Goal: Book appointment/travel/reservation

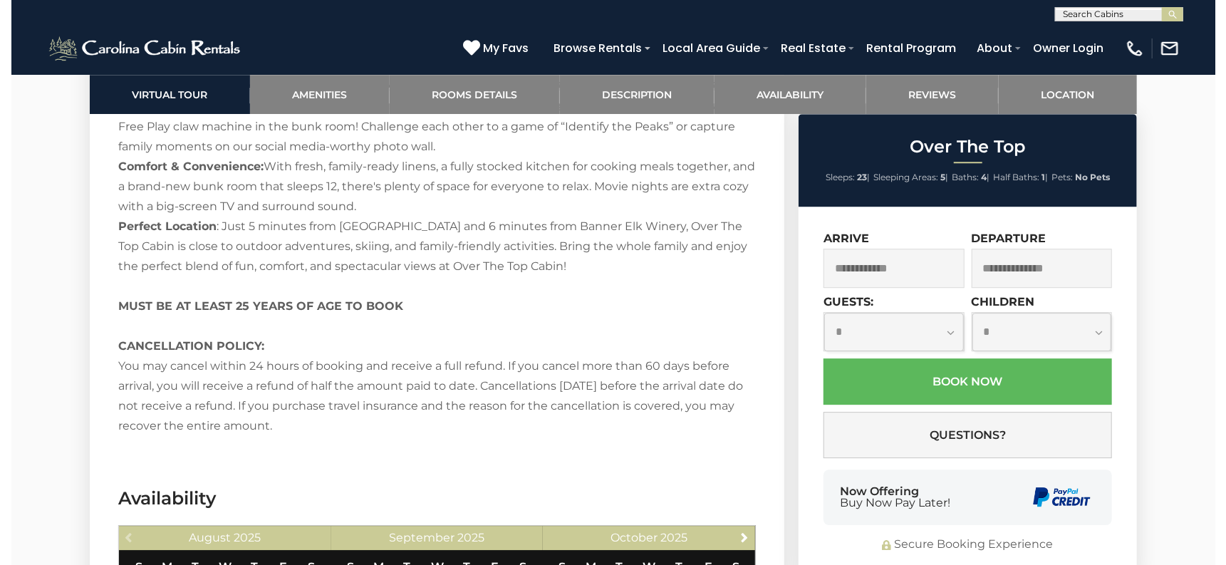
scroll to position [2707, 0]
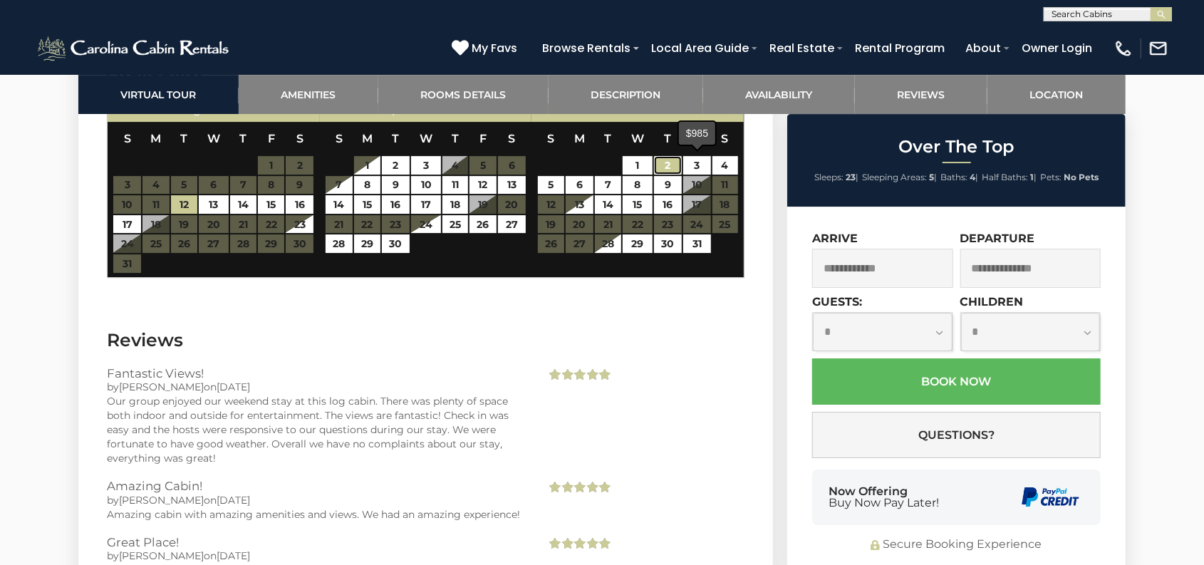
click at [677, 167] on link "2" at bounding box center [668, 165] width 28 height 19
type input "**********"
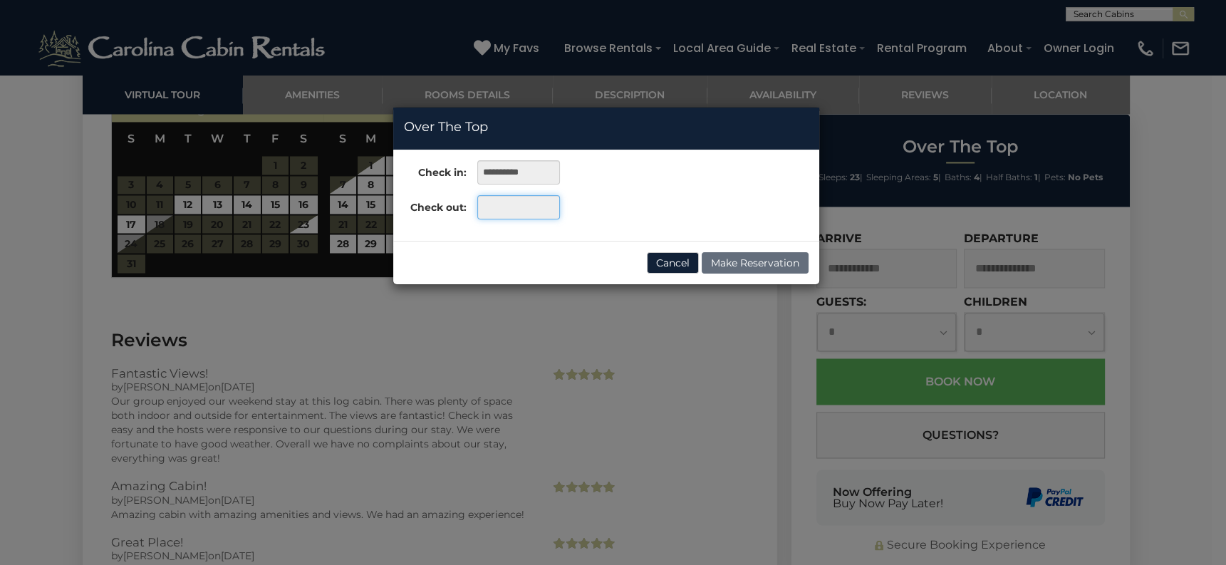
click at [510, 206] on input "text" at bounding box center [518, 207] width 82 height 24
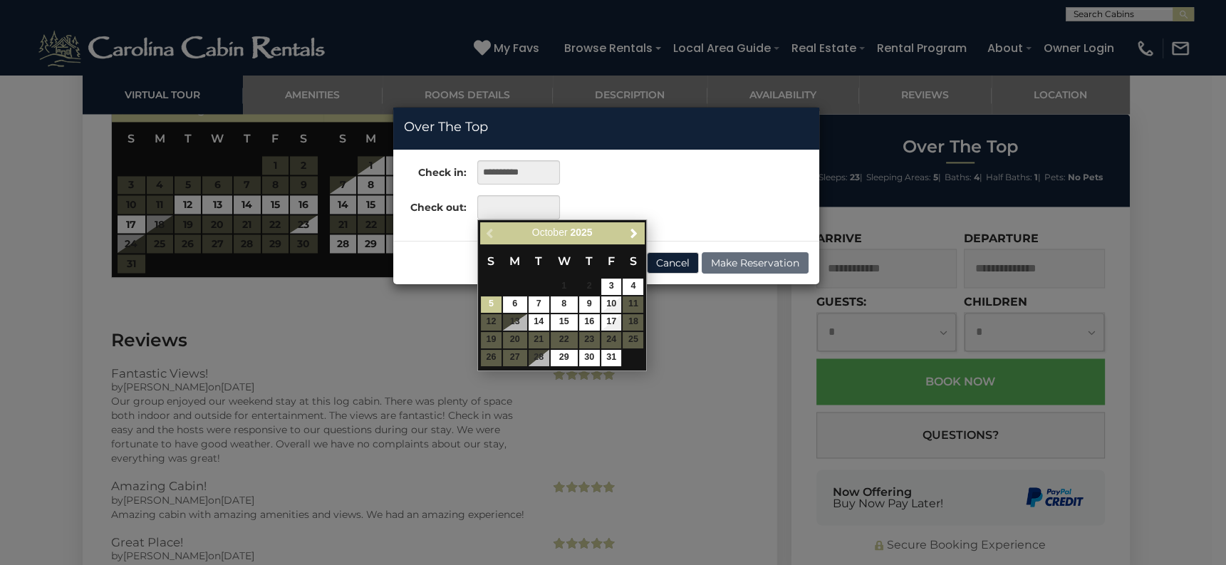
click at [489, 304] on link "5" at bounding box center [491, 304] width 21 height 16
type input "**********"
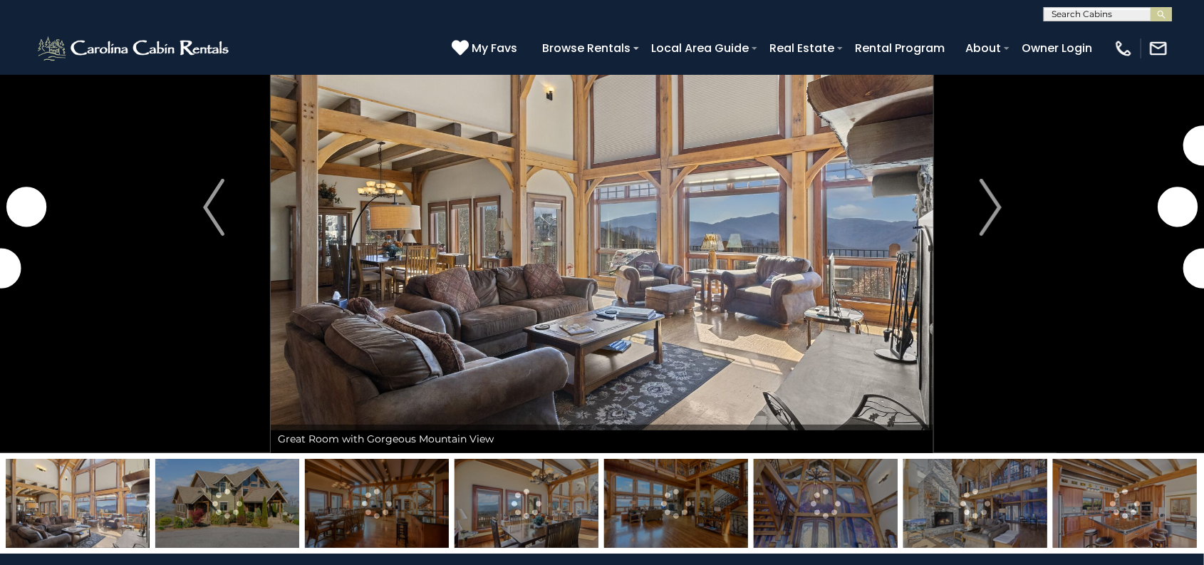
scroll to position [142, 0]
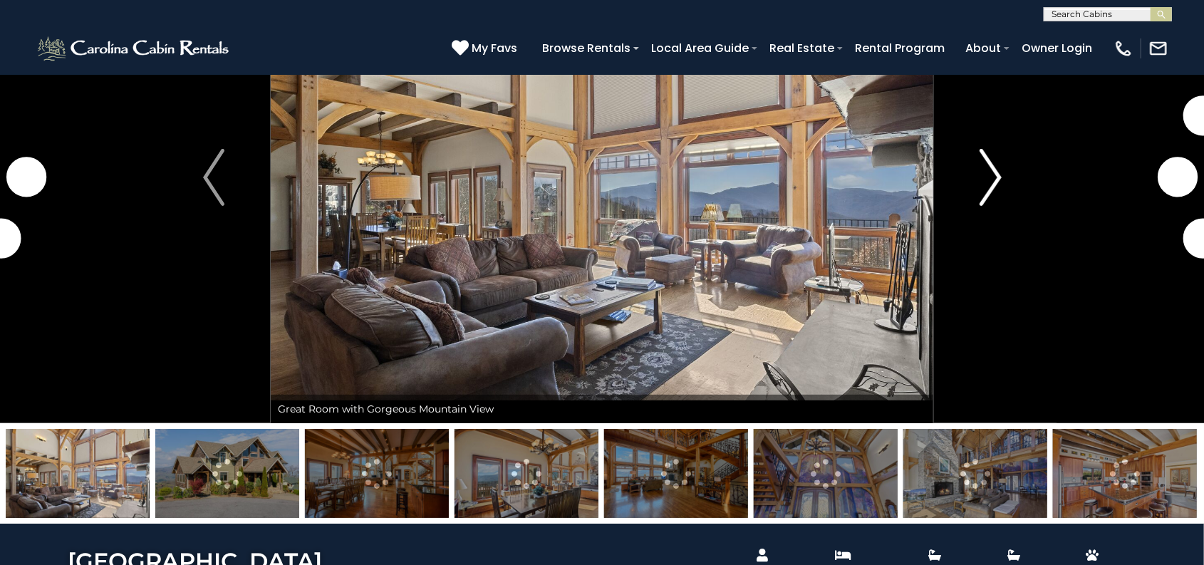
click at [984, 175] on img "Next" at bounding box center [989, 177] width 21 height 57
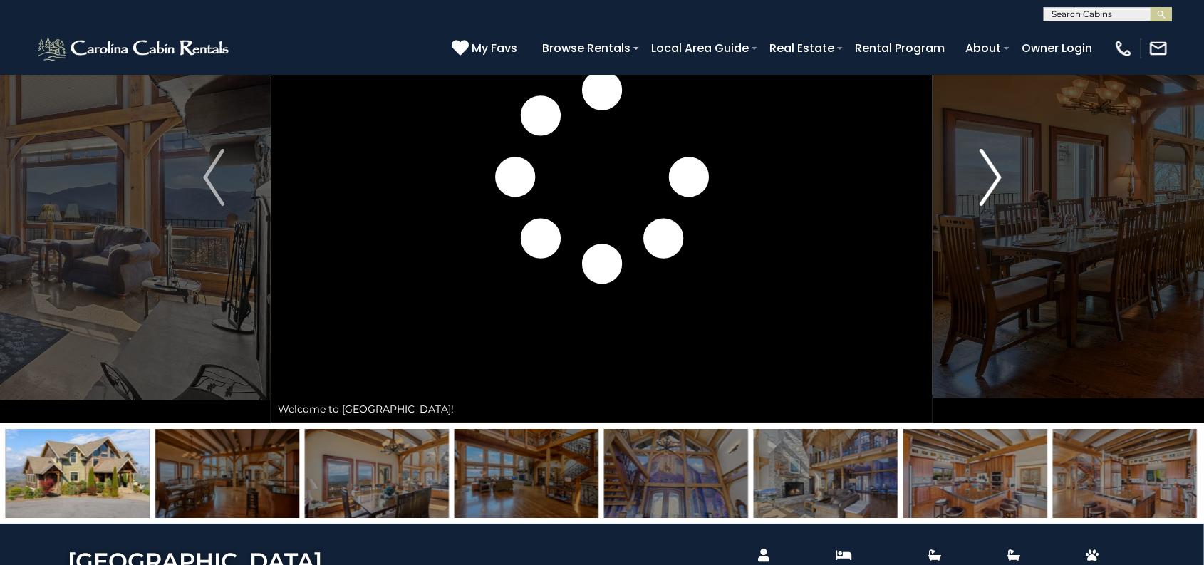
click at [984, 175] on img "Next" at bounding box center [989, 177] width 21 height 57
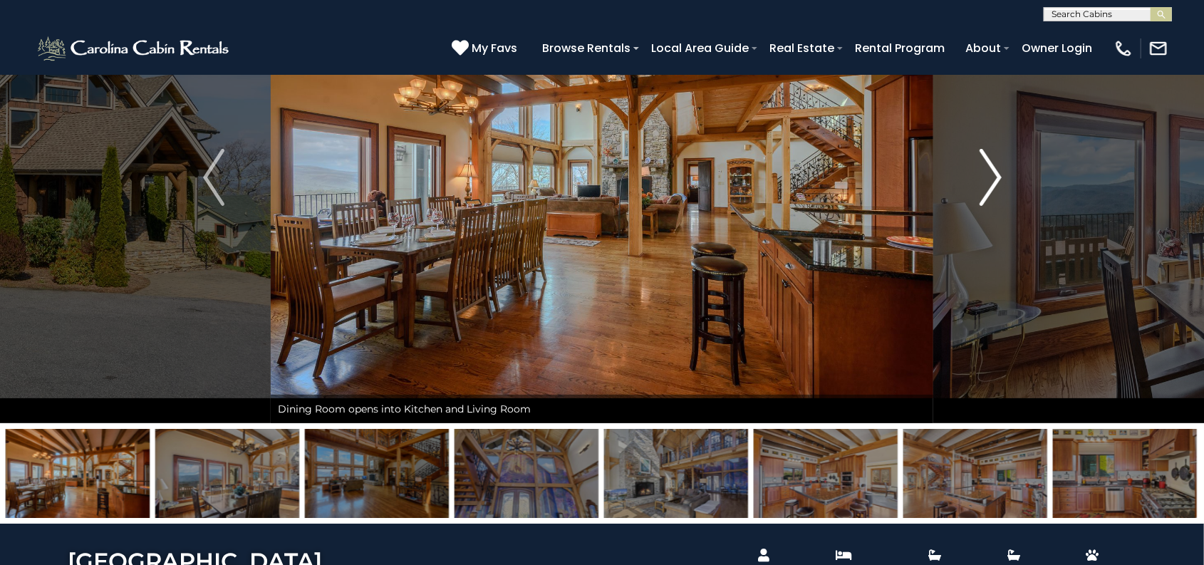
click at [984, 175] on img "Next" at bounding box center [989, 177] width 21 height 57
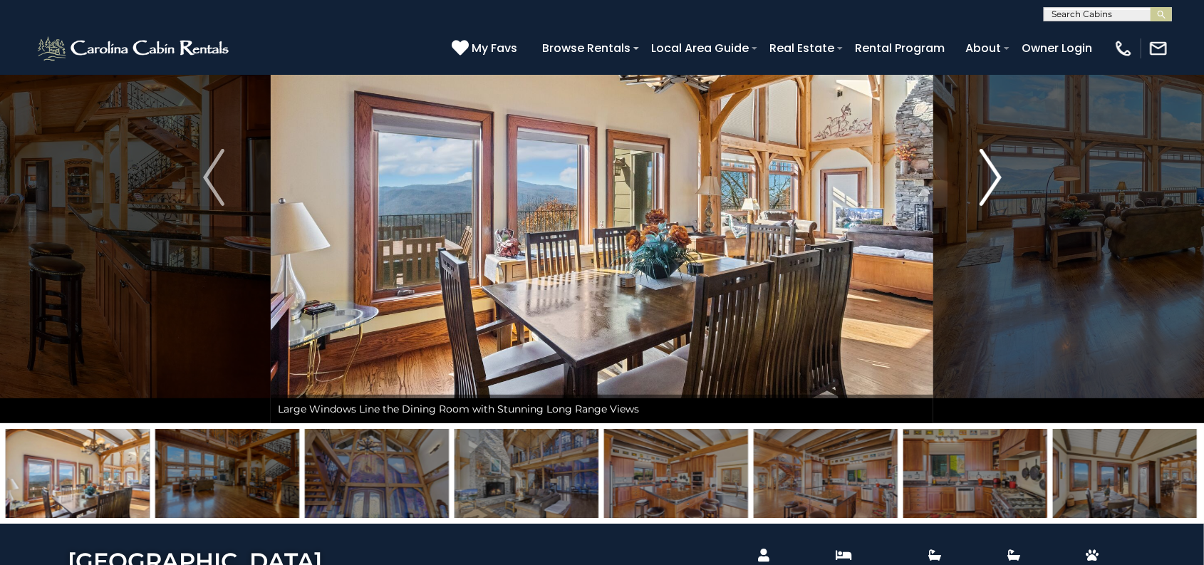
click at [984, 175] on img "Next" at bounding box center [989, 177] width 21 height 57
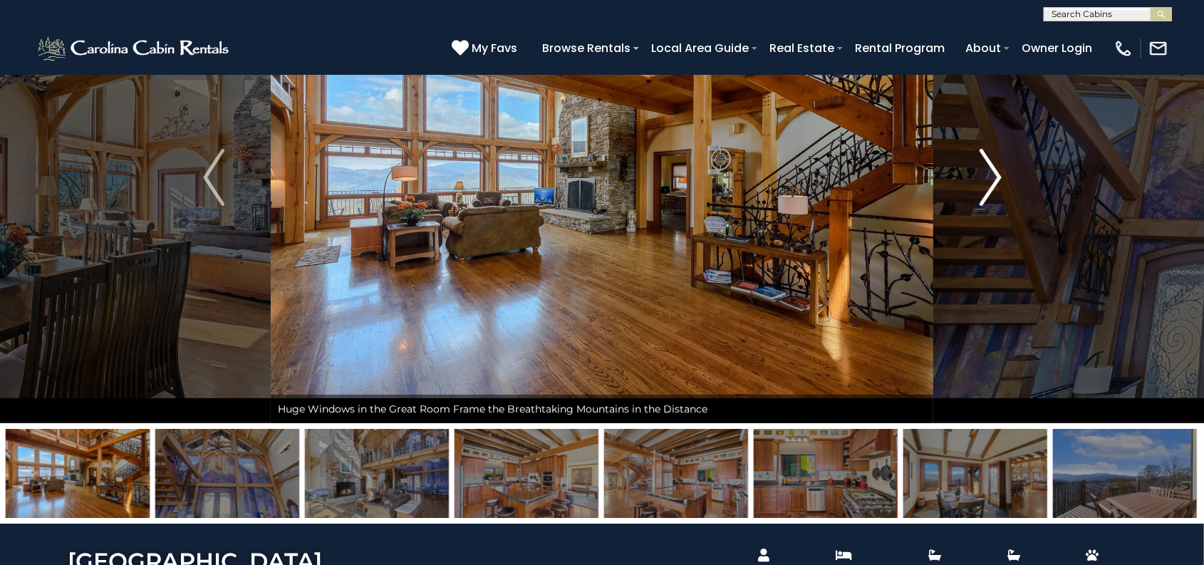
click at [984, 175] on img "Next" at bounding box center [989, 177] width 21 height 57
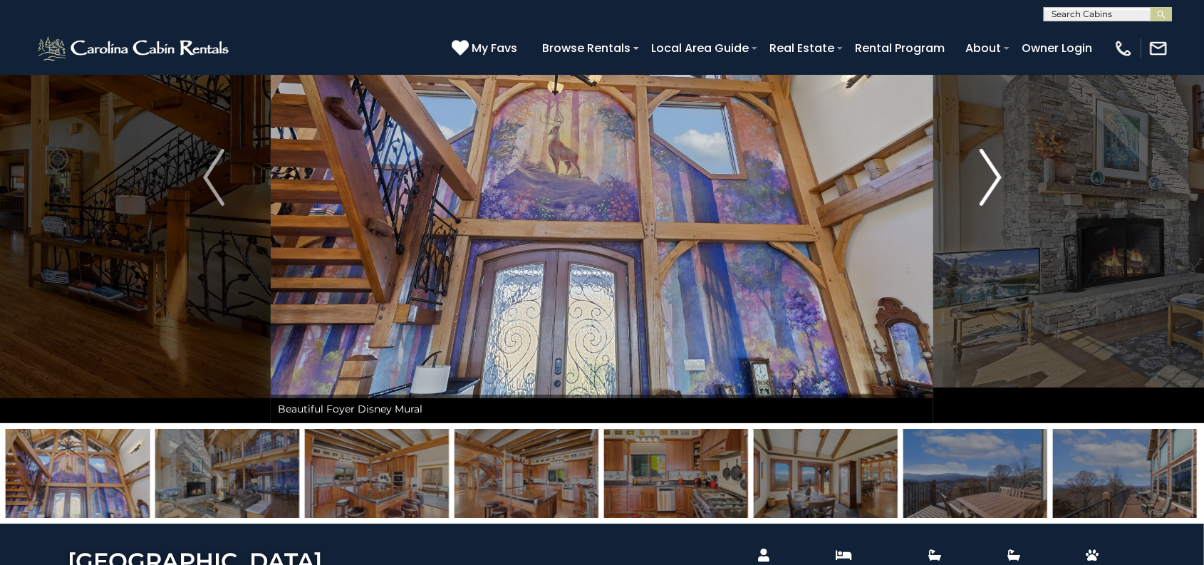
click at [984, 175] on img "Next" at bounding box center [989, 177] width 21 height 57
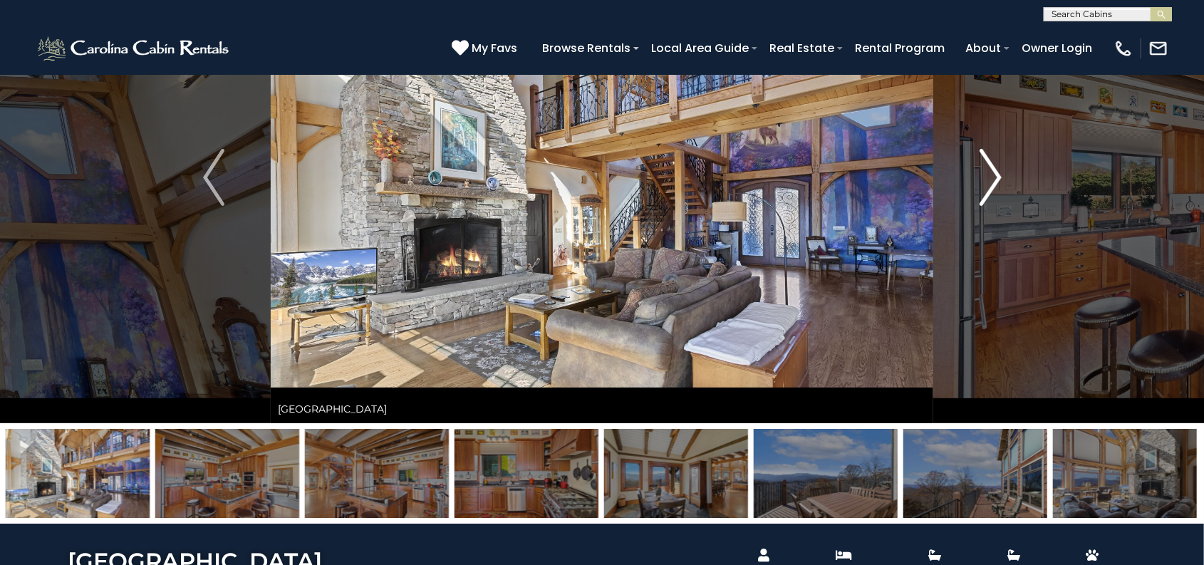
click at [984, 175] on img "Next" at bounding box center [989, 177] width 21 height 57
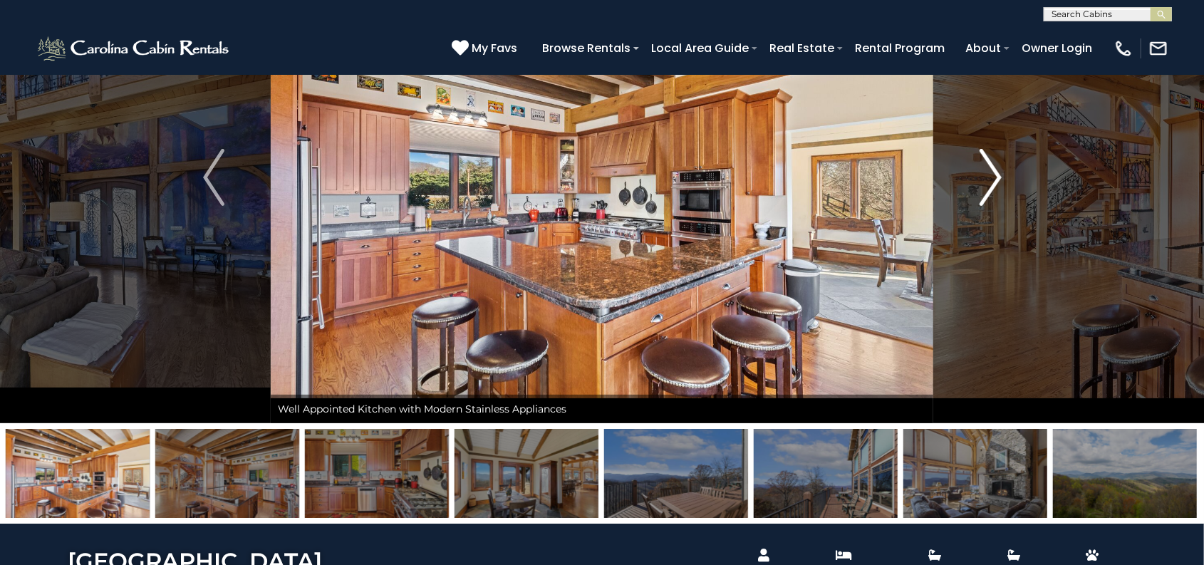
click at [984, 175] on img "Next" at bounding box center [989, 177] width 21 height 57
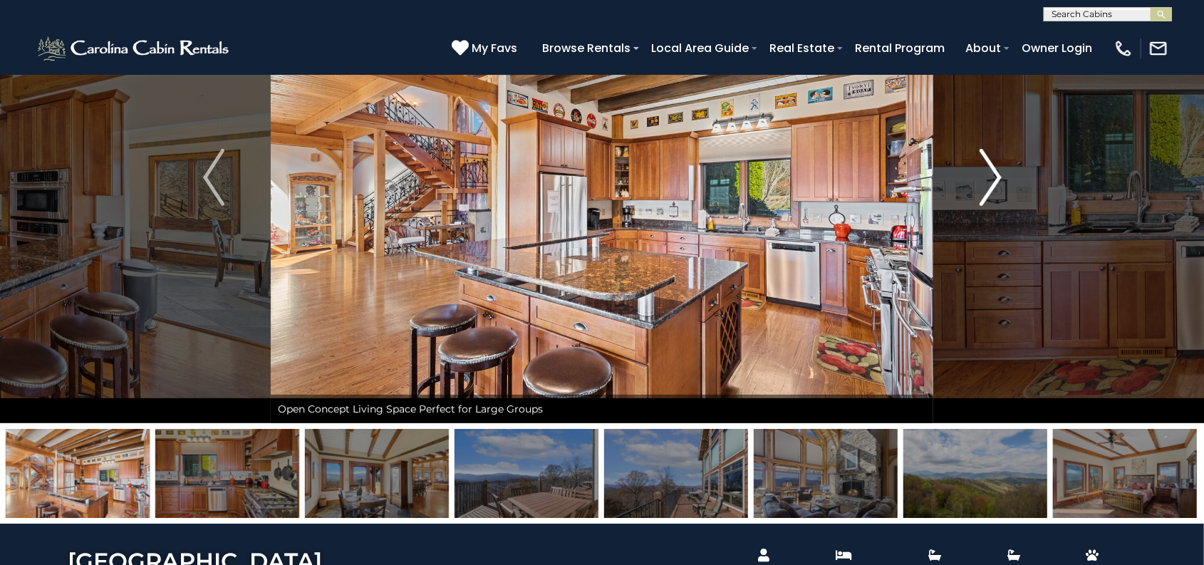
click at [984, 175] on img "Next" at bounding box center [989, 177] width 21 height 57
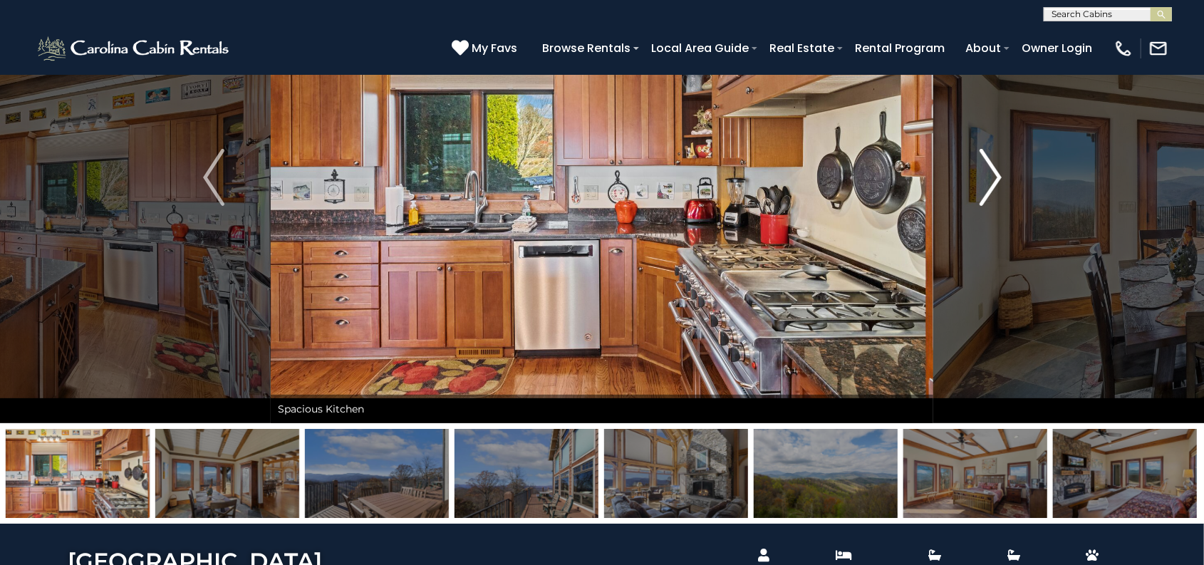
click at [984, 175] on img "Next" at bounding box center [989, 177] width 21 height 57
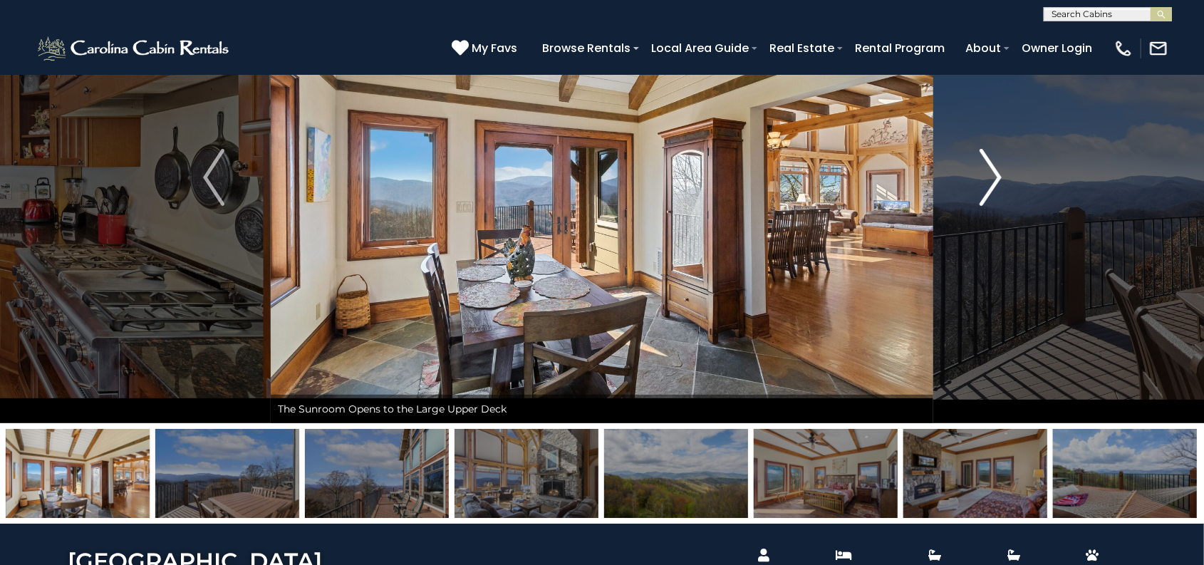
click at [984, 175] on img "Next" at bounding box center [989, 177] width 21 height 57
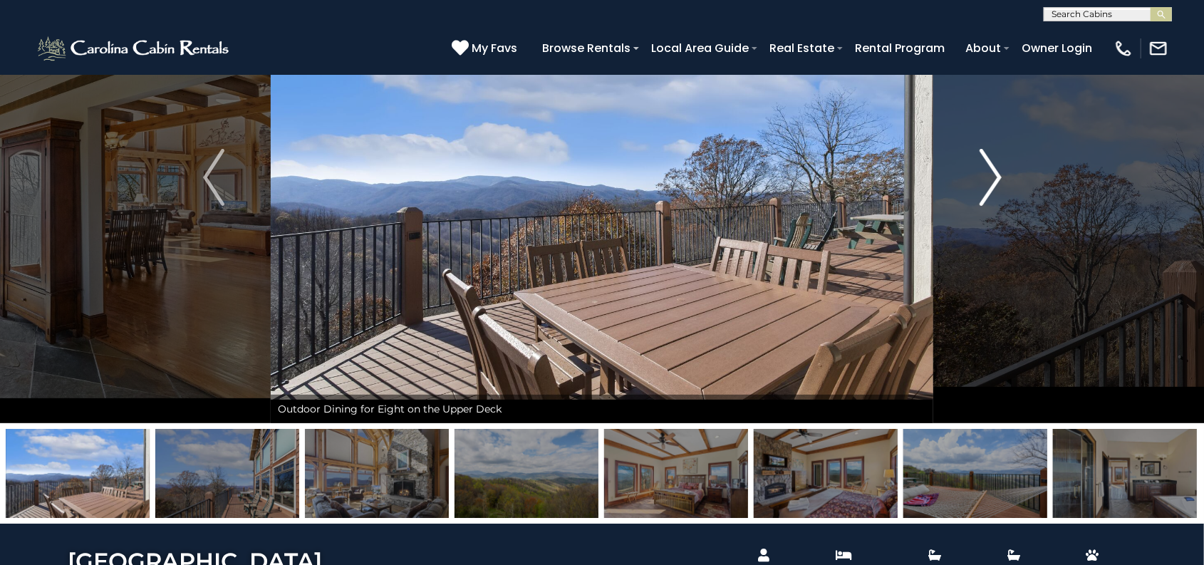
click at [984, 175] on img "Next" at bounding box center [989, 177] width 21 height 57
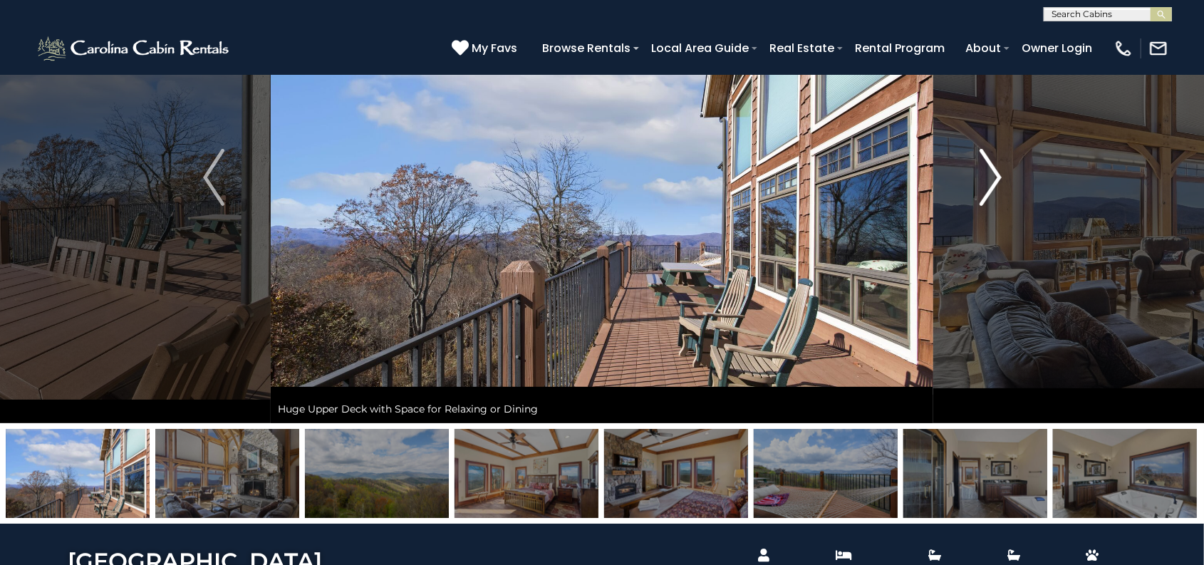
click at [984, 175] on img "Next" at bounding box center [989, 177] width 21 height 57
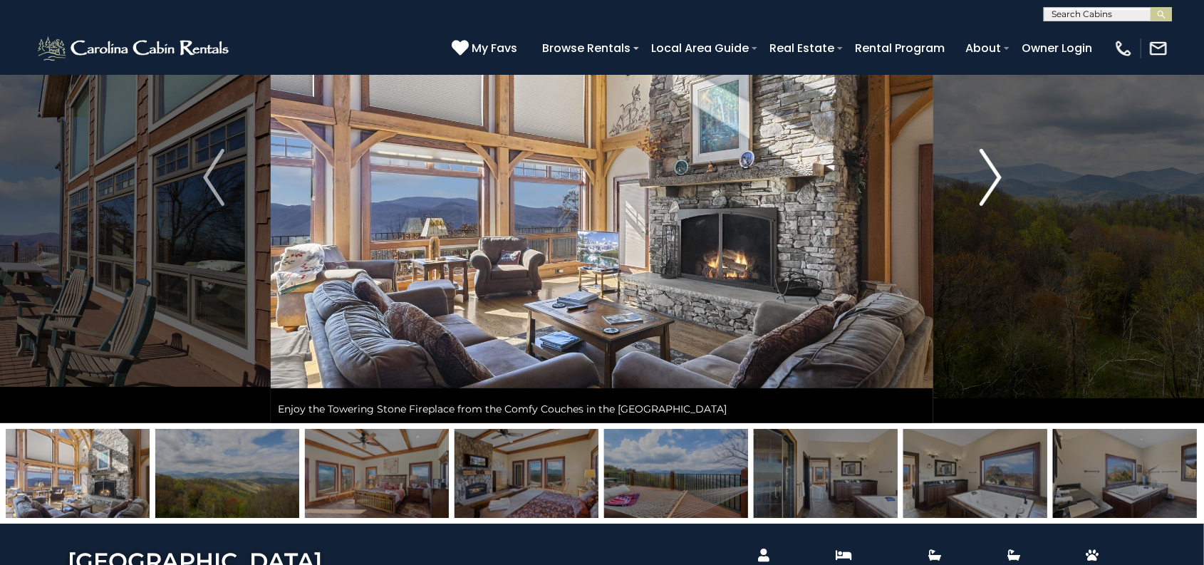
click at [984, 175] on img "Next" at bounding box center [989, 177] width 21 height 57
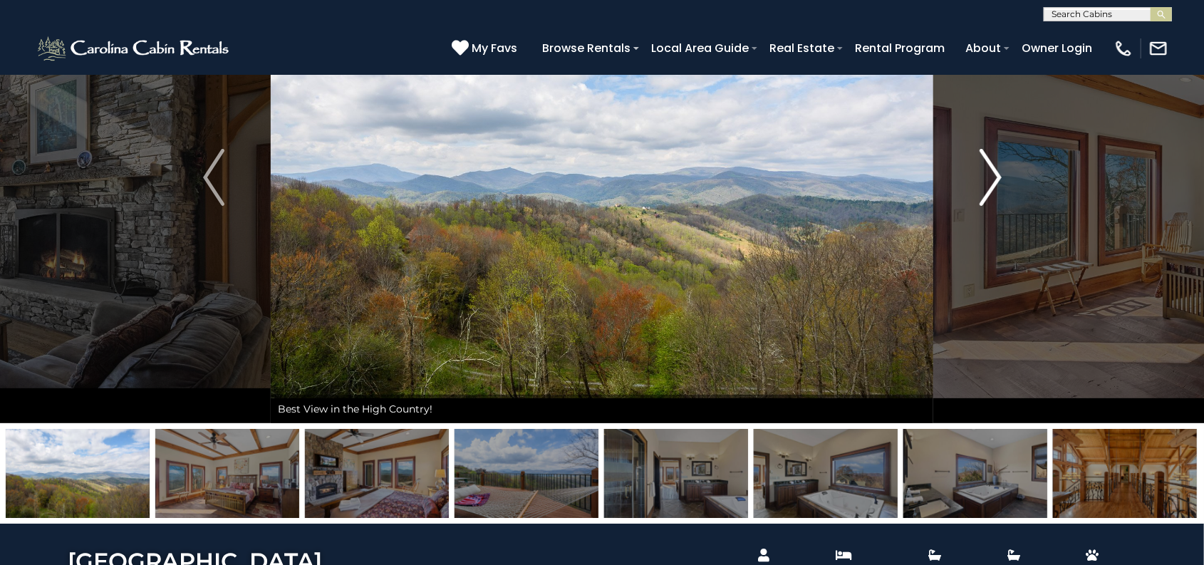
click at [984, 175] on img "Next" at bounding box center [989, 177] width 21 height 57
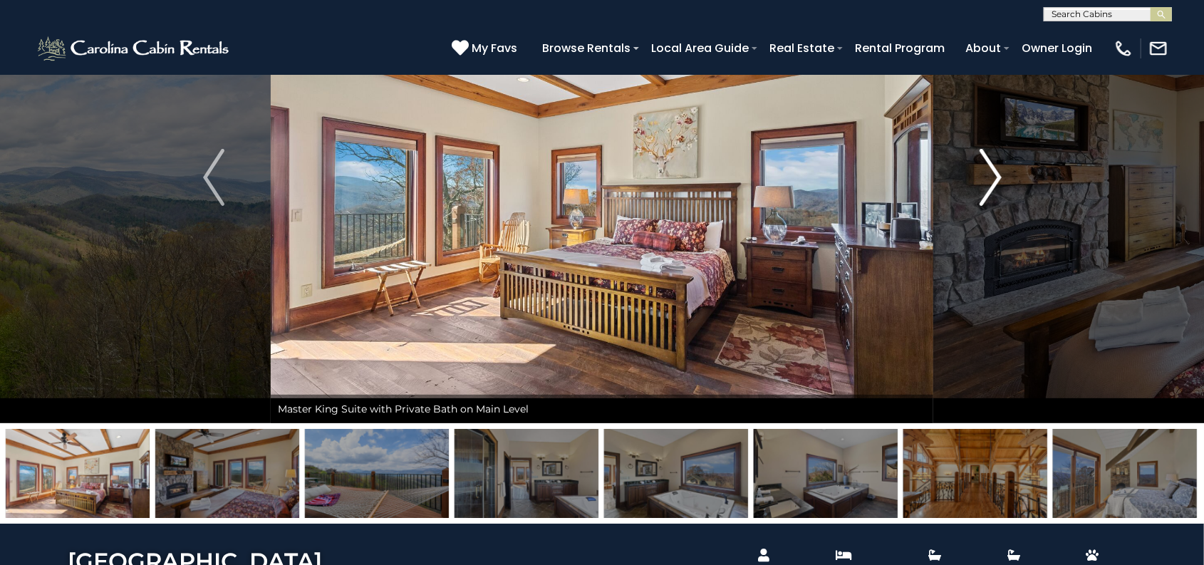
click at [984, 175] on img "Next" at bounding box center [989, 177] width 21 height 57
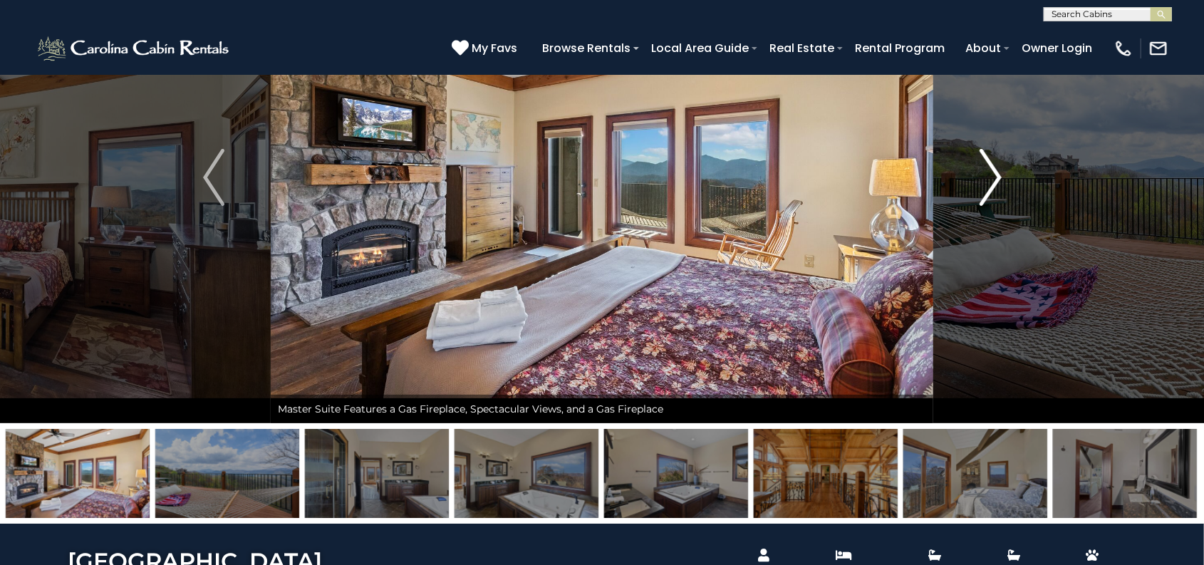
click at [984, 175] on img "Next" at bounding box center [989, 177] width 21 height 57
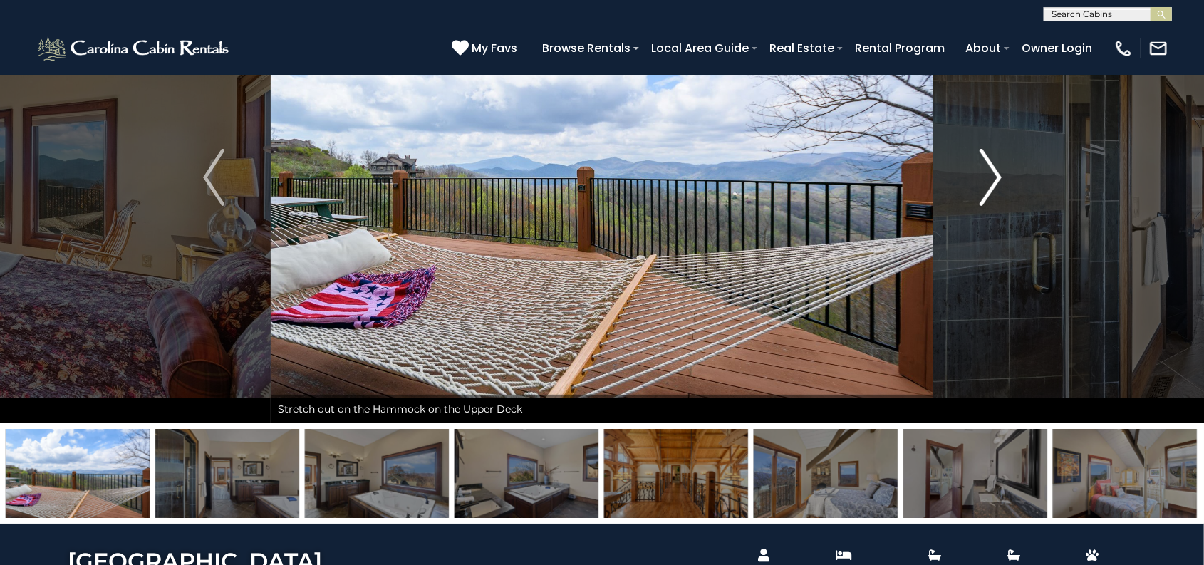
click at [984, 175] on img "Next" at bounding box center [989, 177] width 21 height 57
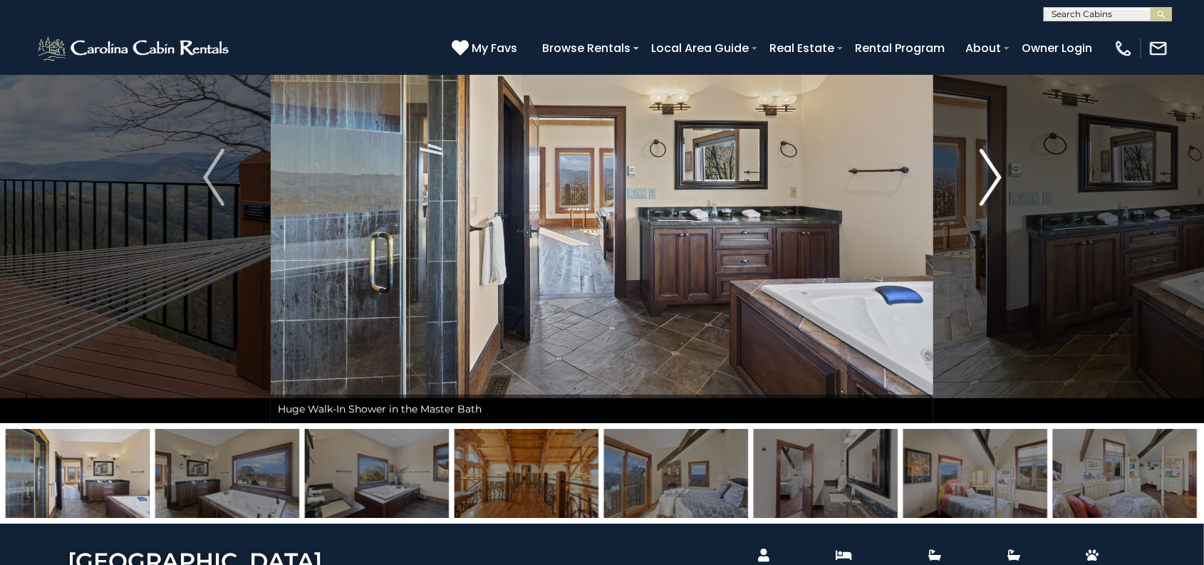
click at [984, 175] on img "Next" at bounding box center [989, 177] width 21 height 57
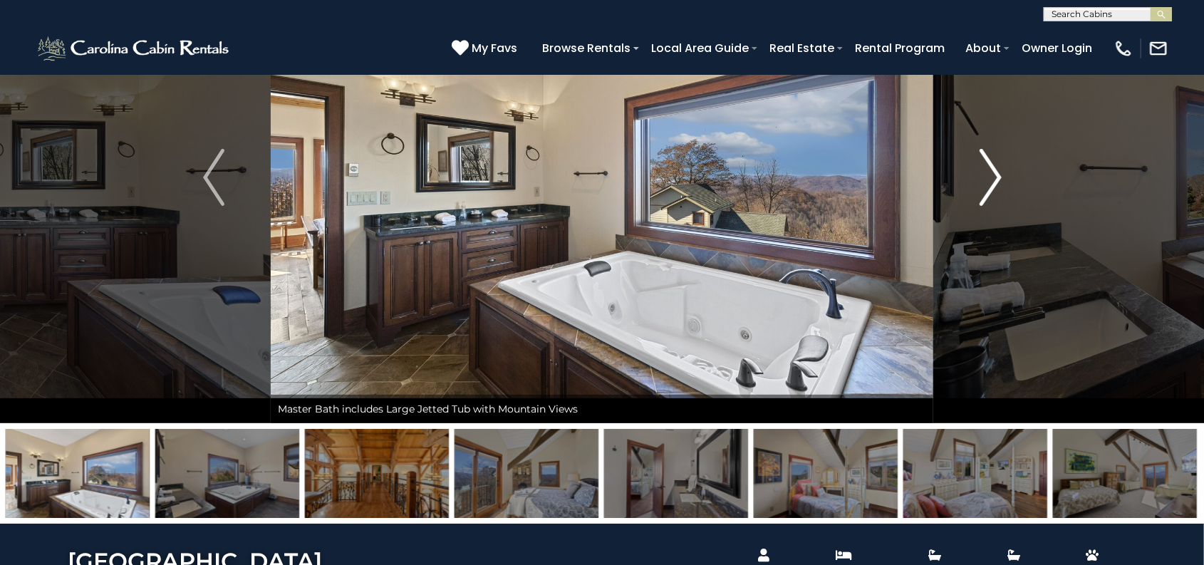
click at [984, 175] on img "Next" at bounding box center [989, 177] width 21 height 57
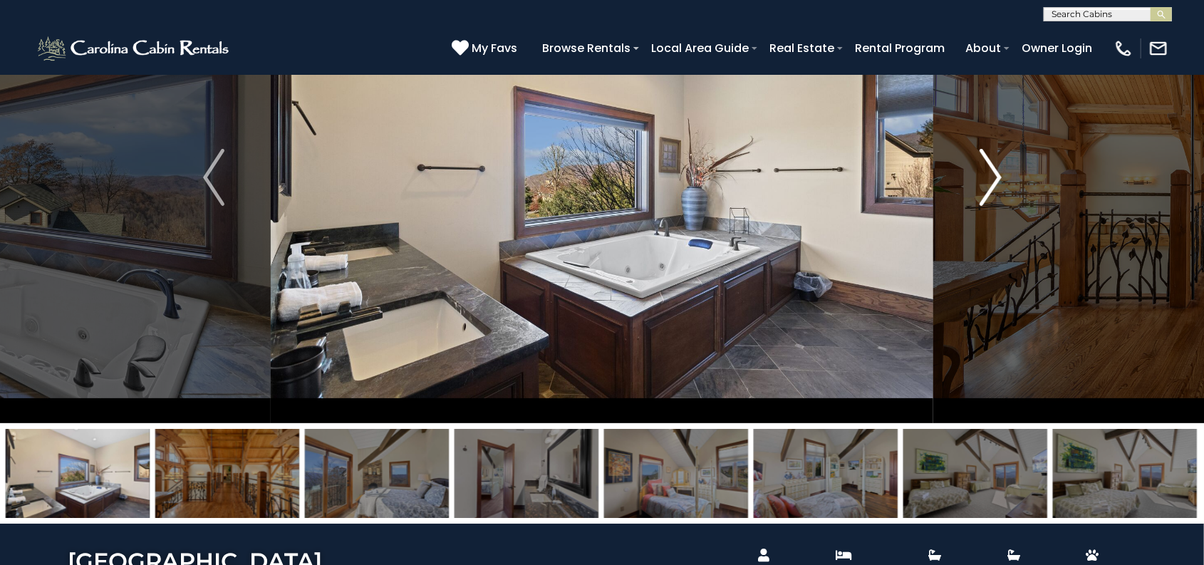
click at [984, 175] on img "Next" at bounding box center [989, 177] width 21 height 57
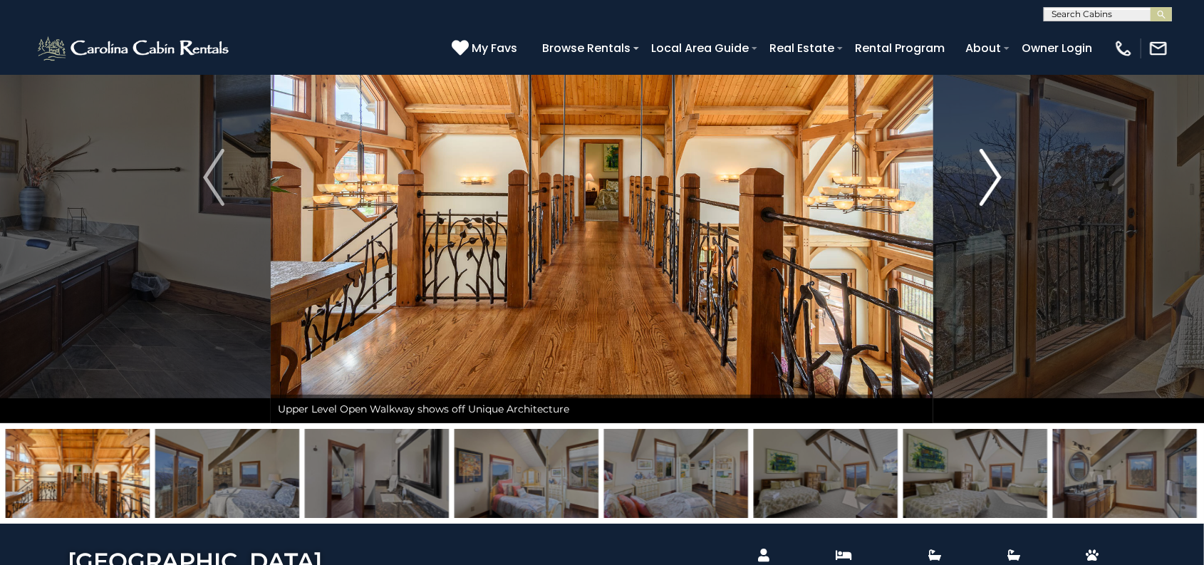
click at [984, 175] on img "Next" at bounding box center [989, 177] width 21 height 57
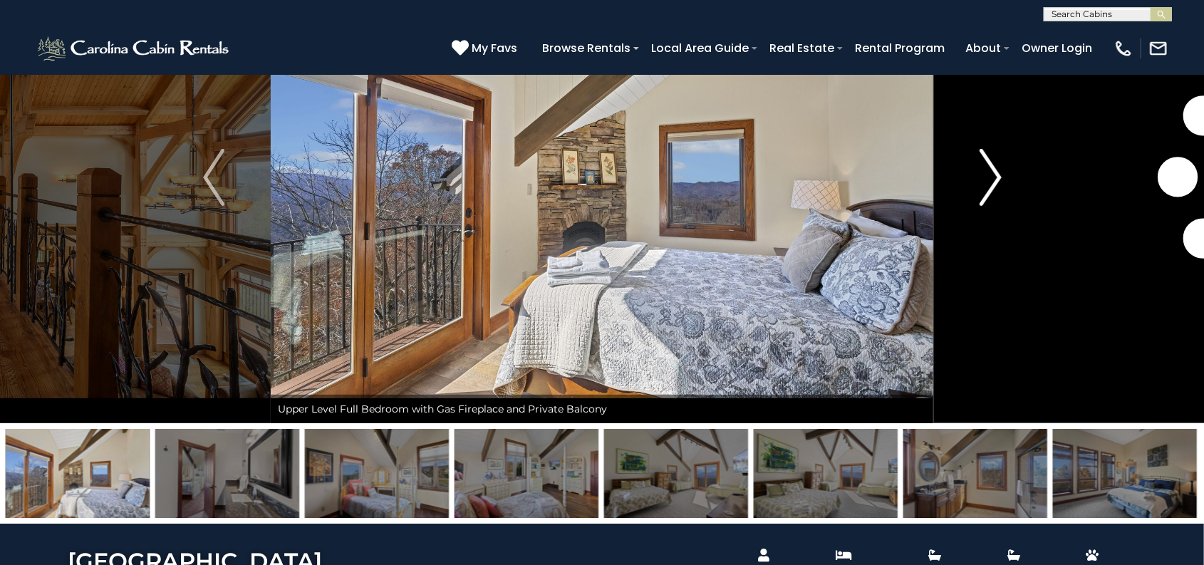
click at [984, 175] on img "Next" at bounding box center [989, 177] width 21 height 57
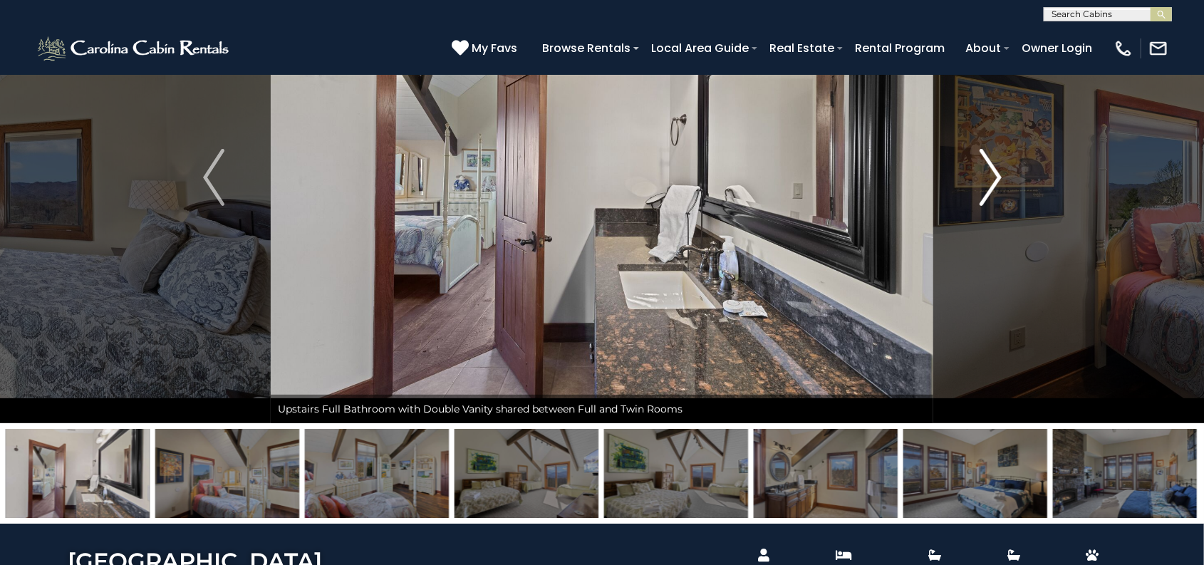
click at [984, 175] on img "Next" at bounding box center [989, 177] width 21 height 57
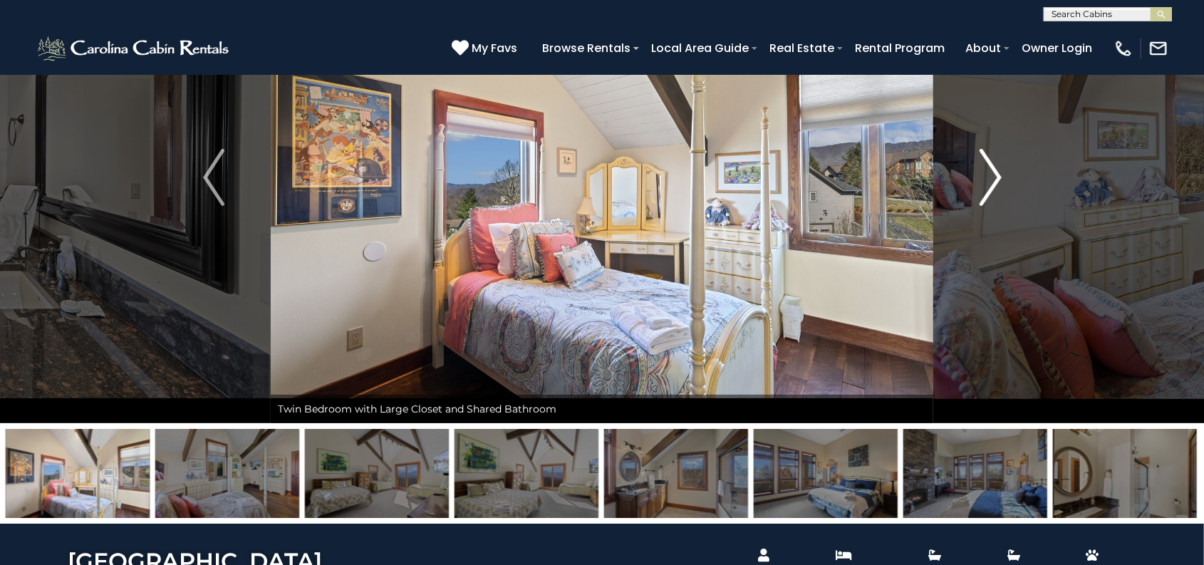
click at [984, 175] on img "Next" at bounding box center [989, 177] width 21 height 57
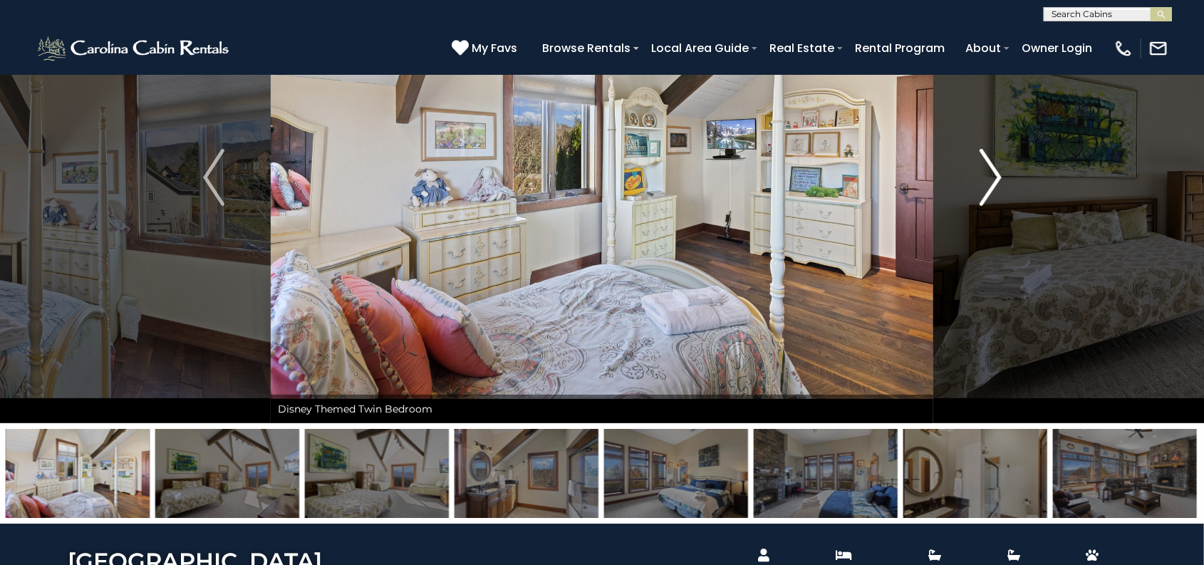
click at [984, 175] on img "Next" at bounding box center [989, 177] width 21 height 57
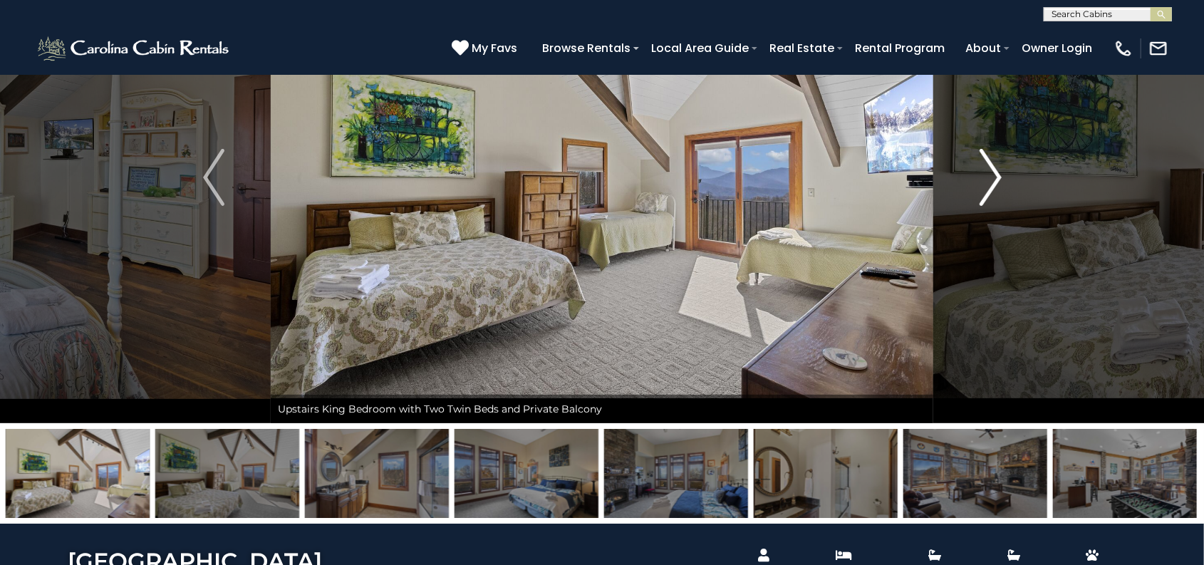
click at [984, 175] on img "Next" at bounding box center [989, 177] width 21 height 57
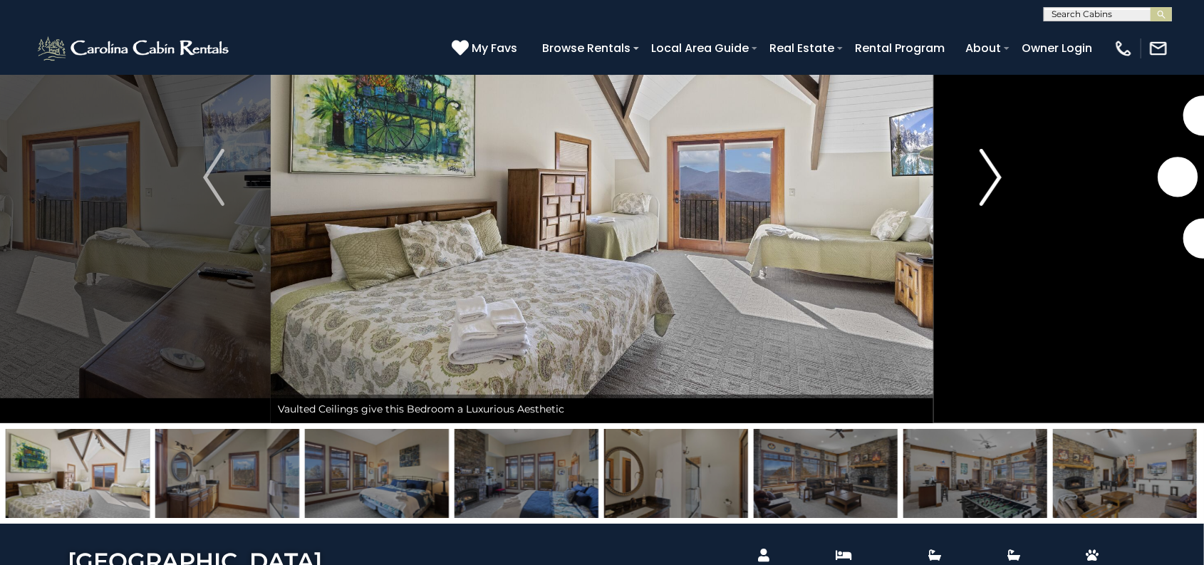
click at [984, 175] on img "Next" at bounding box center [989, 177] width 21 height 57
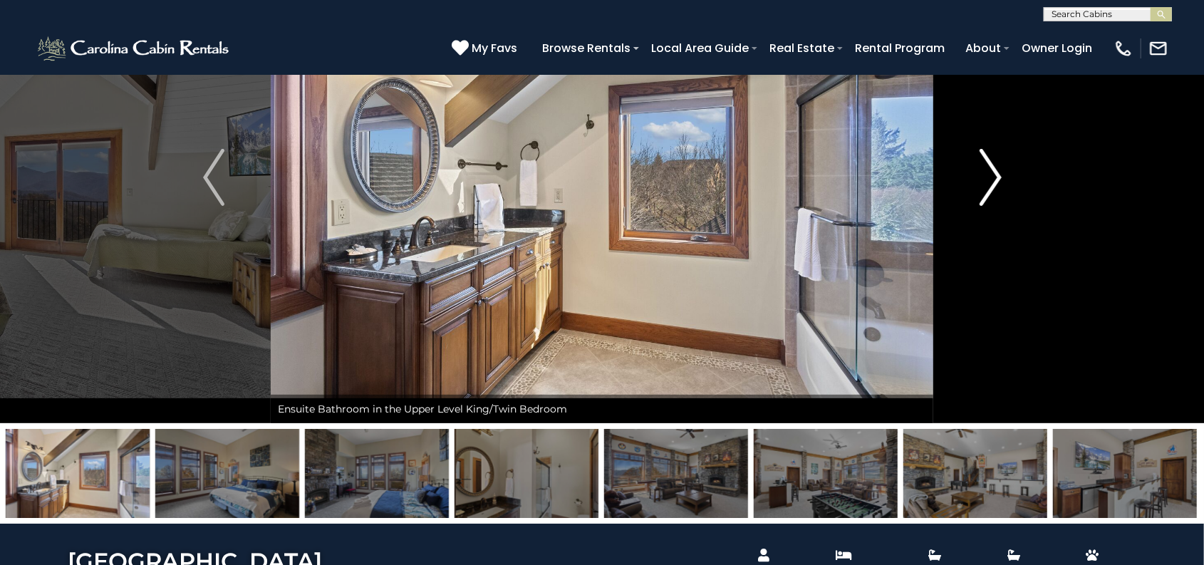
click at [984, 175] on img "Next" at bounding box center [989, 177] width 21 height 57
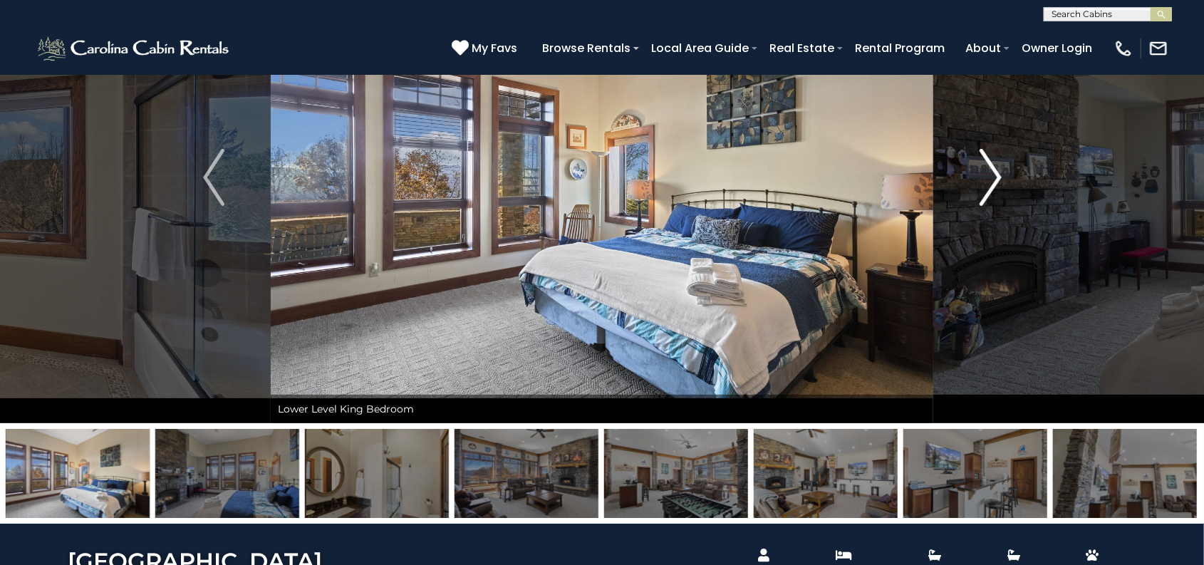
click at [984, 175] on img "Next" at bounding box center [989, 177] width 21 height 57
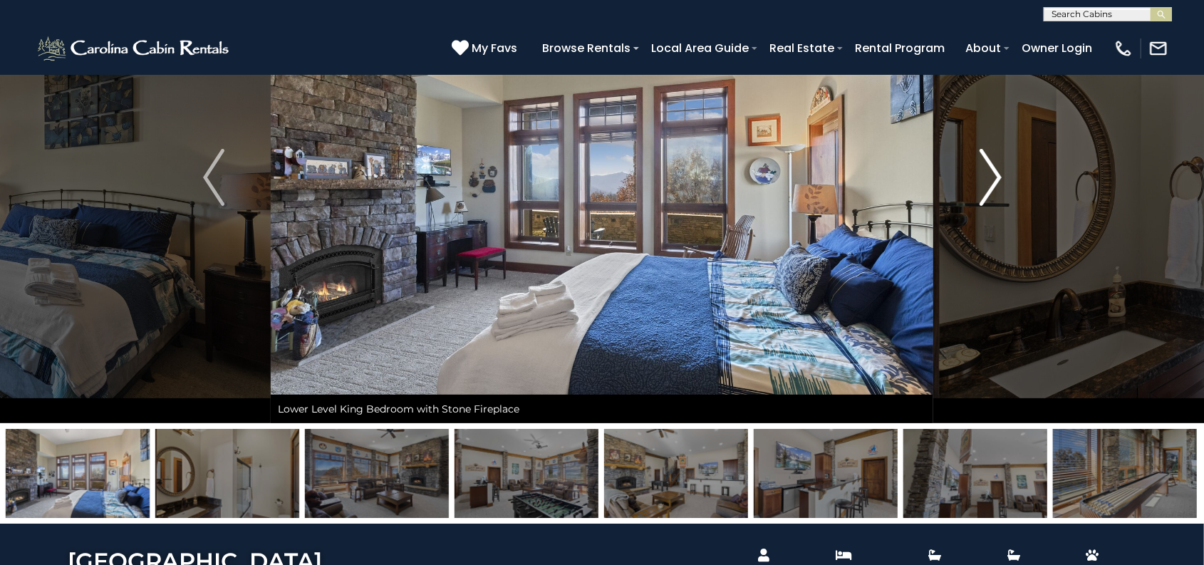
click at [984, 175] on img "Next" at bounding box center [989, 177] width 21 height 57
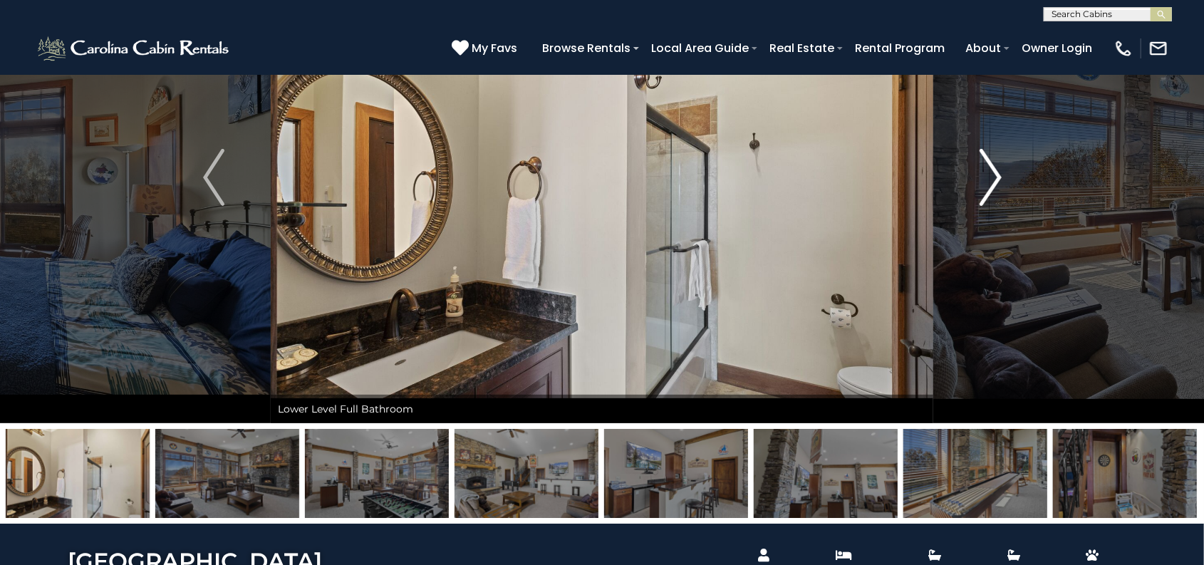
click at [984, 175] on img "Next" at bounding box center [989, 177] width 21 height 57
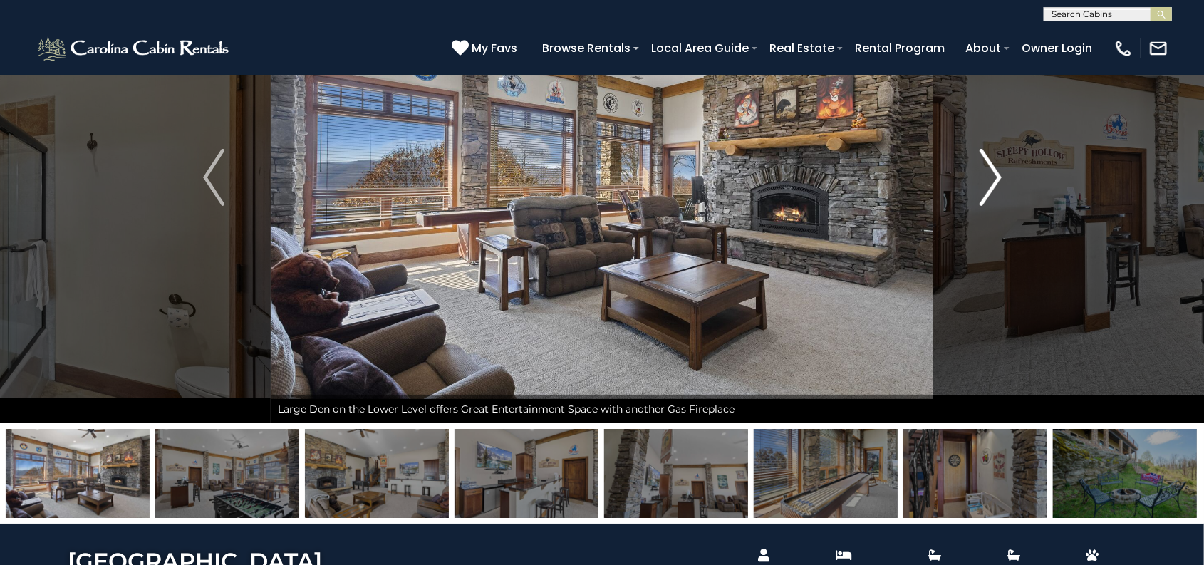
click at [984, 175] on img "Next" at bounding box center [989, 177] width 21 height 57
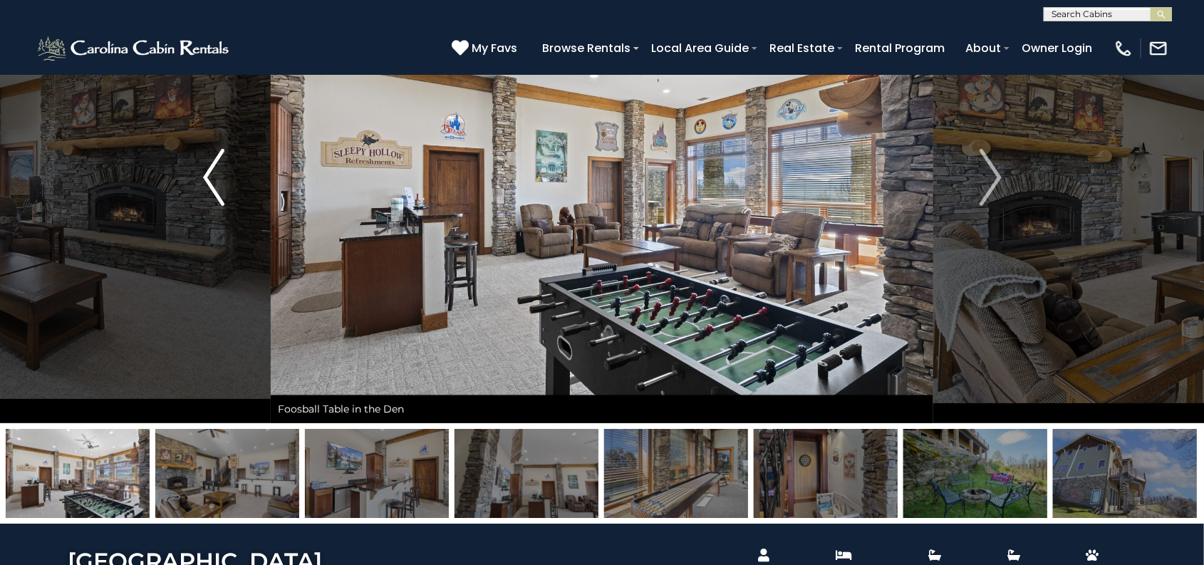
click at [214, 166] on img "Previous" at bounding box center [213, 177] width 21 height 57
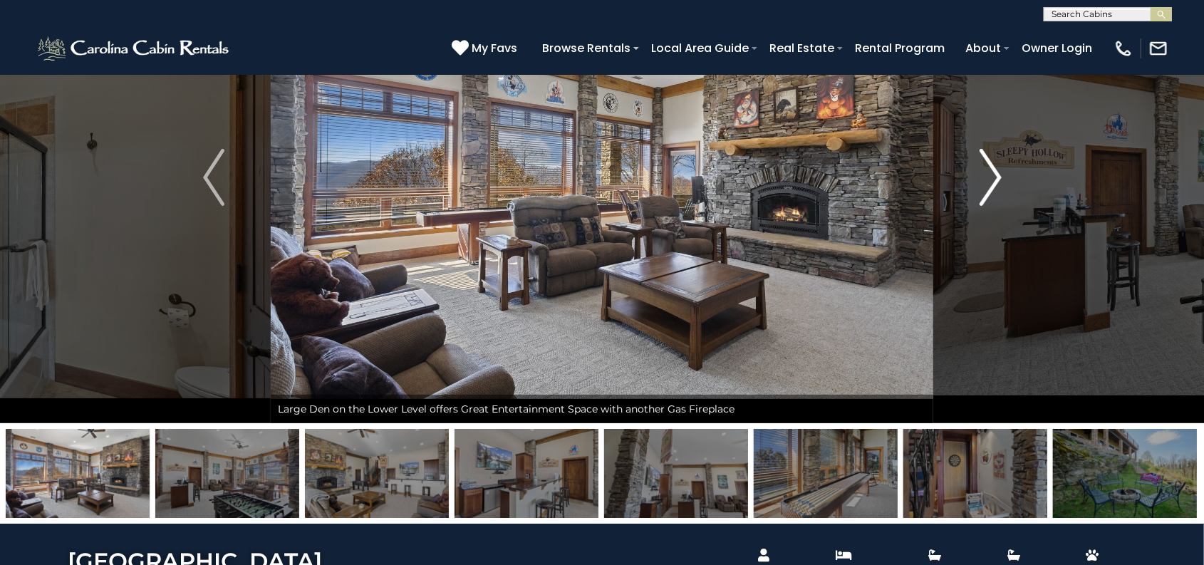
click at [994, 145] on button "Next" at bounding box center [990, 177] width 115 height 491
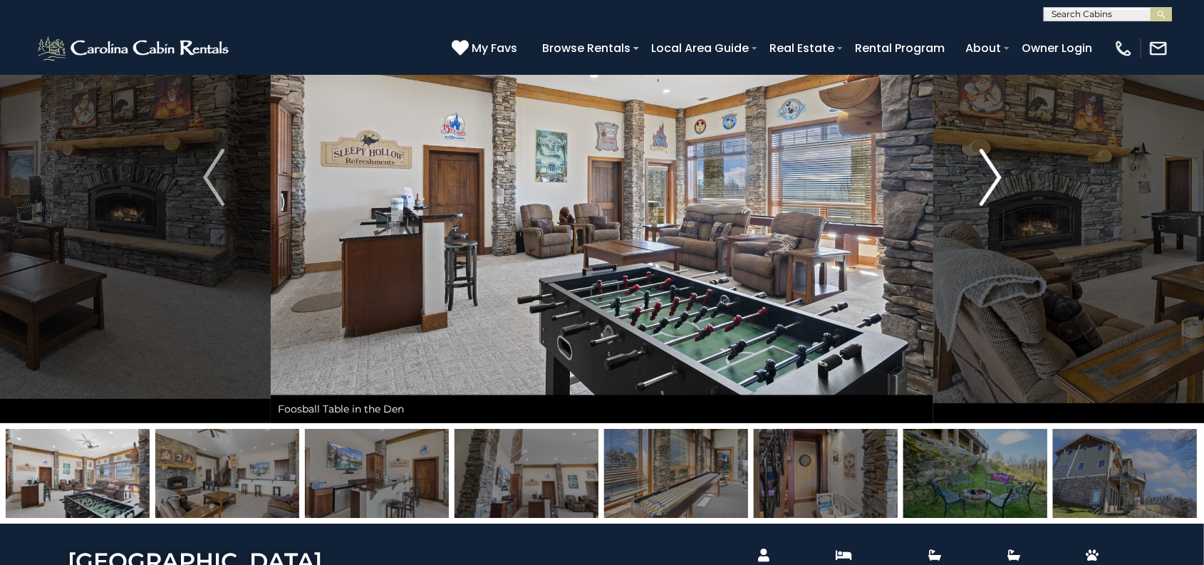
click at [991, 146] on button "Next" at bounding box center [990, 177] width 115 height 491
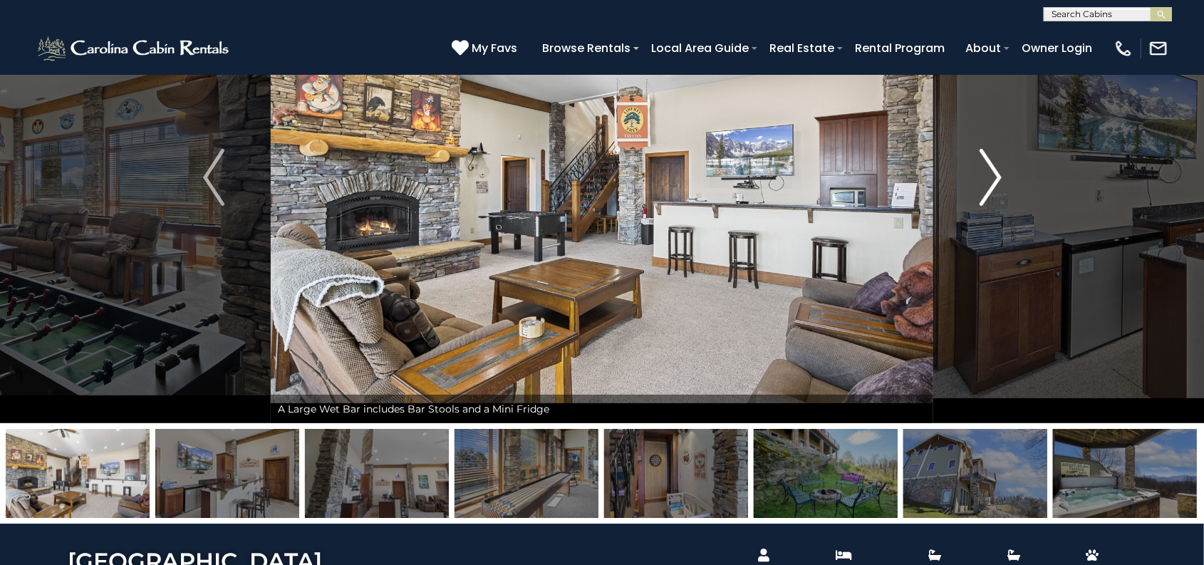
click at [991, 146] on button "Next" at bounding box center [990, 177] width 115 height 491
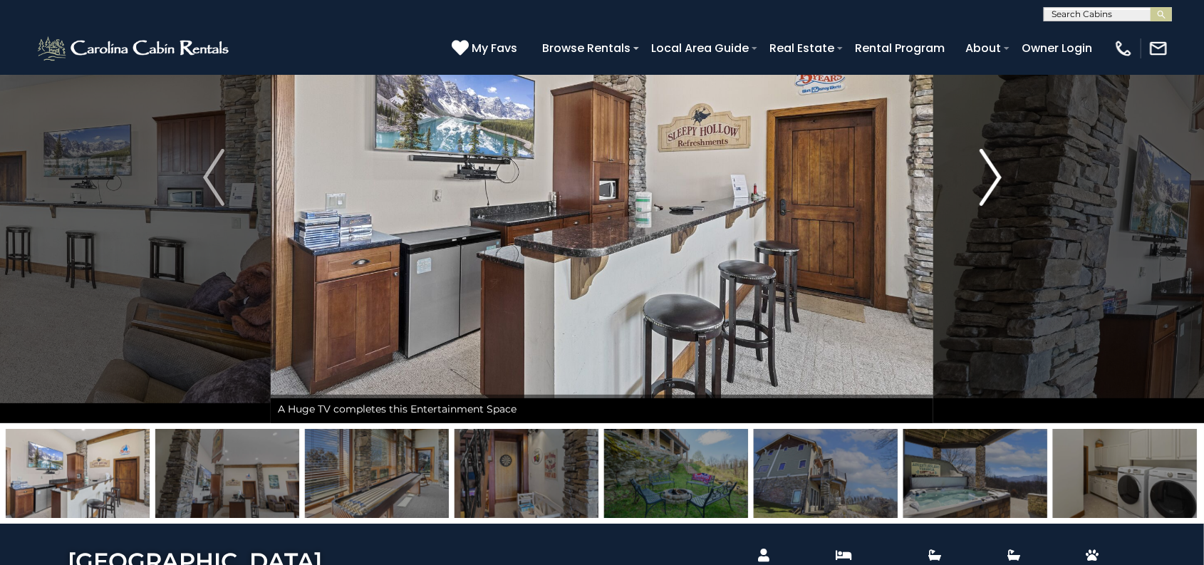
click at [991, 146] on button "Next" at bounding box center [990, 177] width 115 height 491
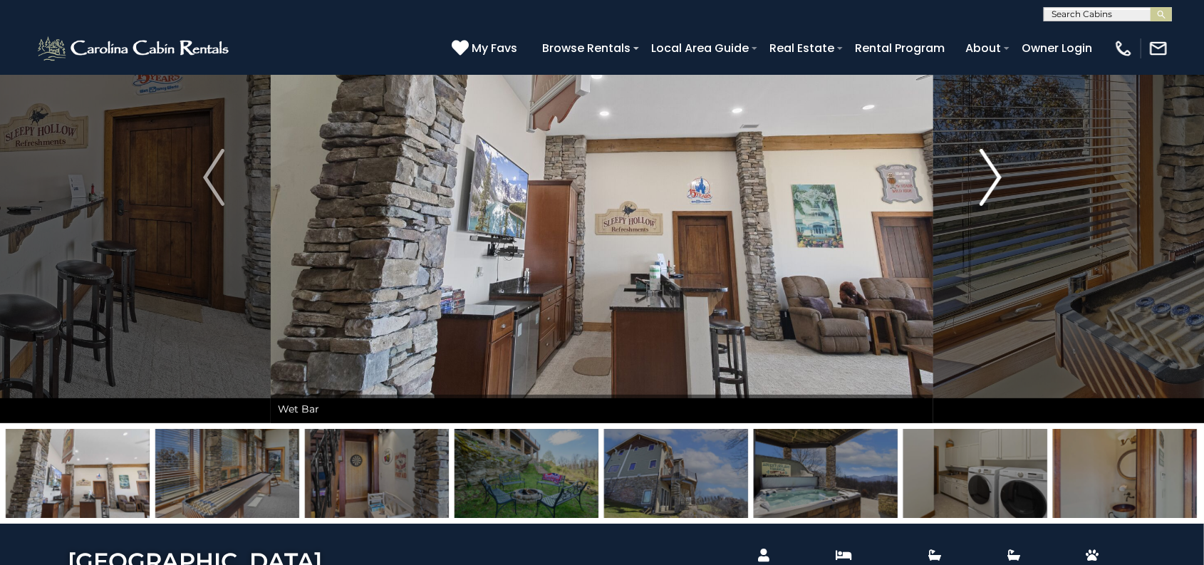
click at [991, 146] on button "Next" at bounding box center [990, 177] width 115 height 491
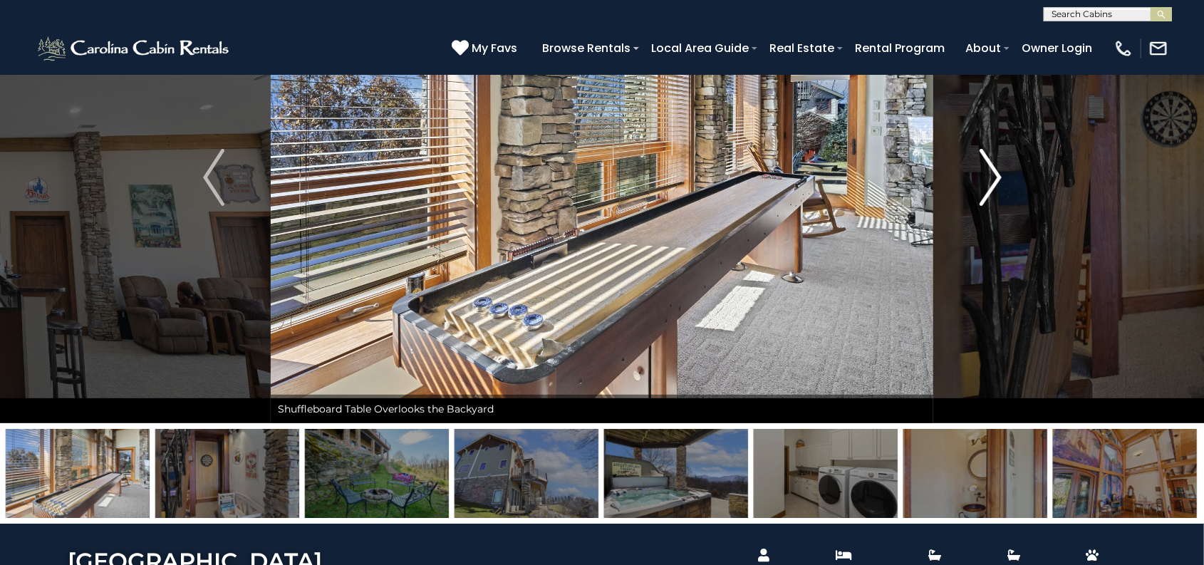
click at [991, 146] on button "Next" at bounding box center [990, 177] width 115 height 491
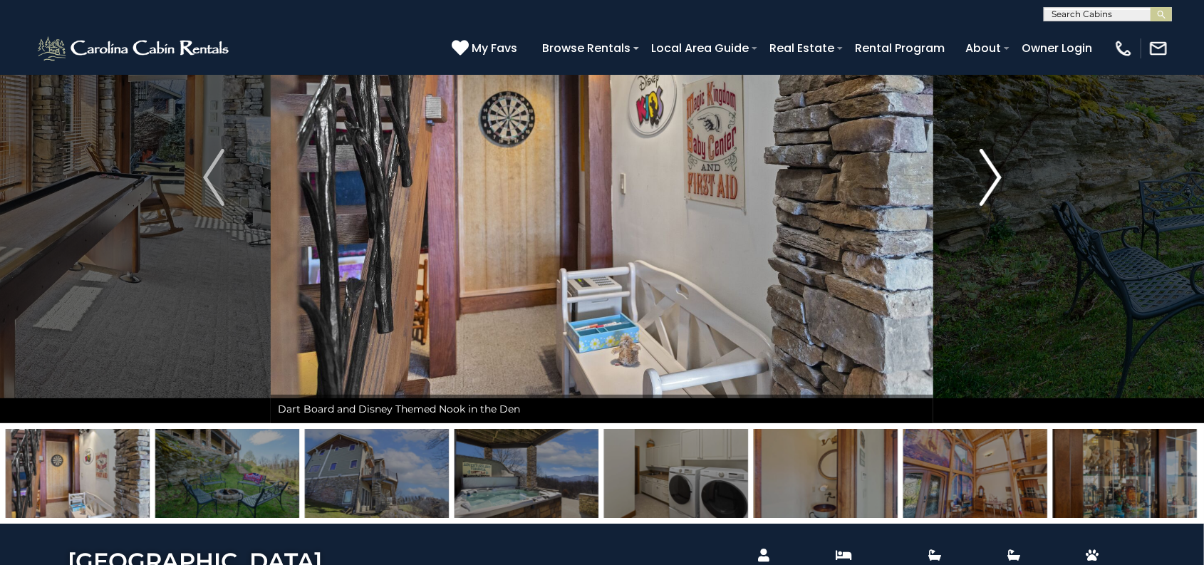
click at [991, 146] on button "Next" at bounding box center [990, 177] width 115 height 491
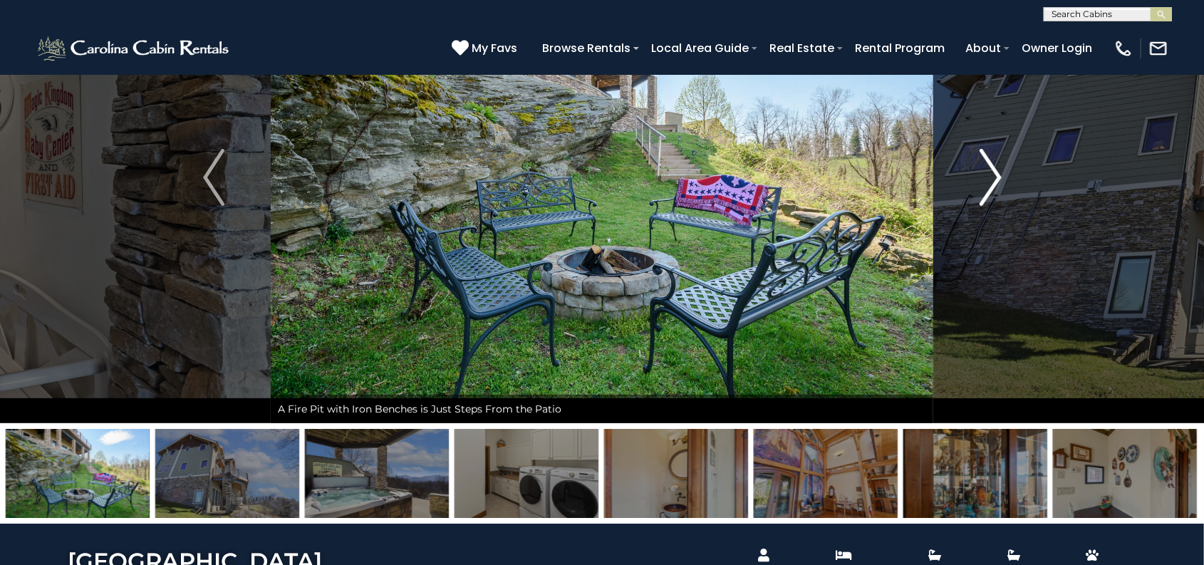
click at [991, 146] on button "Next" at bounding box center [990, 177] width 115 height 491
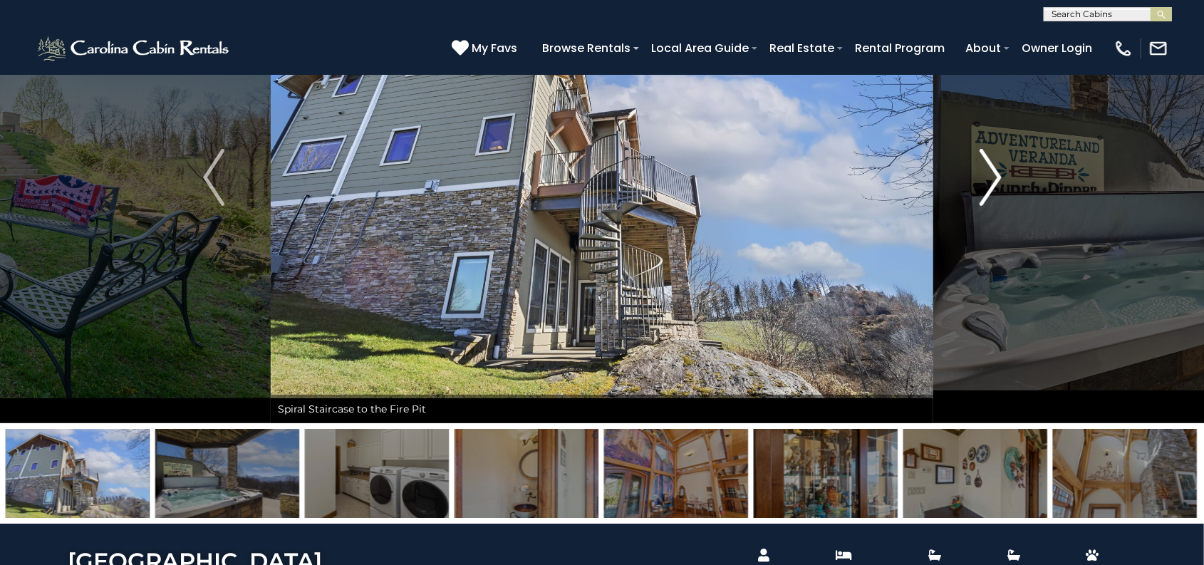
click at [991, 146] on button "Next" at bounding box center [990, 177] width 115 height 491
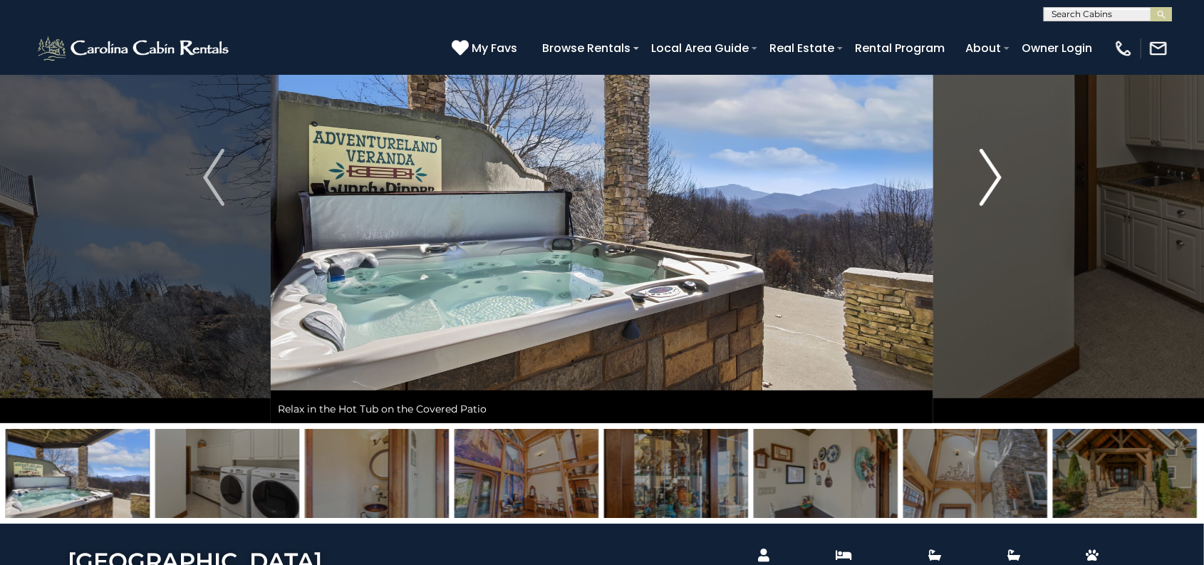
click at [991, 146] on button "Next" at bounding box center [990, 177] width 115 height 491
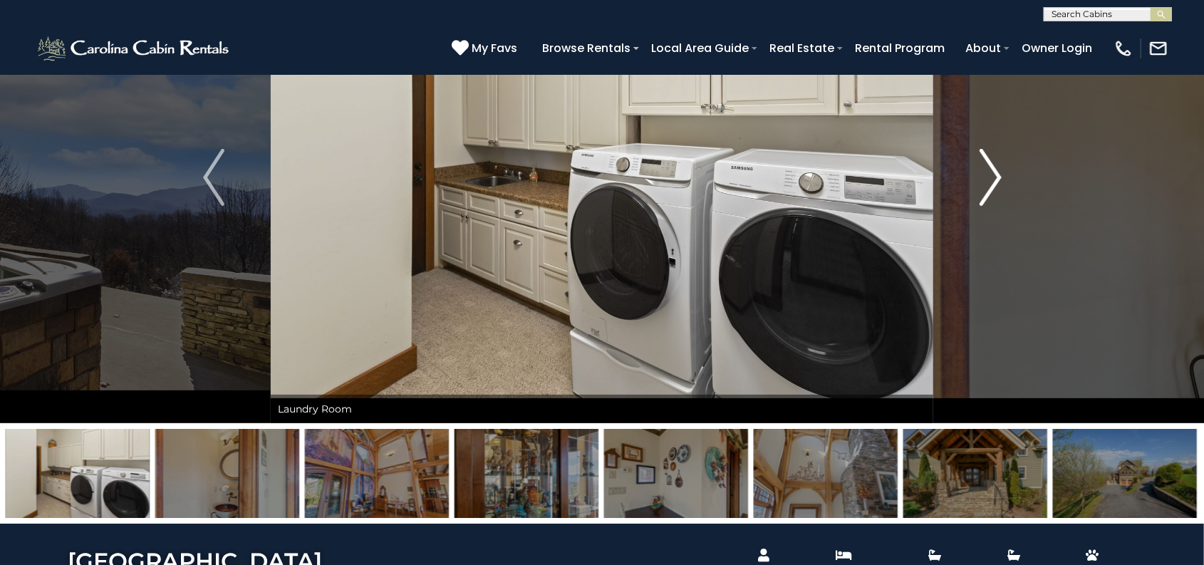
click at [991, 146] on button "Next" at bounding box center [990, 177] width 115 height 491
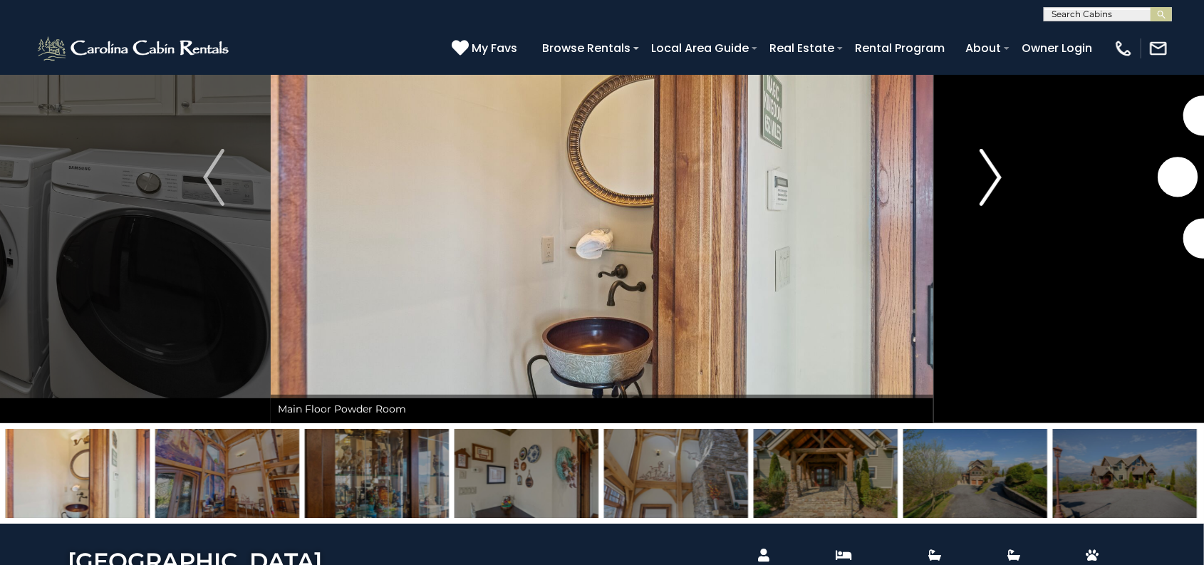
click at [991, 146] on button "Next" at bounding box center [990, 177] width 115 height 491
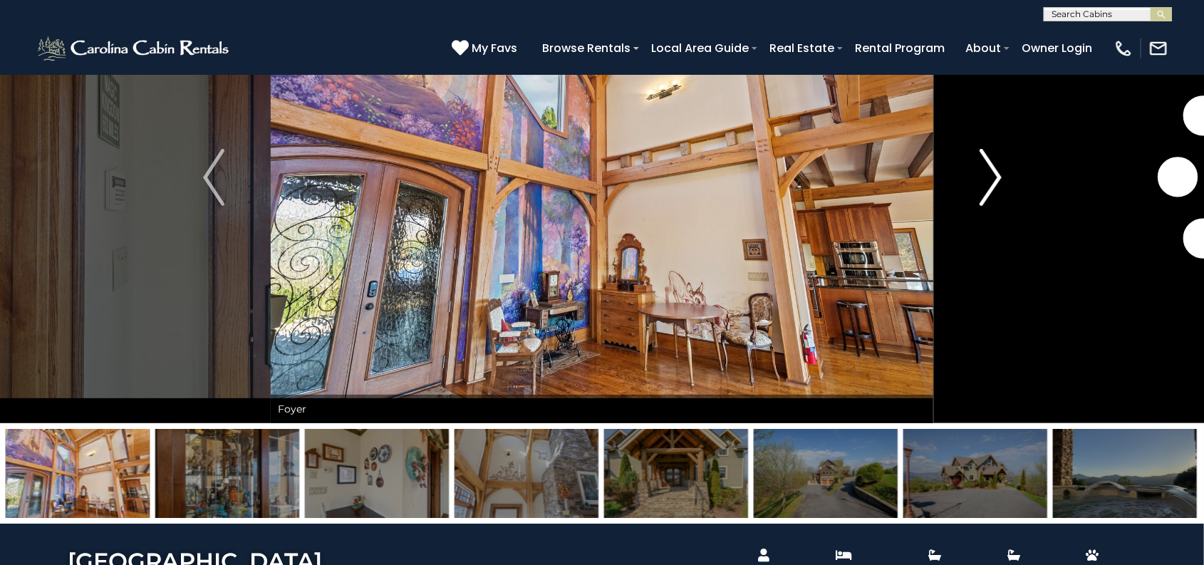
click at [991, 146] on button "Next" at bounding box center [990, 177] width 115 height 491
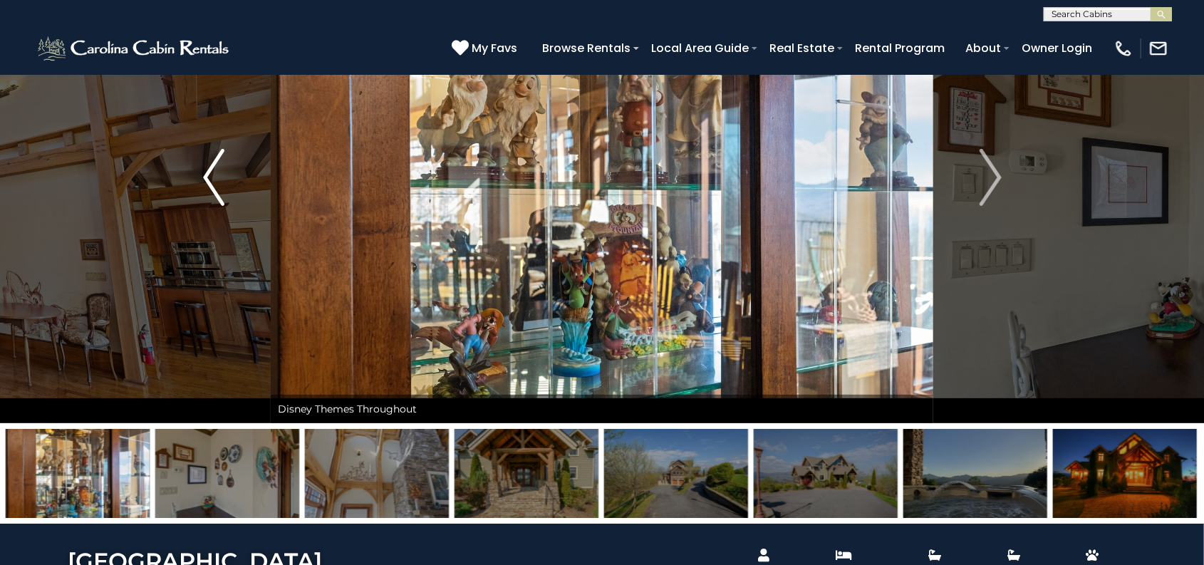
click at [206, 162] on img "Previous" at bounding box center [213, 177] width 21 height 57
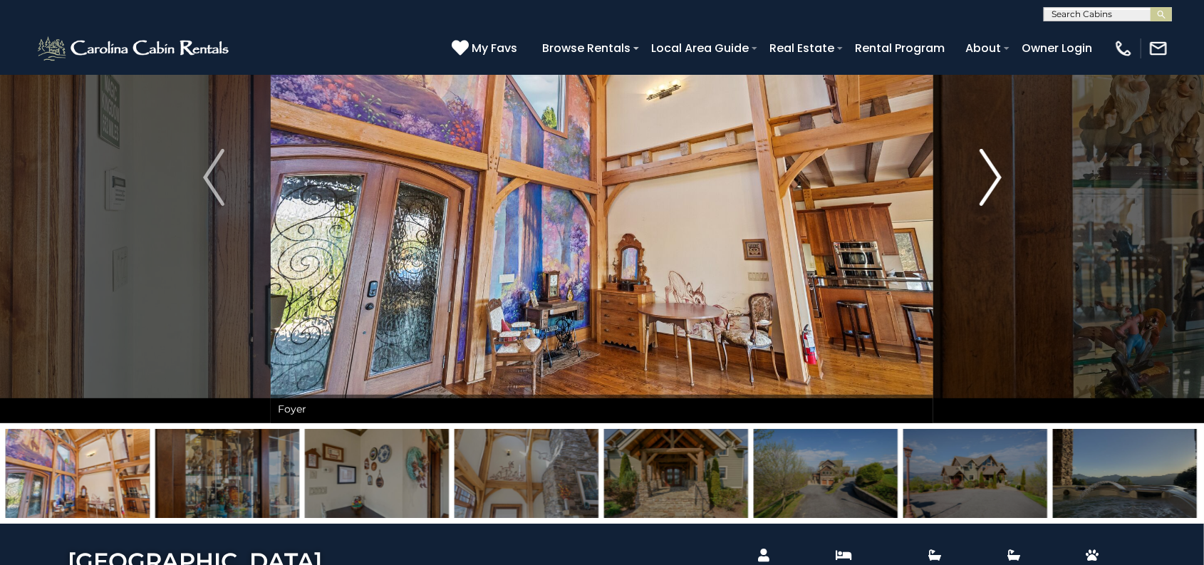
click at [989, 167] on img "Next" at bounding box center [989, 177] width 21 height 57
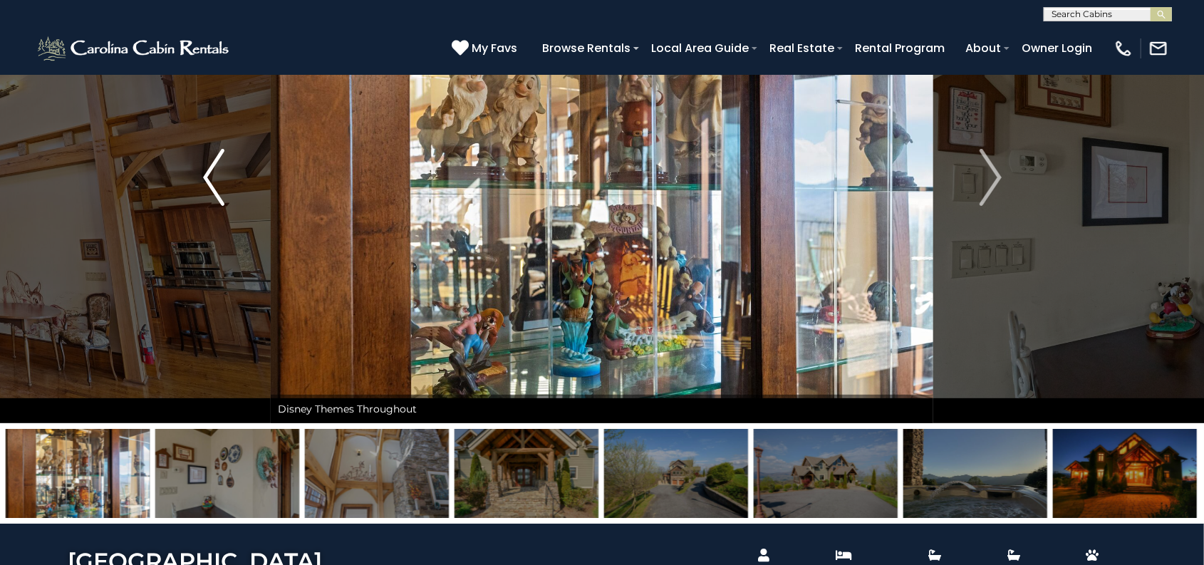
click at [209, 182] on img "Previous" at bounding box center [213, 177] width 21 height 57
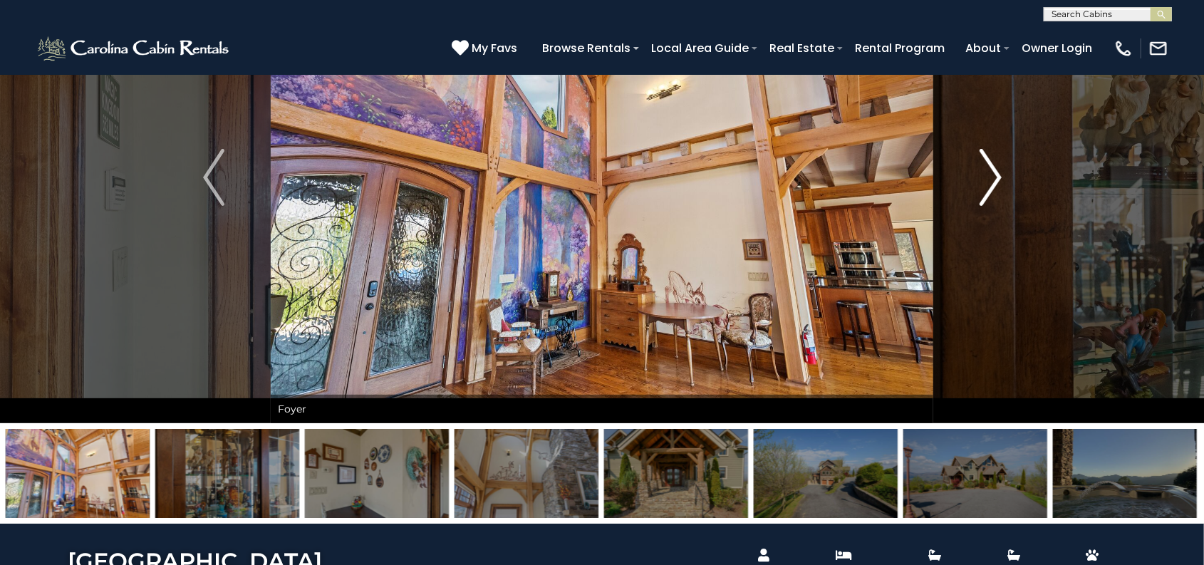
click at [982, 167] on img "Next" at bounding box center [989, 177] width 21 height 57
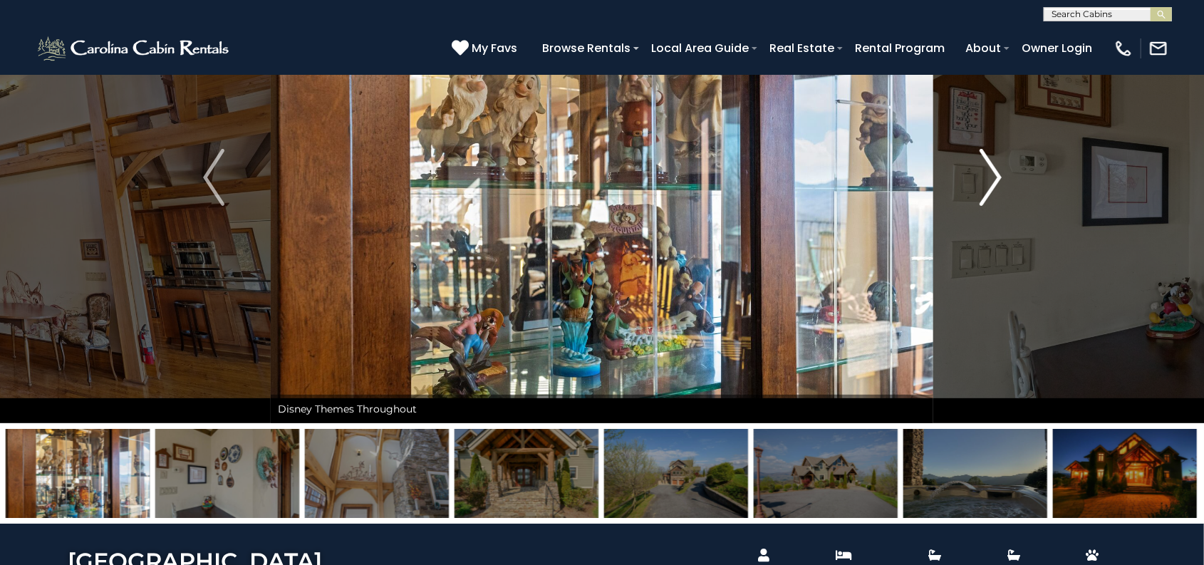
click at [986, 166] on img "Next" at bounding box center [989, 177] width 21 height 57
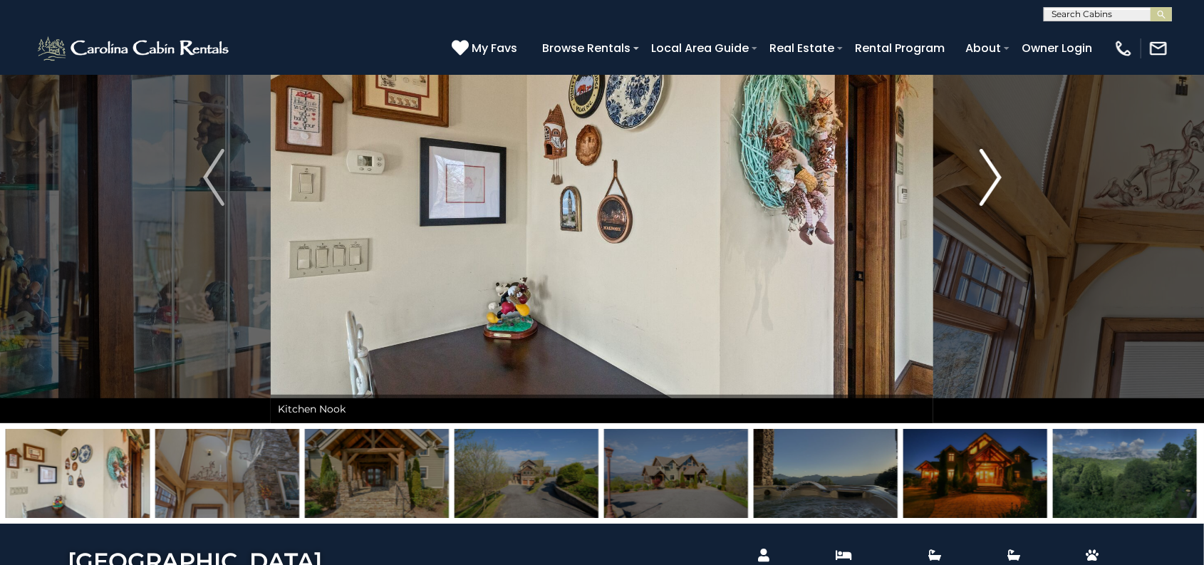
click at [986, 166] on img "Next" at bounding box center [989, 177] width 21 height 57
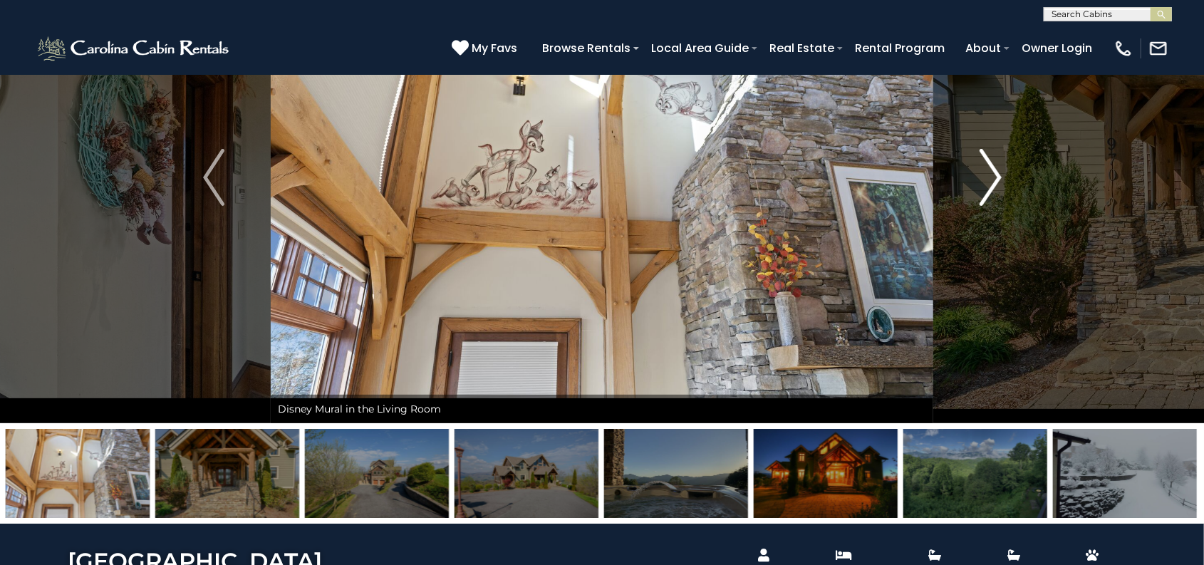
click at [986, 166] on img "Next" at bounding box center [989, 177] width 21 height 57
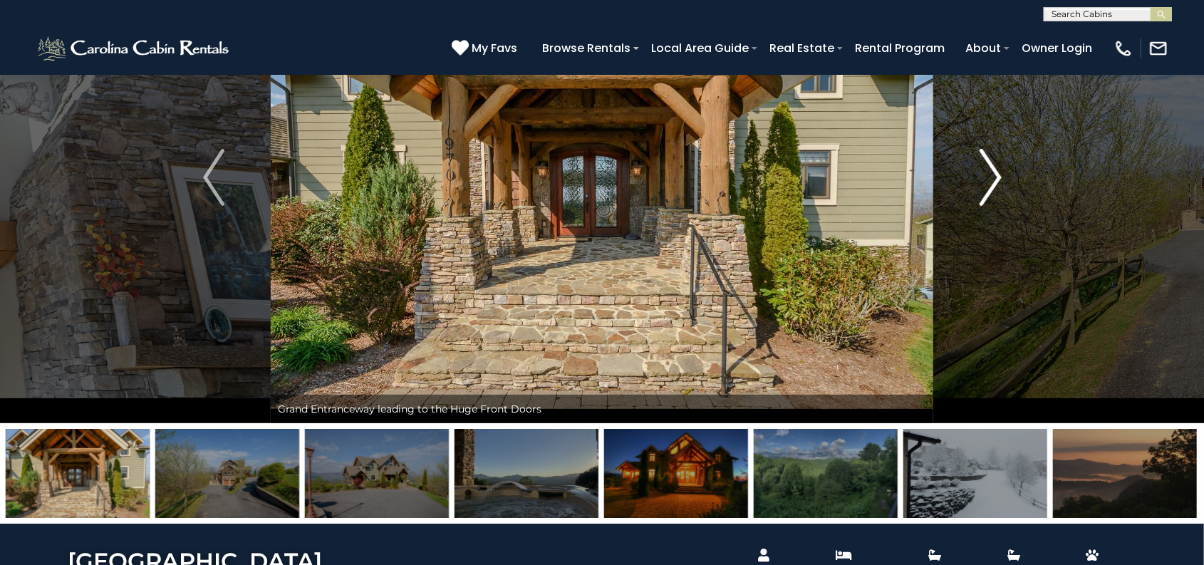
click at [986, 166] on img "Next" at bounding box center [989, 177] width 21 height 57
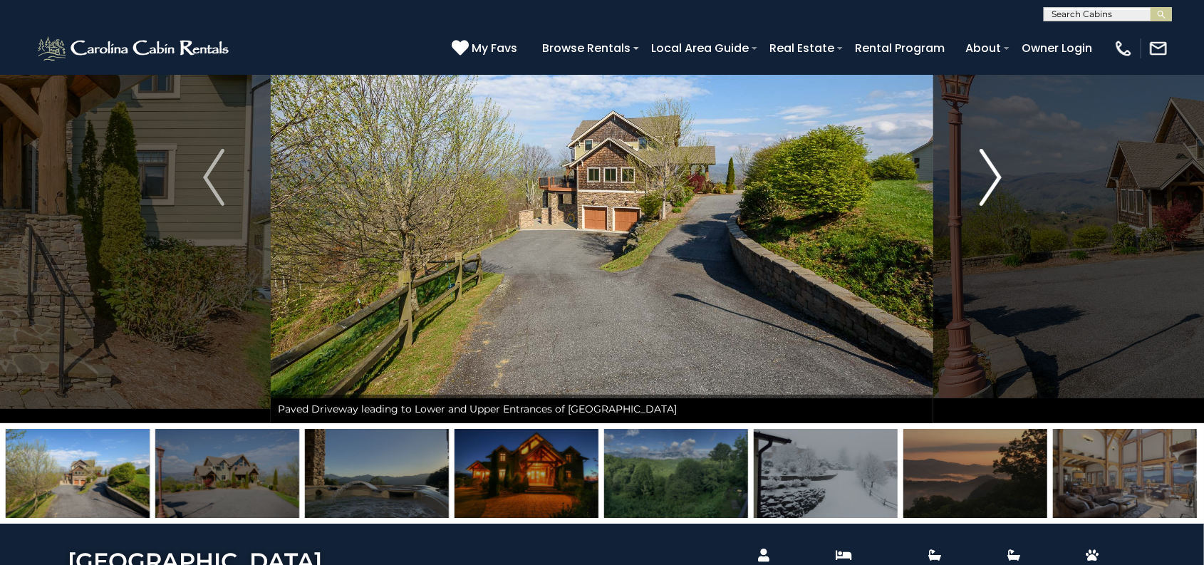
click at [986, 166] on img "Next" at bounding box center [989, 177] width 21 height 57
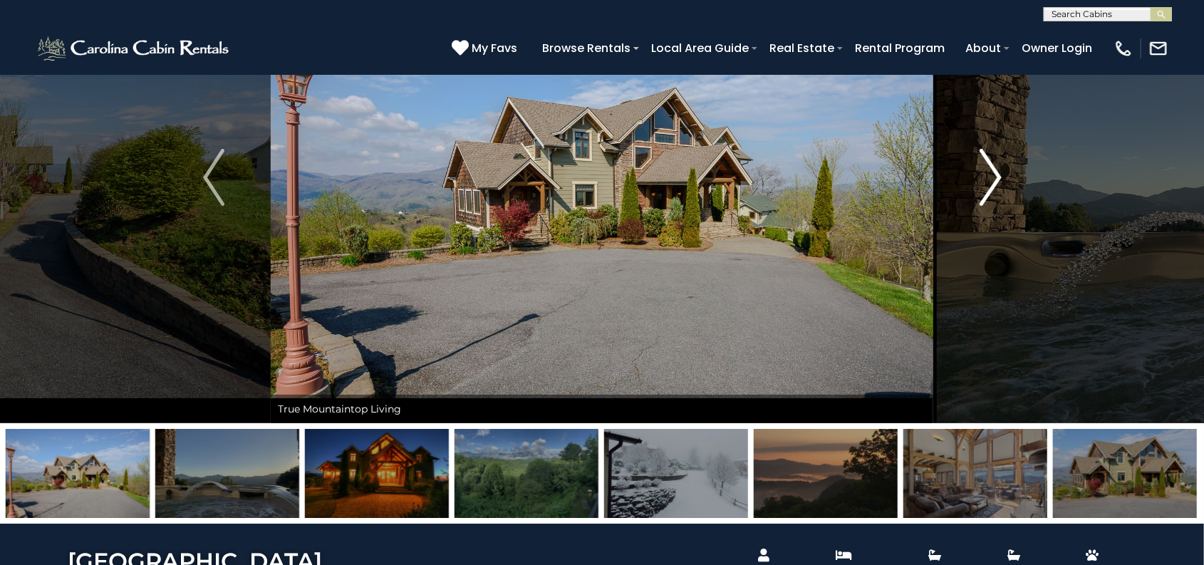
click at [986, 166] on img "Next" at bounding box center [989, 177] width 21 height 57
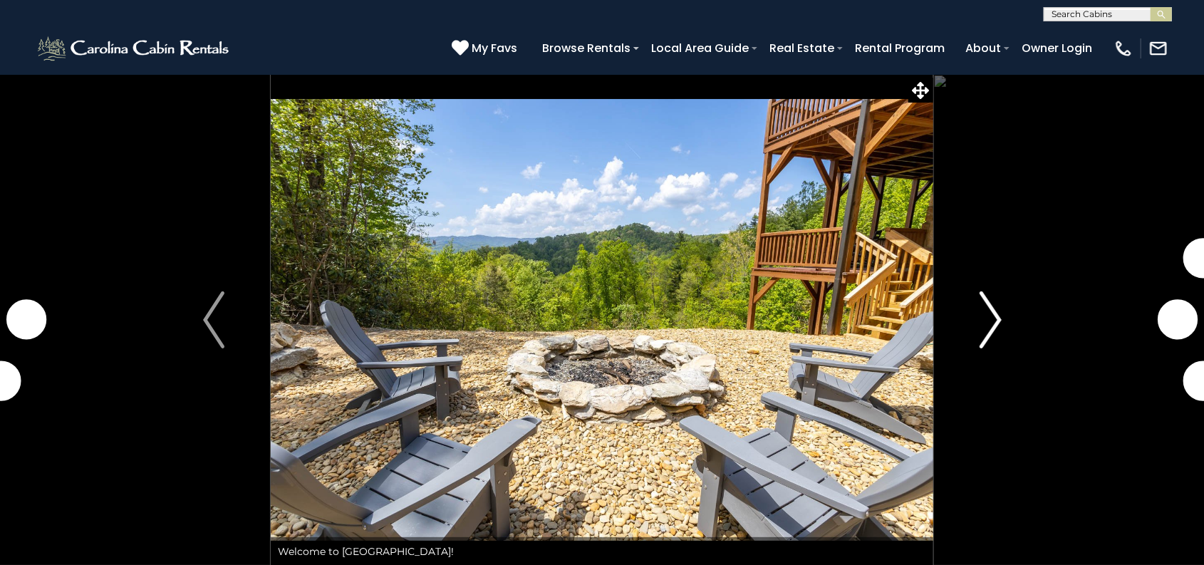
click at [980, 318] on img "Next" at bounding box center [989, 319] width 21 height 57
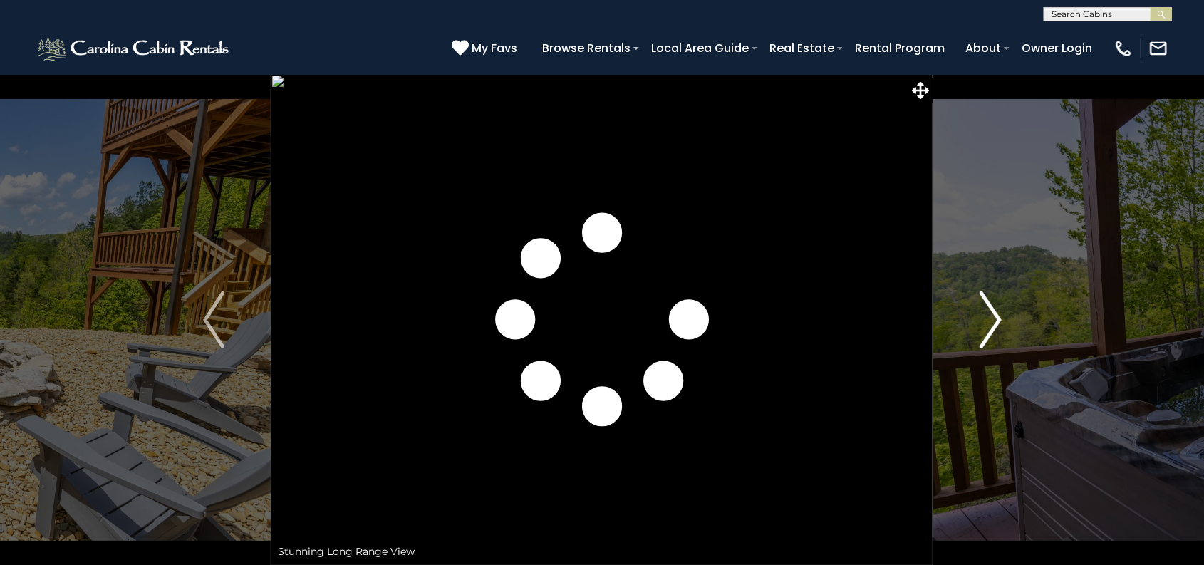
click at [986, 313] on img "Next" at bounding box center [989, 319] width 21 height 57
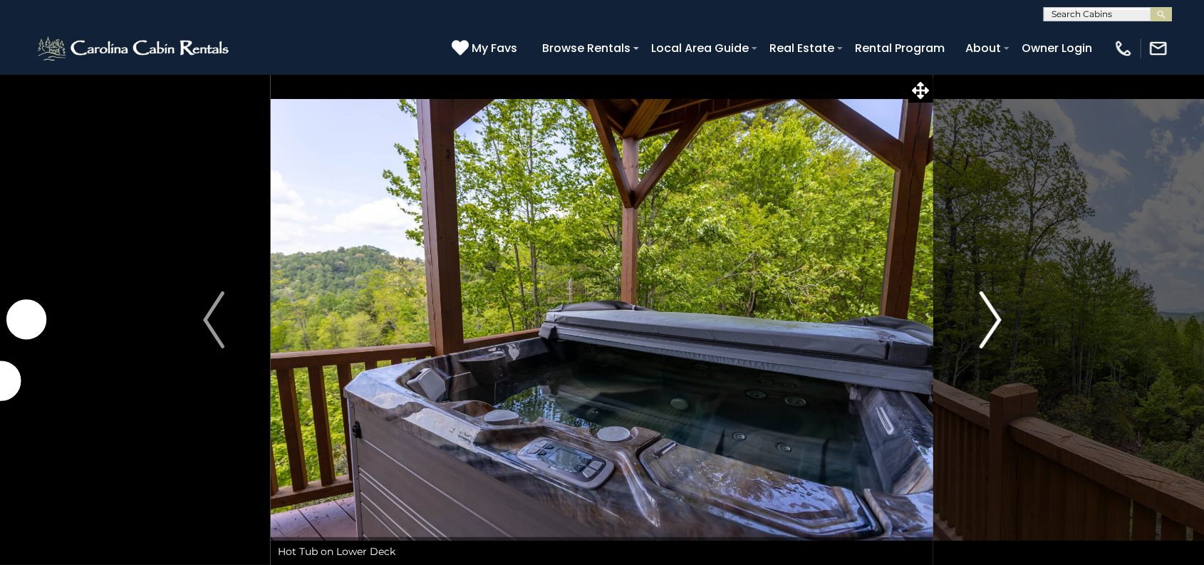
click at [988, 313] on img "Next" at bounding box center [989, 319] width 21 height 57
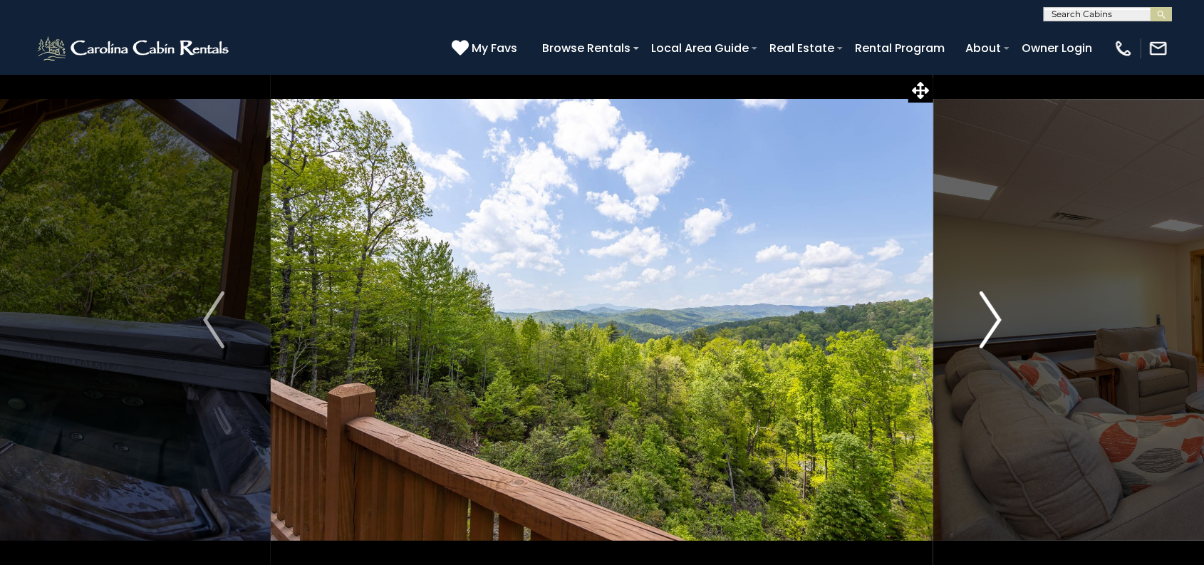
click at [990, 313] on img "Next" at bounding box center [989, 319] width 21 height 57
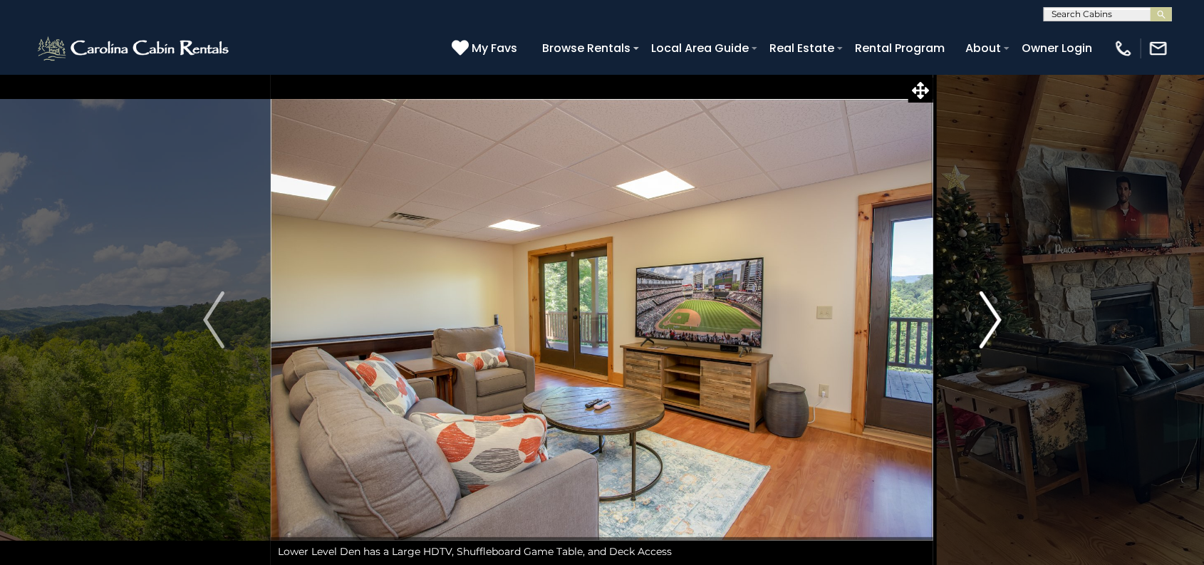
click at [990, 313] on img "Next" at bounding box center [989, 319] width 21 height 57
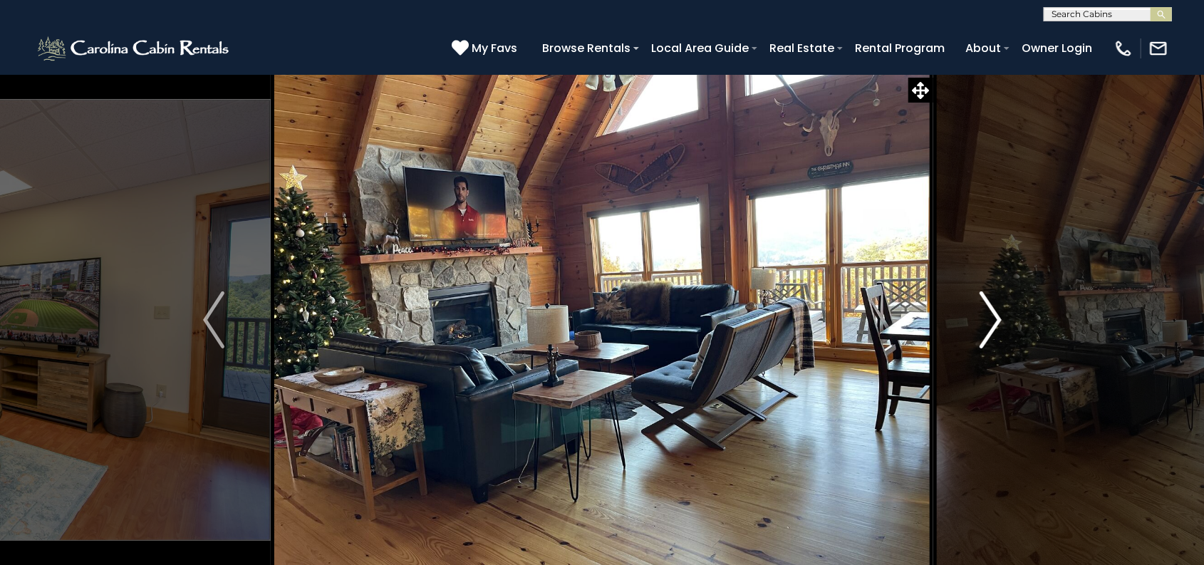
click at [991, 313] on img "Next" at bounding box center [989, 319] width 21 height 57
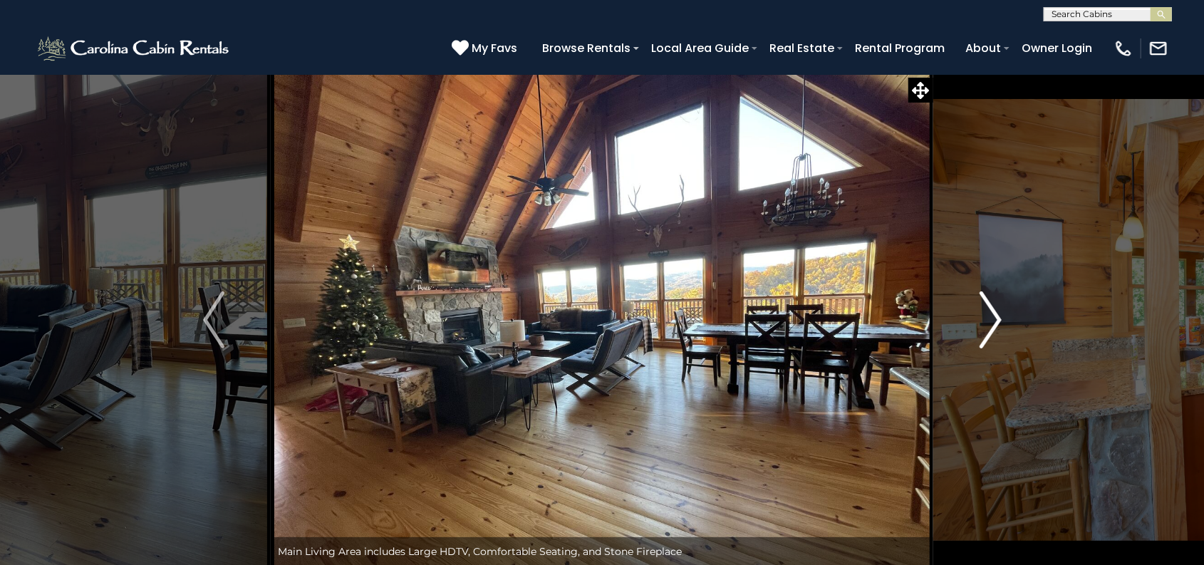
click at [991, 313] on img "Next" at bounding box center [989, 319] width 21 height 57
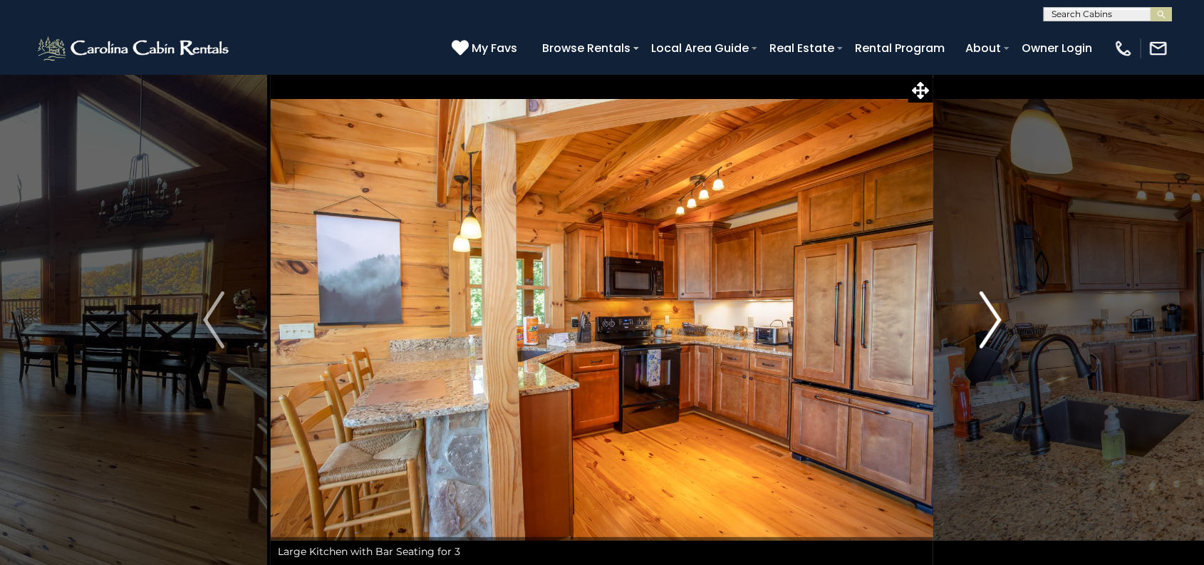
click at [991, 313] on img "Next" at bounding box center [989, 319] width 21 height 57
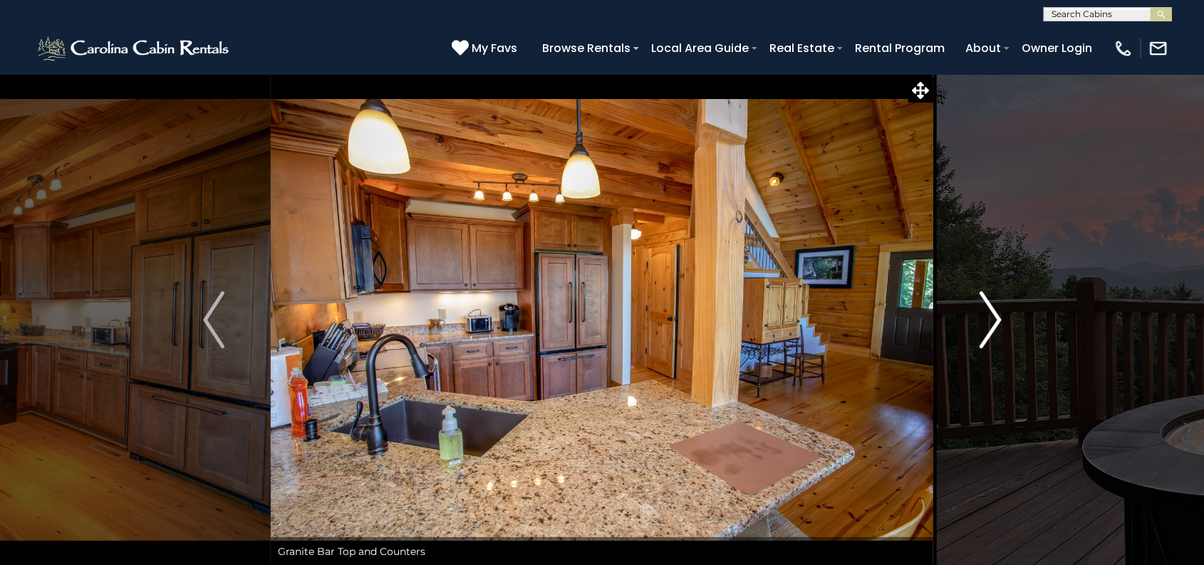
click at [991, 313] on img "Next" at bounding box center [989, 319] width 21 height 57
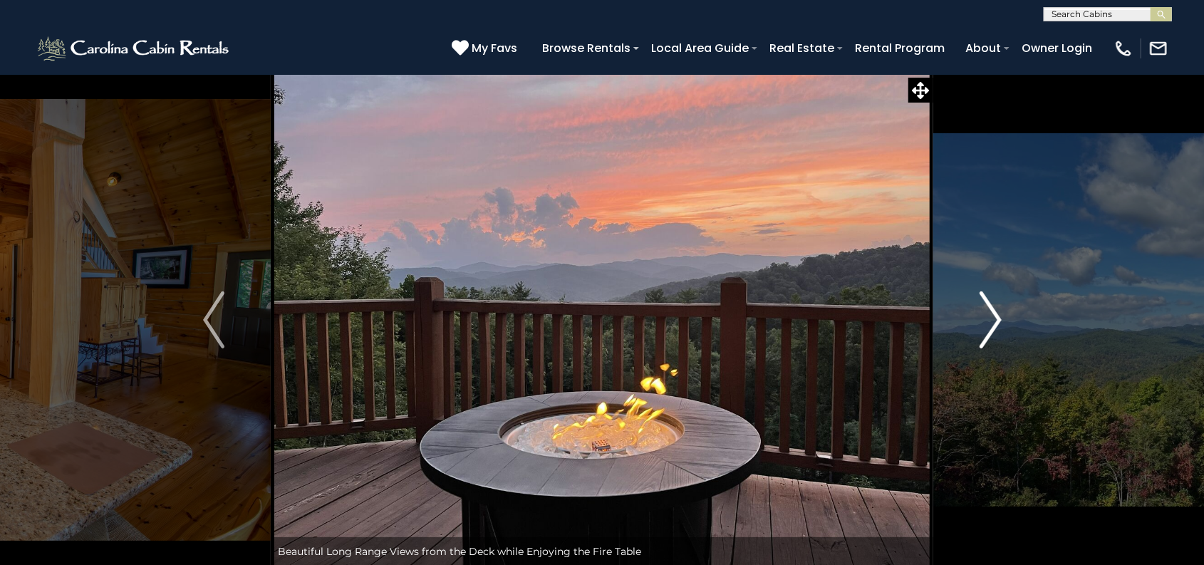
click at [991, 313] on img "Next" at bounding box center [989, 319] width 21 height 57
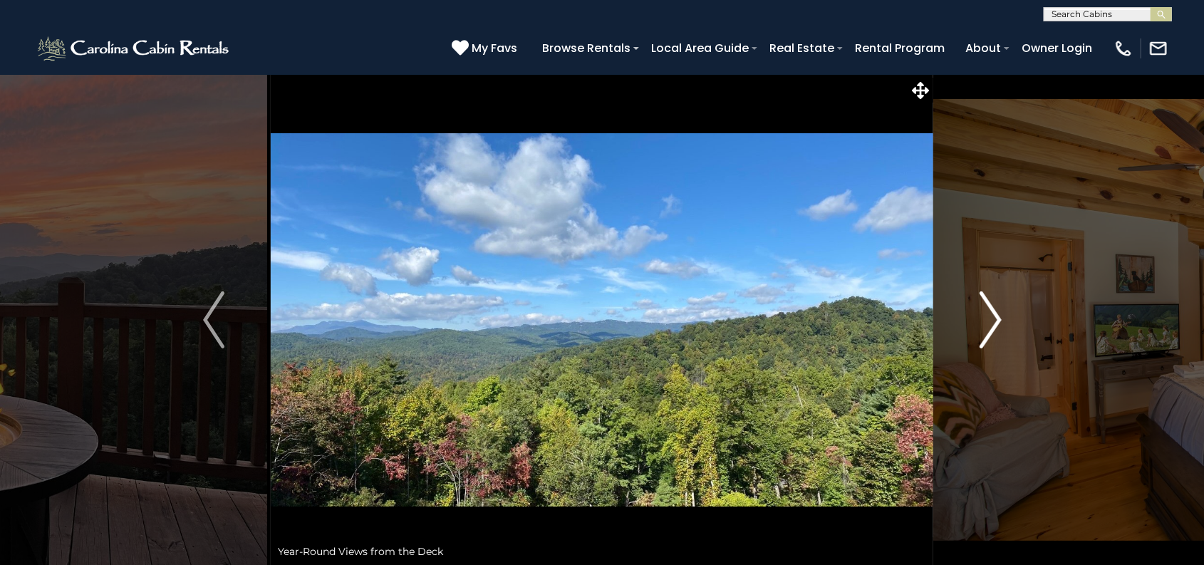
click at [991, 313] on img "Next" at bounding box center [989, 319] width 21 height 57
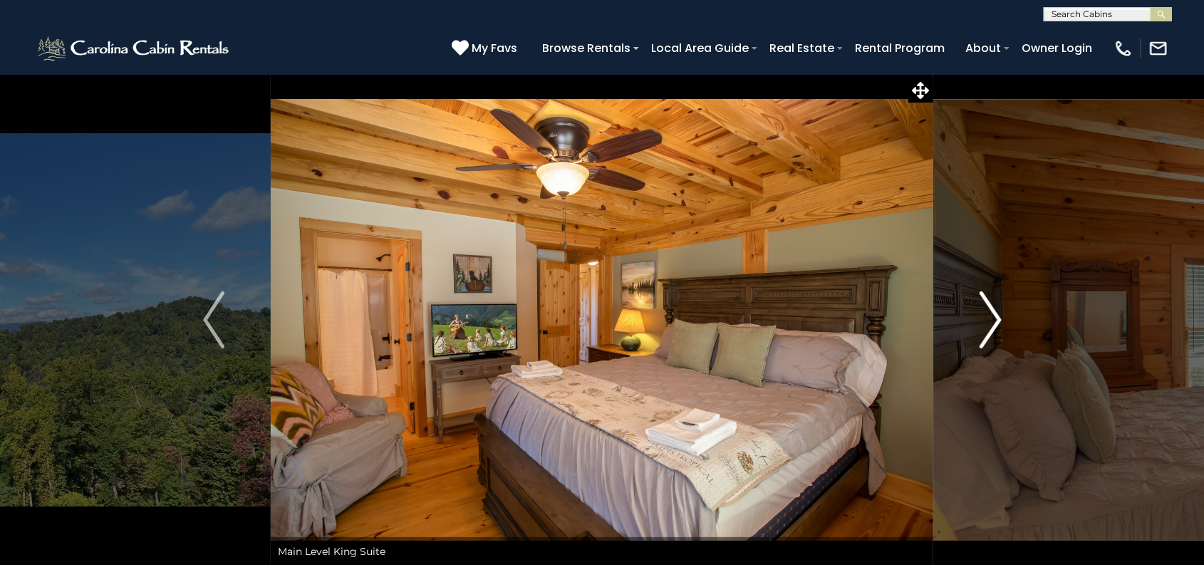
click at [992, 312] on img "Next" at bounding box center [989, 319] width 21 height 57
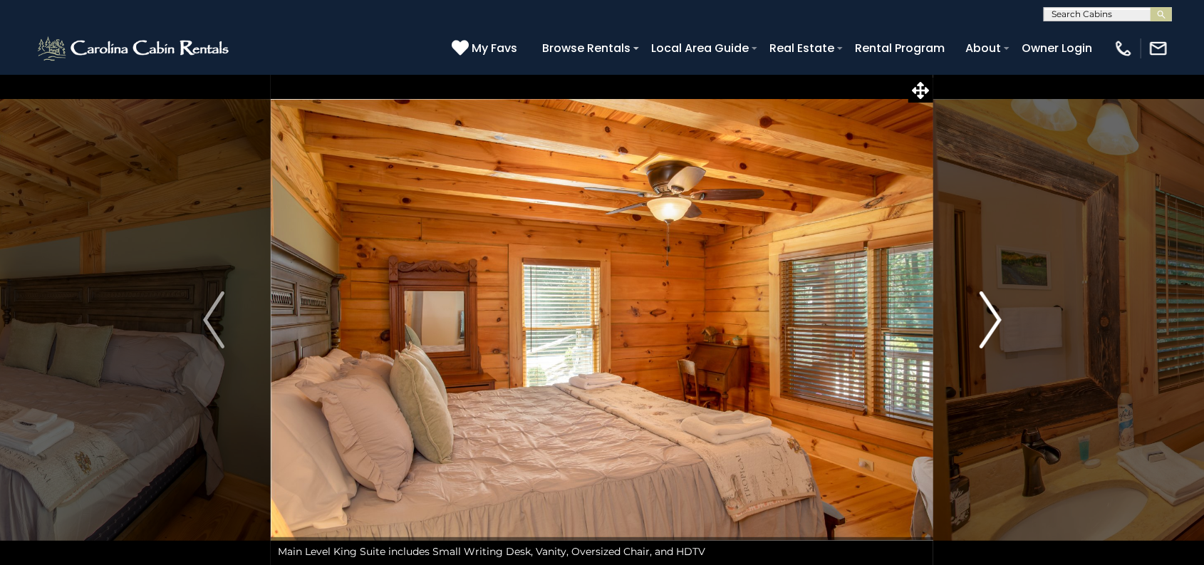
click at [992, 312] on img "Next" at bounding box center [989, 319] width 21 height 57
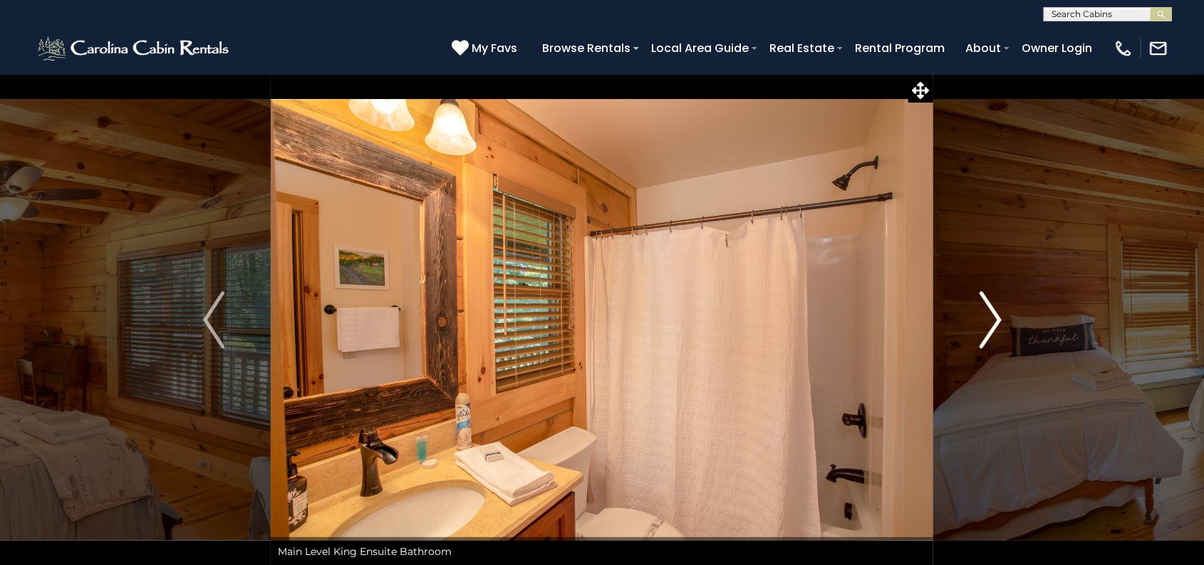
click at [992, 312] on img "Next" at bounding box center [989, 319] width 21 height 57
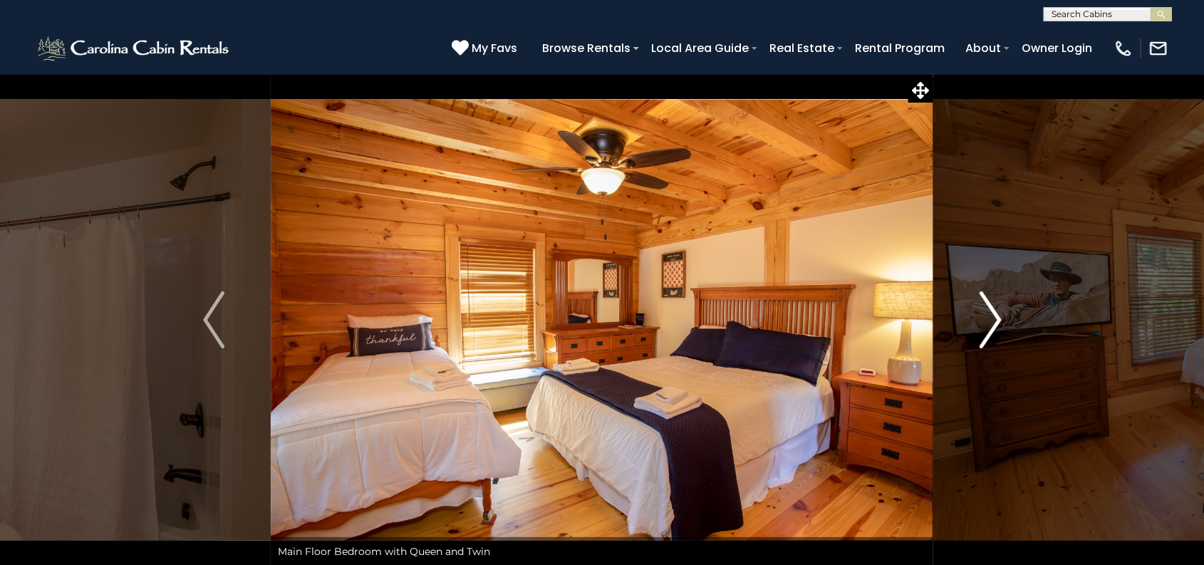
click at [992, 312] on img "Next" at bounding box center [989, 319] width 21 height 57
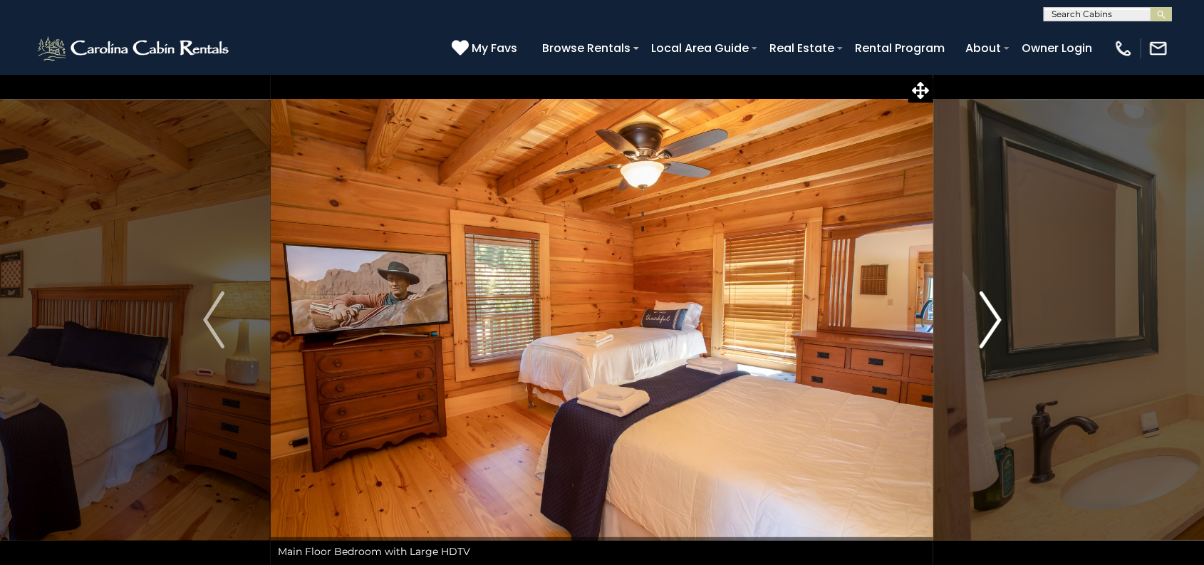
click at [992, 312] on img "Next" at bounding box center [989, 319] width 21 height 57
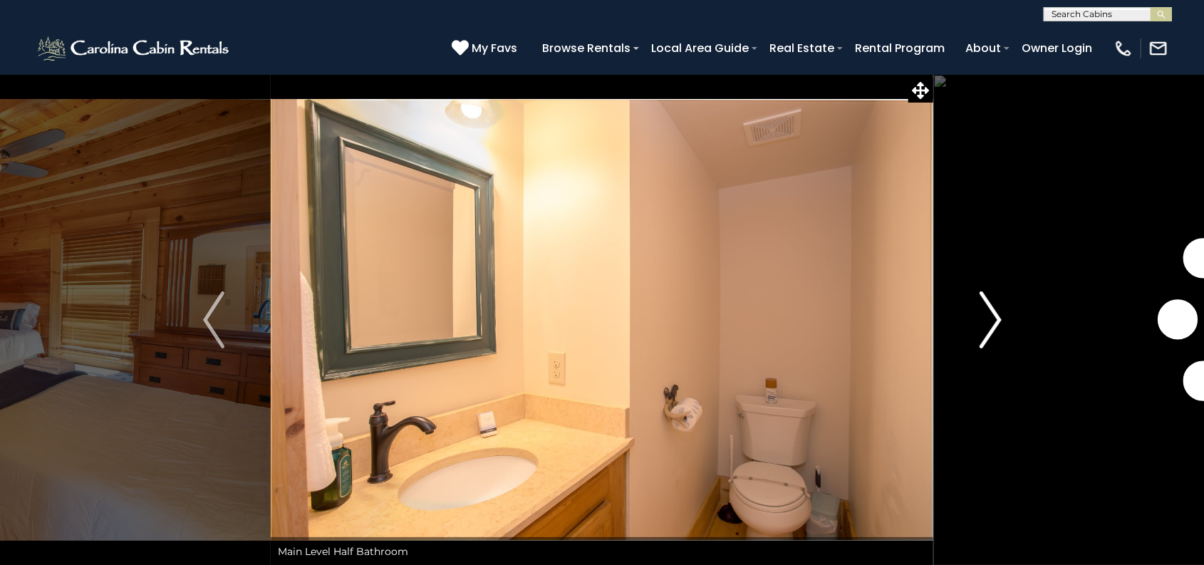
click at [992, 312] on img "Next" at bounding box center [989, 319] width 21 height 57
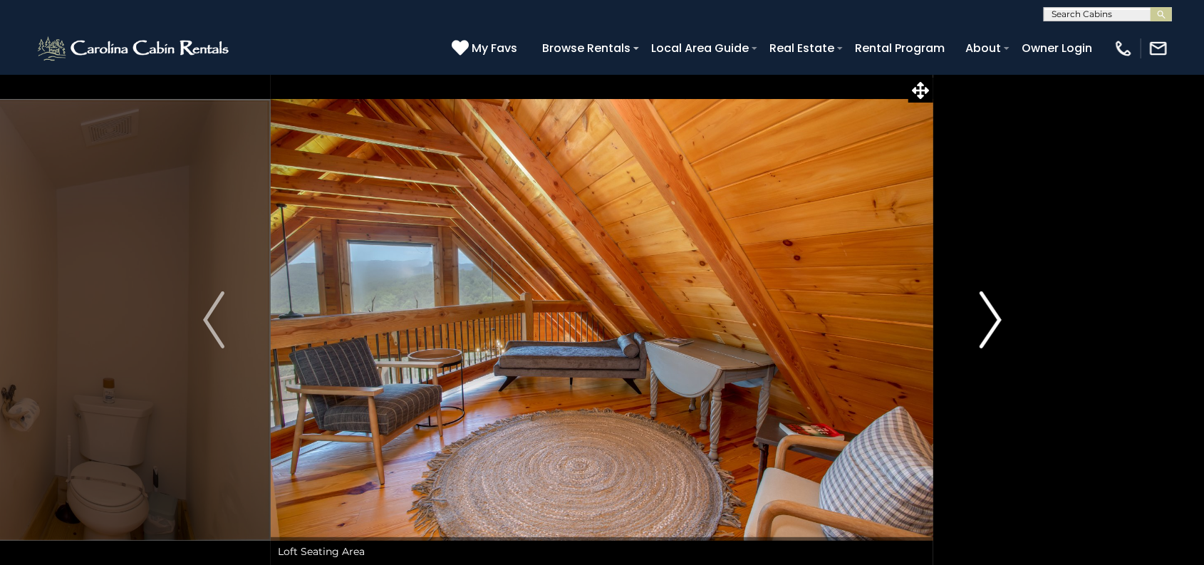
click at [992, 312] on img "Next" at bounding box center [989, 319] width 21 height 57
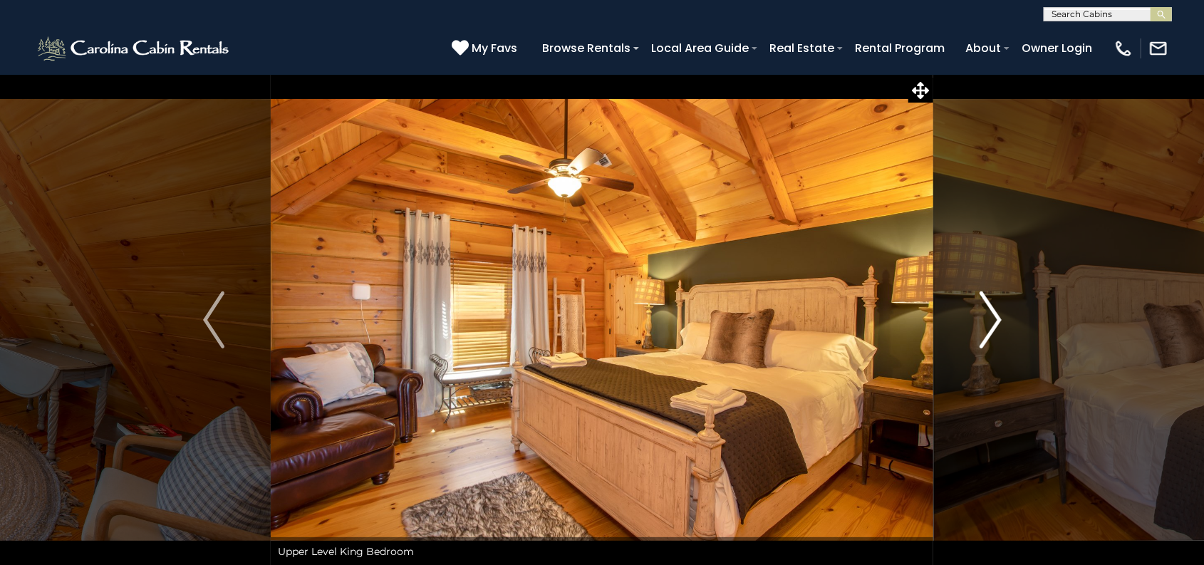
click at [987, 298] on img "Next" at bounding box center [989, 319] width 21 height 57
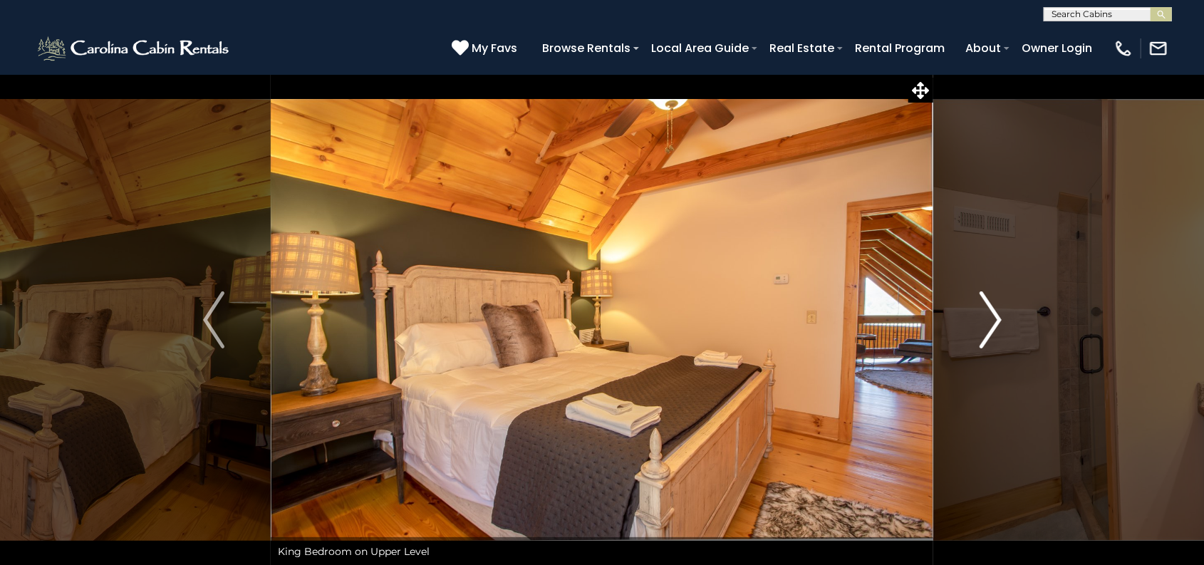
click at [988, 296] on img "Next" at bounding box center [989, 319] width 21 height 57
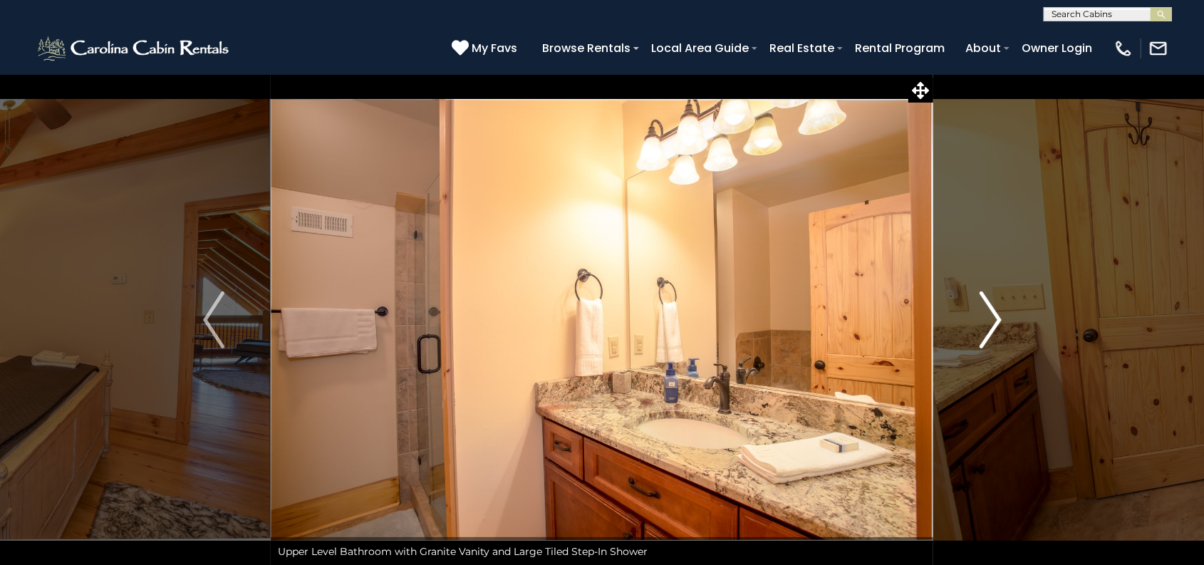
click at [988, 296] on img "Next" at bounding box center [989, 319] width 21 height 57
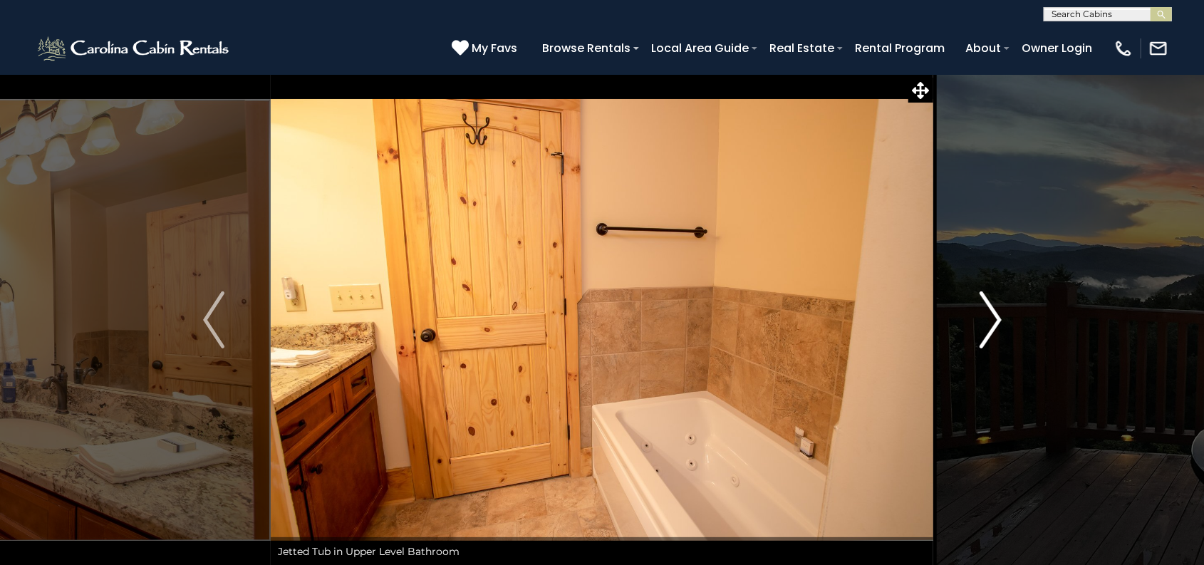
click at [996, 293] on img "Next" at bounding box center [989, 319] width 21 height 57
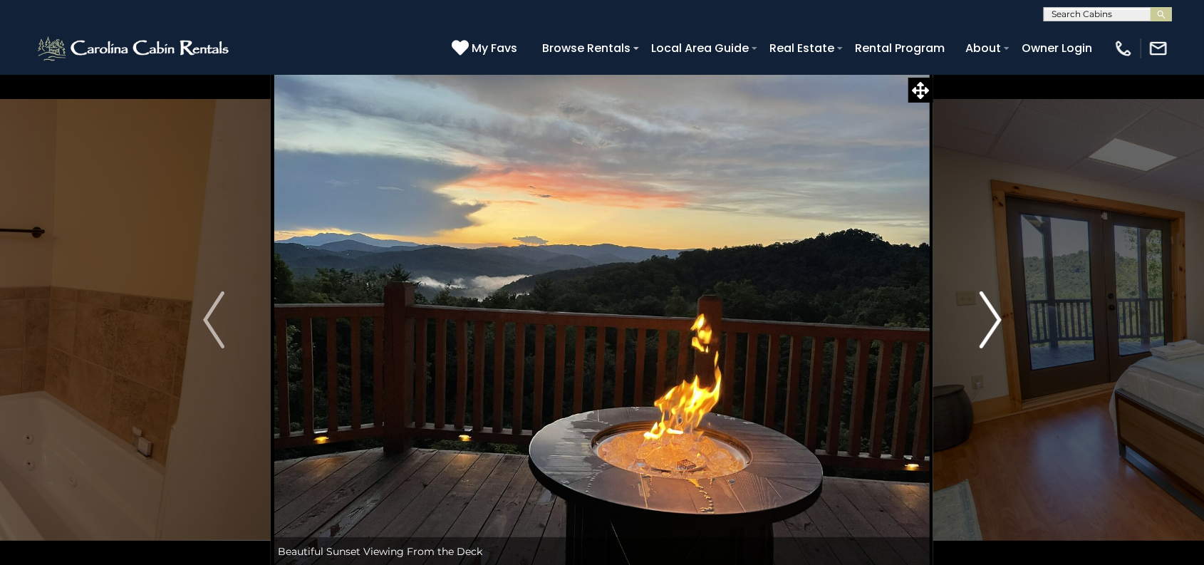
click at [996, 293] on img "Next" at bounding box center [989, 319] width 21 height 57
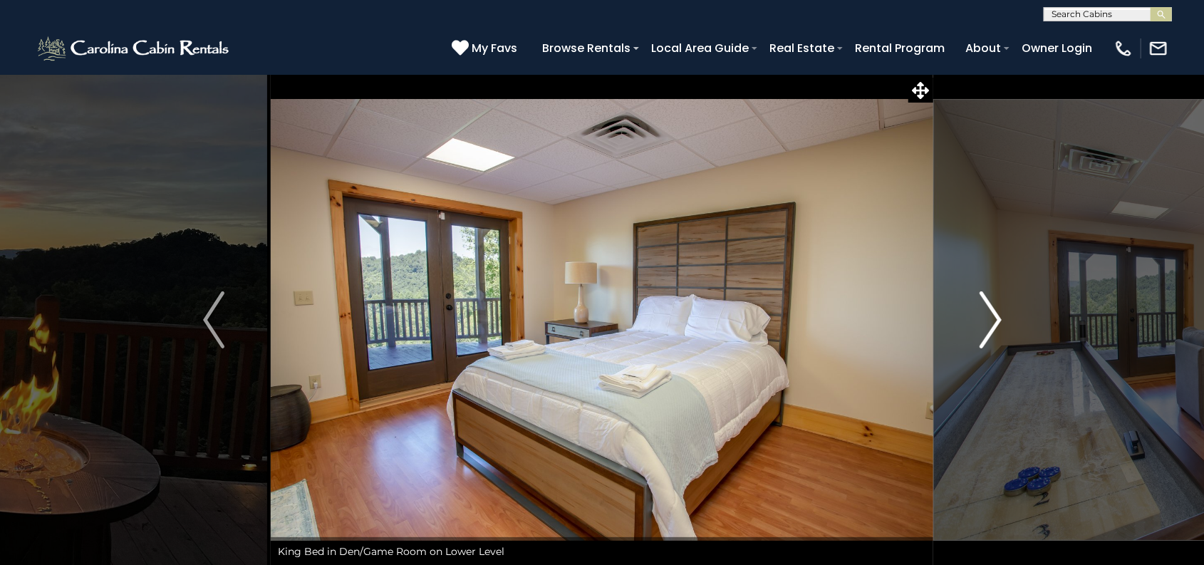
click at [996, 293] on img "Next" at bounding box center [989, 319] width 21 height 57
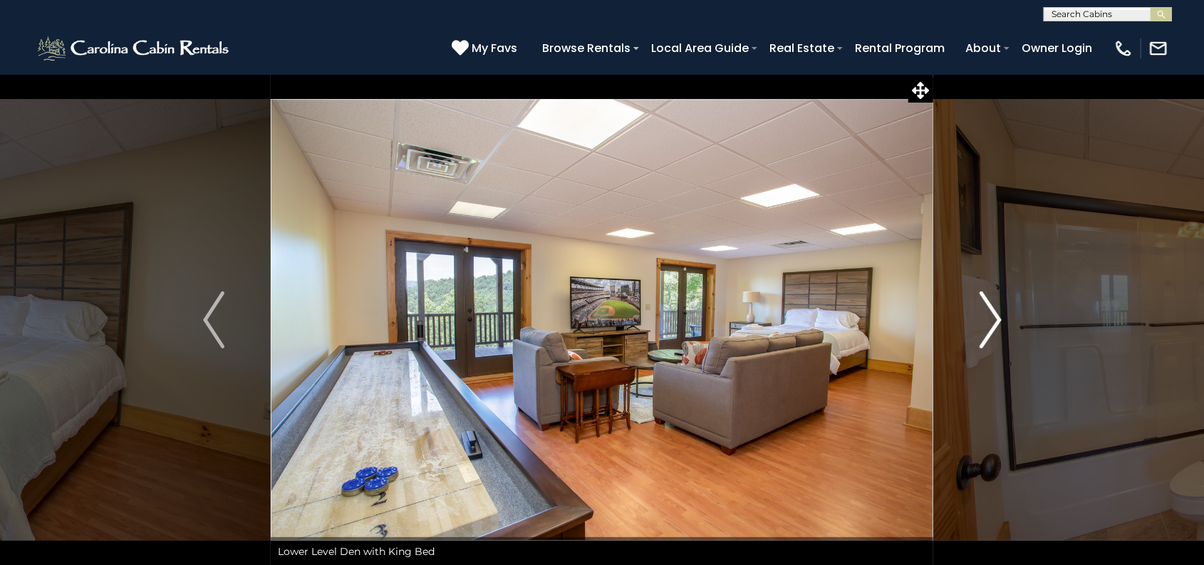
click at [996, 293] on img "Next" at bounding box center [989, 319] width 21 height 57
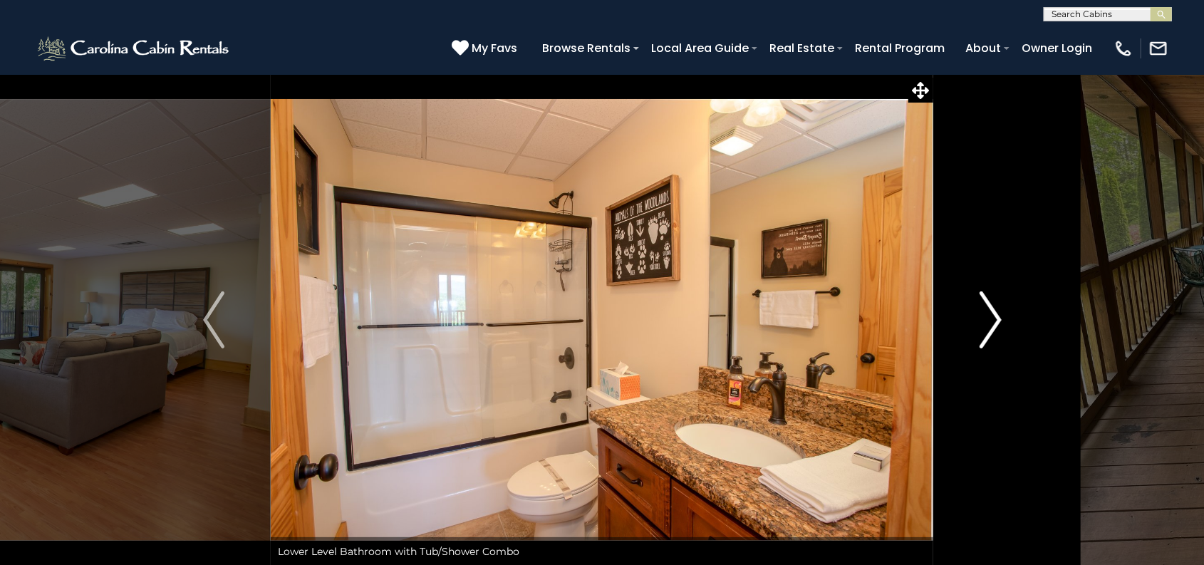
click at [996, 293] on img "Next" at bounding box center [989, 319] width 21 height 57
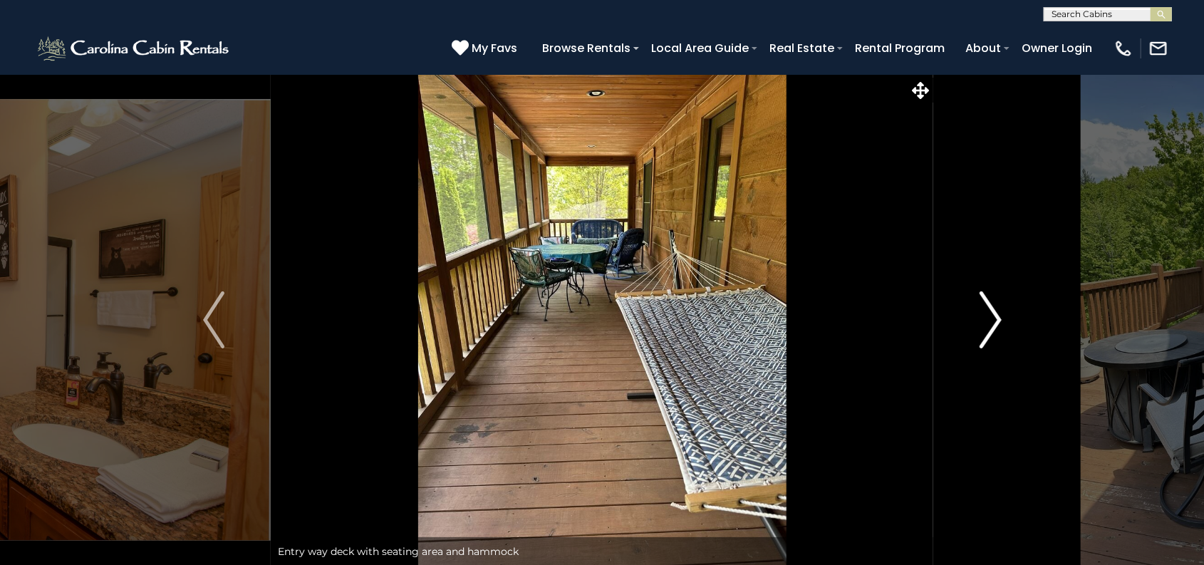
click at [996, 293] on img "Next" at bounding box center [989, 319] width 21 height 57
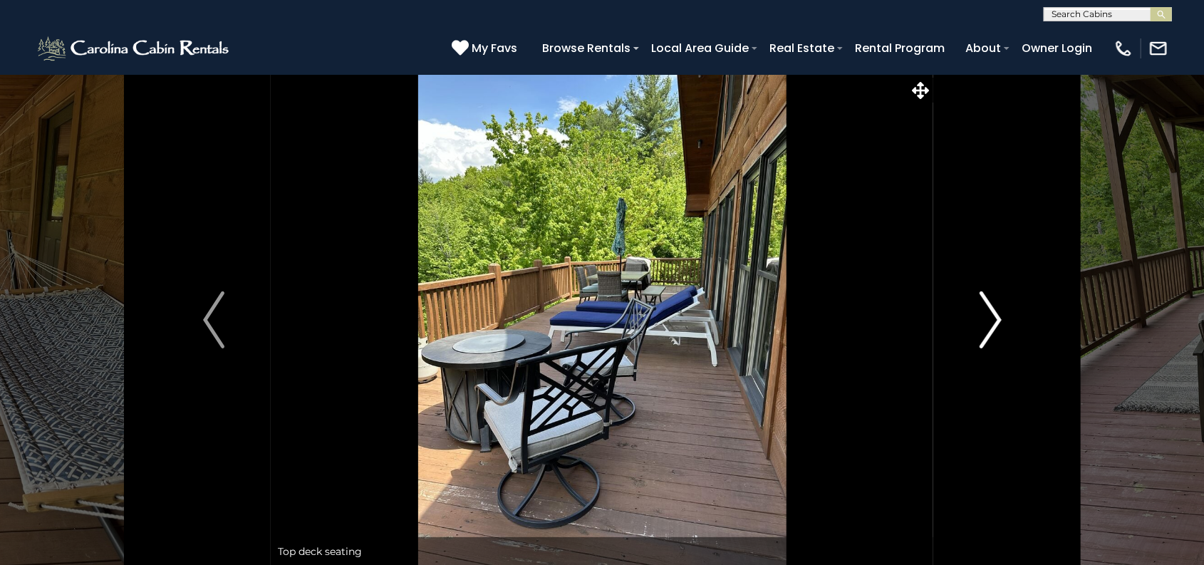
click at [996, 293] on img "Next" at bounding box center [989, 319] width 21 height 57
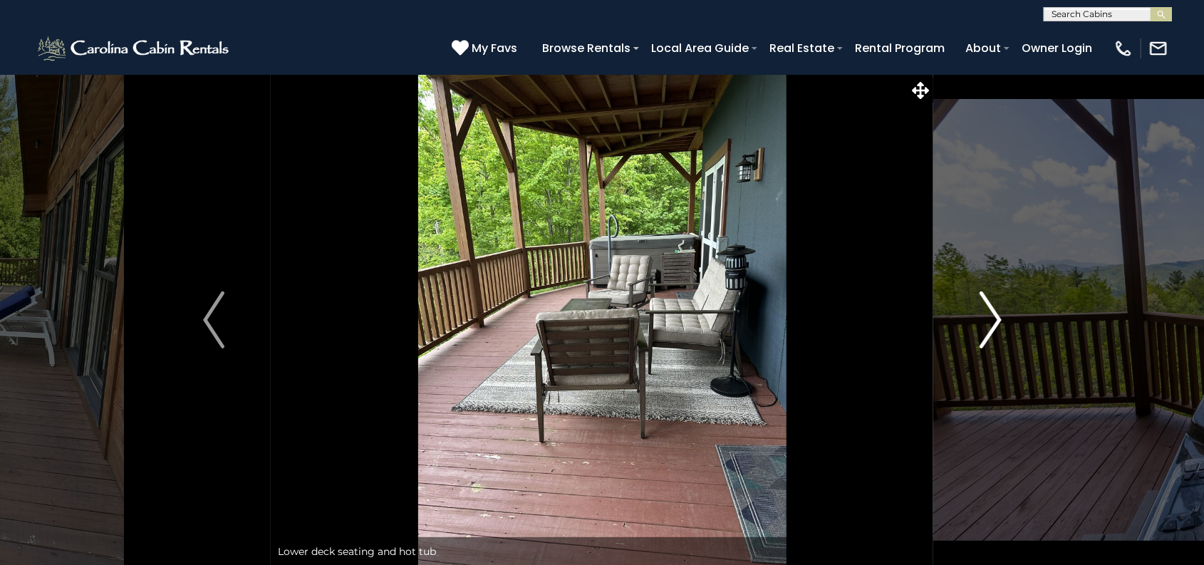
click at [996, 293] on img "Next" at bounding box center [989, 319] width 21 height 57
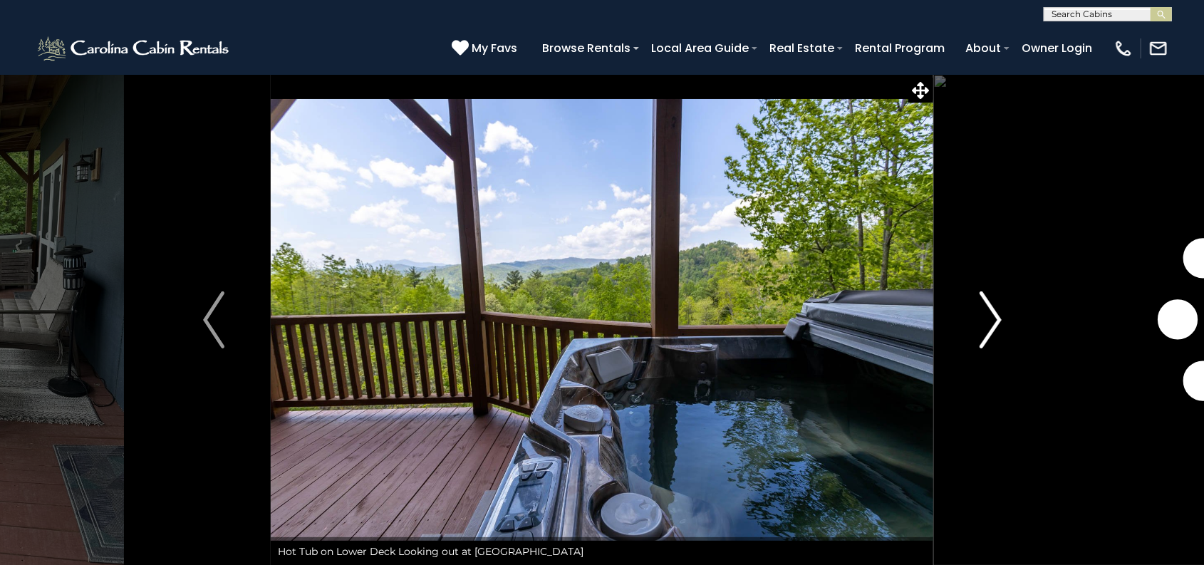
click at [996, 293] on img "Next" at bounding box center [989, 319] width 21 height 57
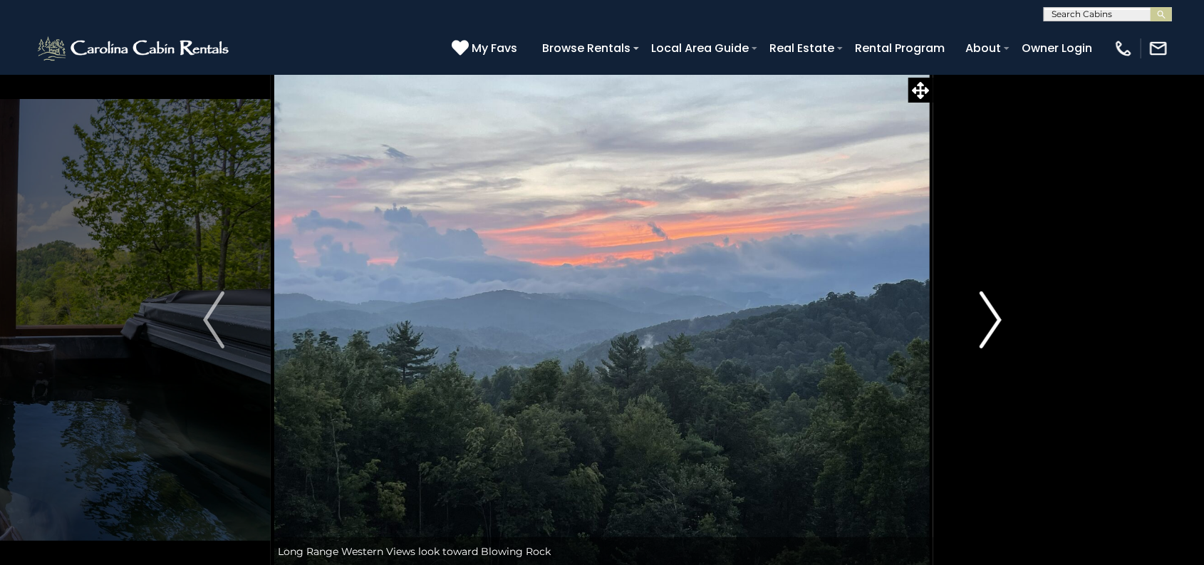
click at [996, 293] on img "Next" at bounding box center [989, 319] width 21 height 57
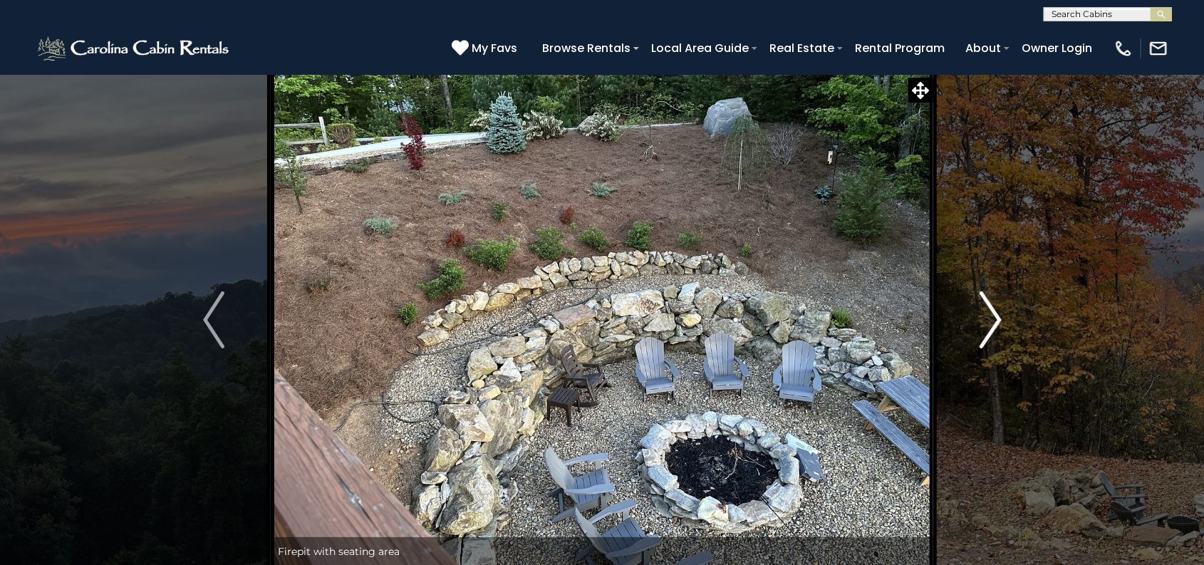
click at [996, 291] on img "Next" at bounding box center [989, 319] width 21 height 57
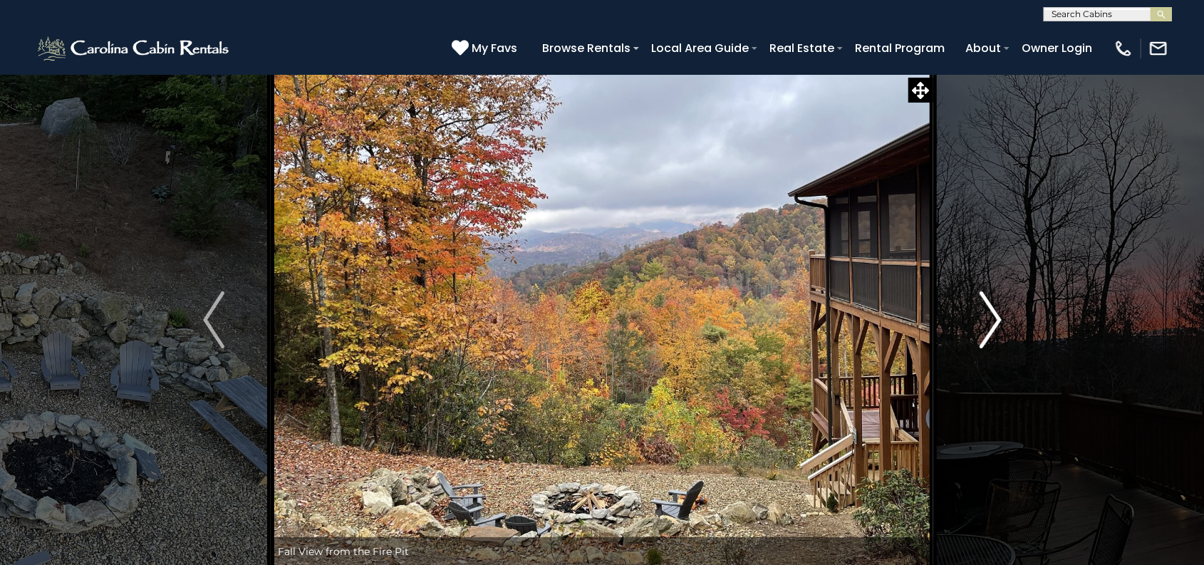
click at [996, 291] on img "Next" at bounding box center [989, 319] width 21 height 57
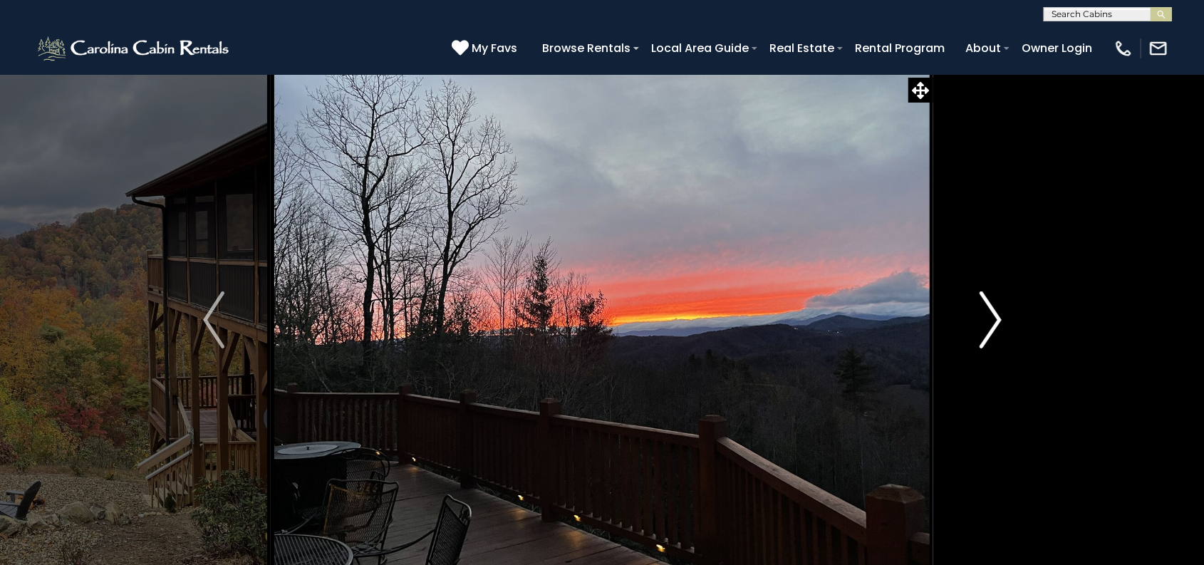
click at [996, 291] on img "Next" at bounding box center [989, 319] width 21 height 57
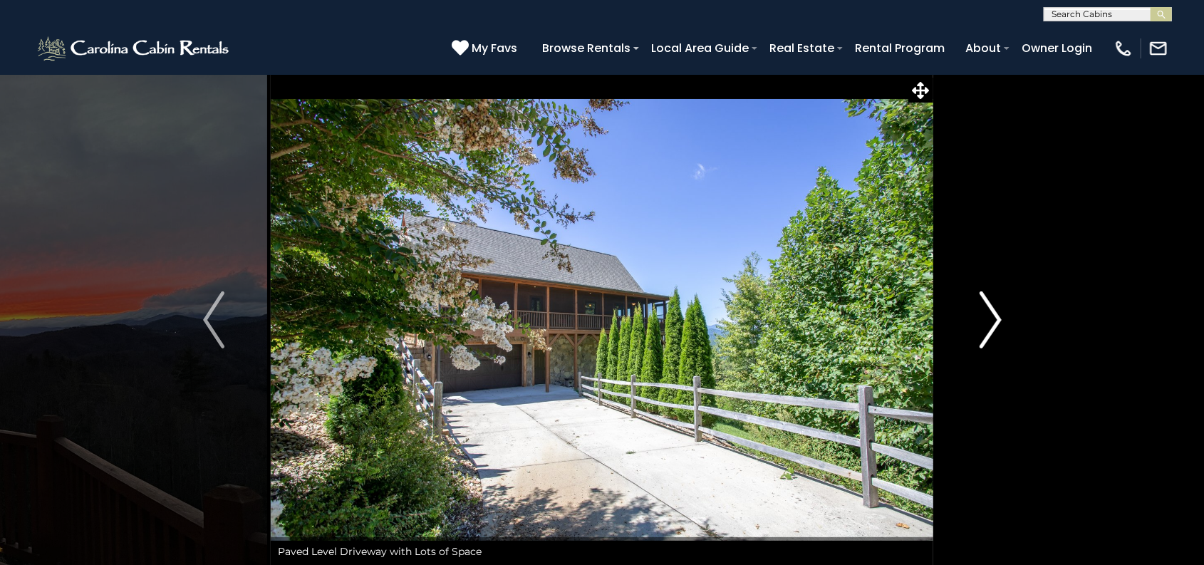
click at [996, 291] on img "Next" at bounding box center [989, 319] width 21 height 57
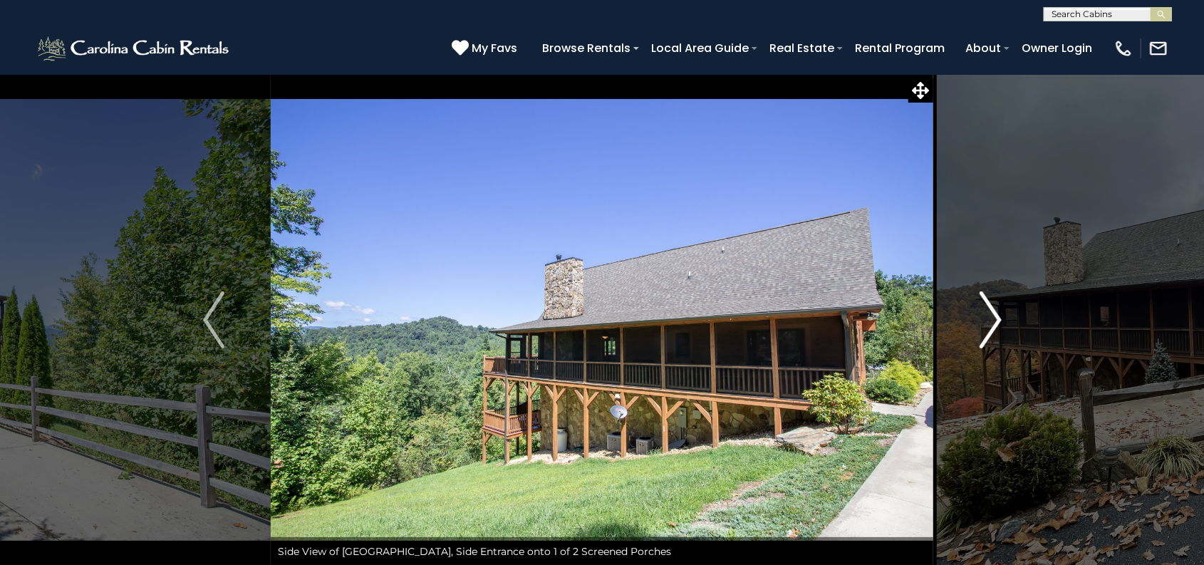
click at [996, 291] on img "Next" at bounding box center [989, 319] width 21 height 57
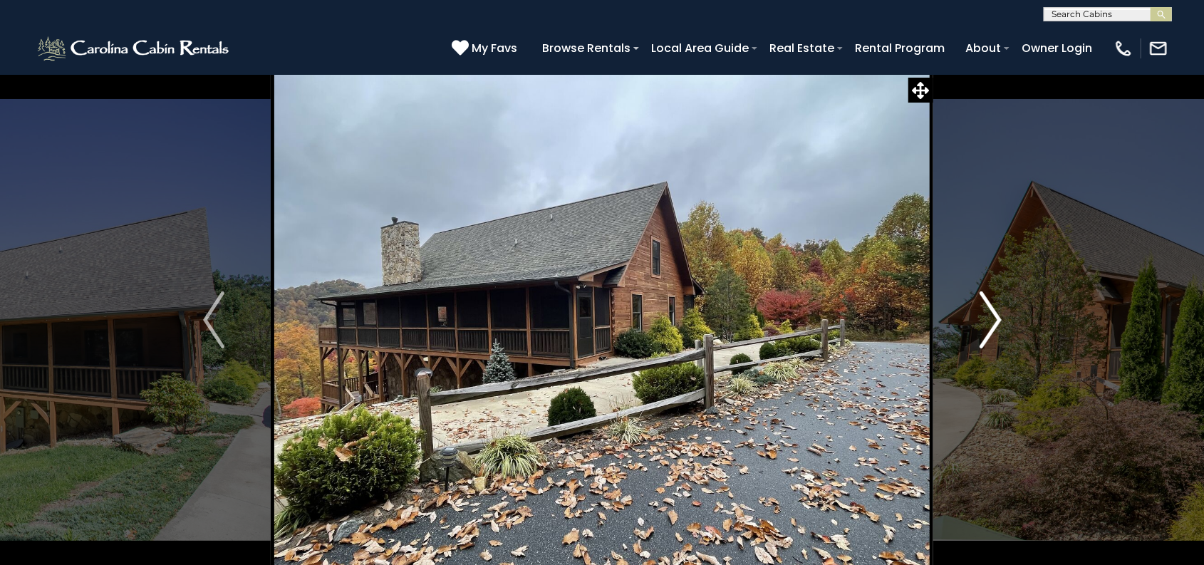
click at [996, 292] on img "Next" at bounding box center [989, 319] width 21 height 57
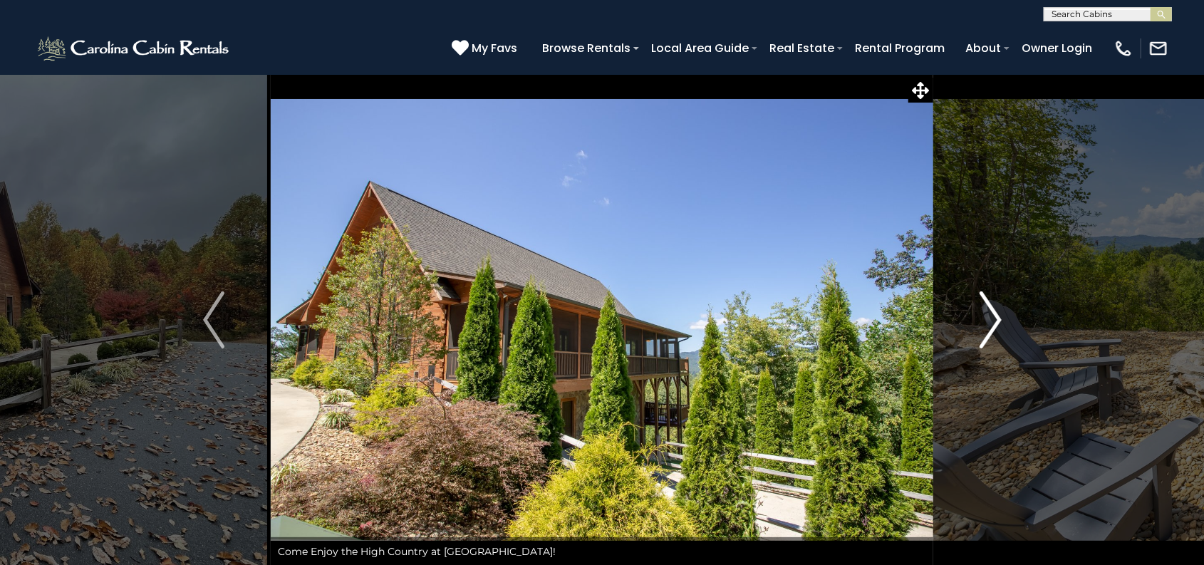
click at [996, 292] on img "Next" at bounding box center [989, 319] width 21 height 57
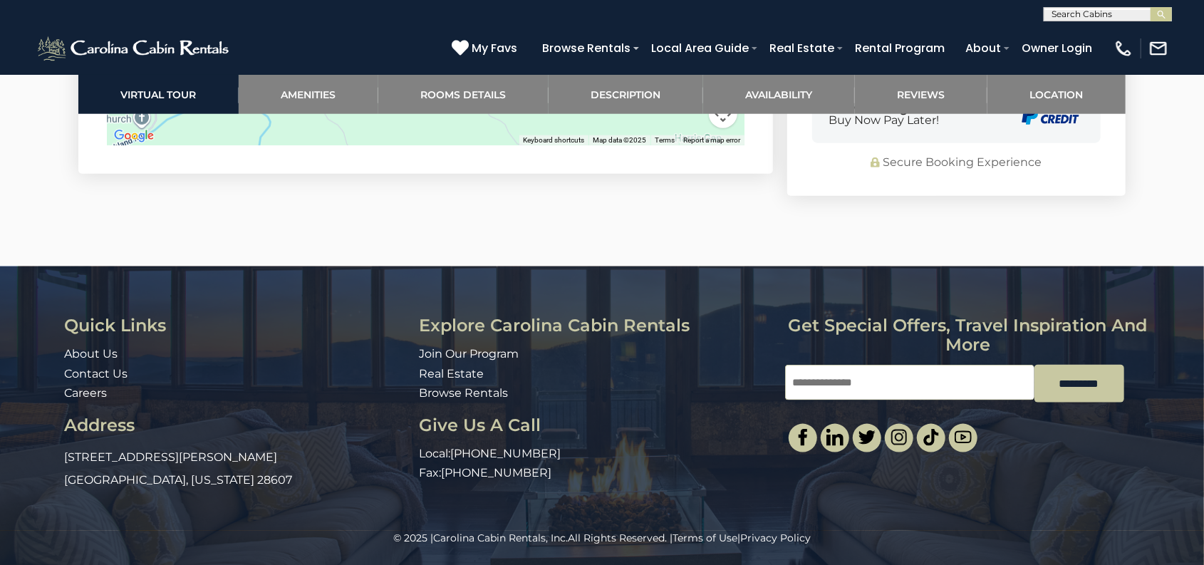
scroll to position [3692, 0]
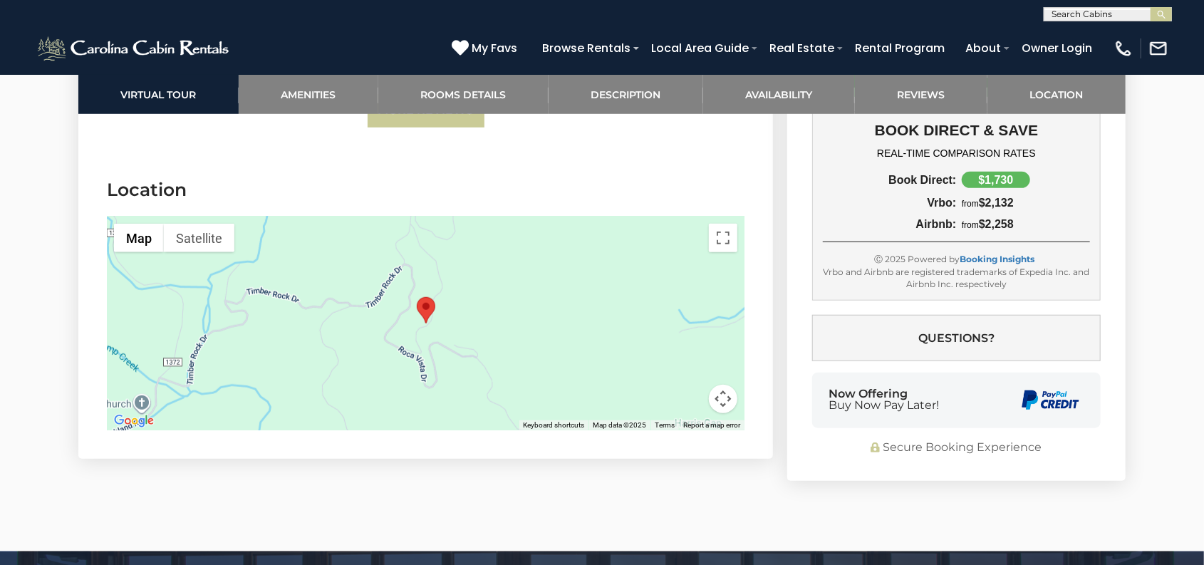
click at [503, 324] on div at bounding box center [425, 324] width 637 height 214
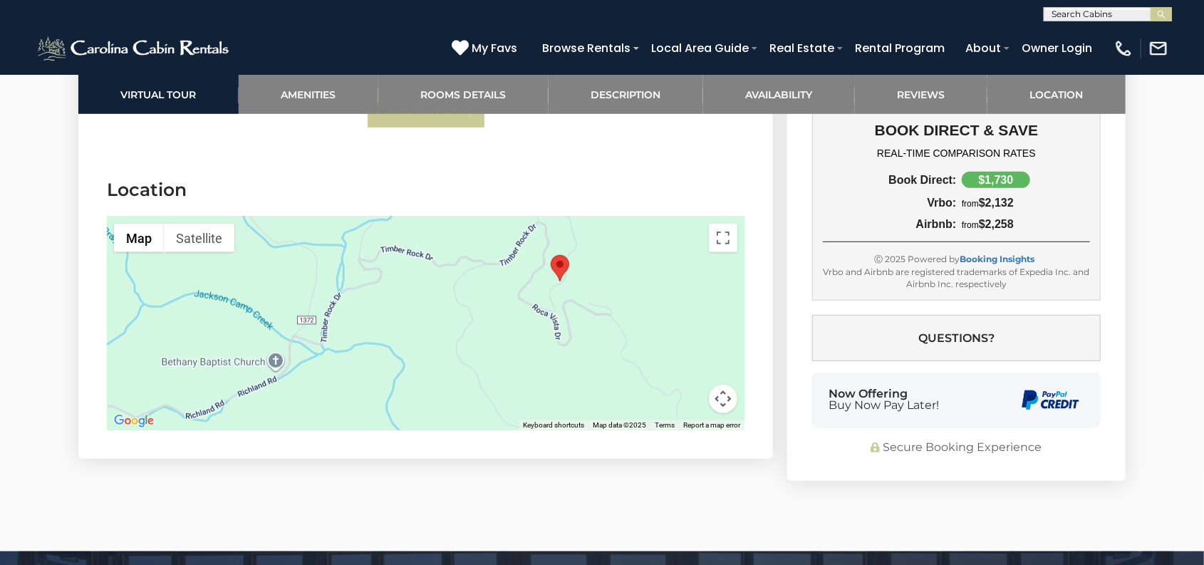
drag, startPoint x: 503, startPoint y: 324, endPoint x: 621, endPoint y: 297, distance: 121.3
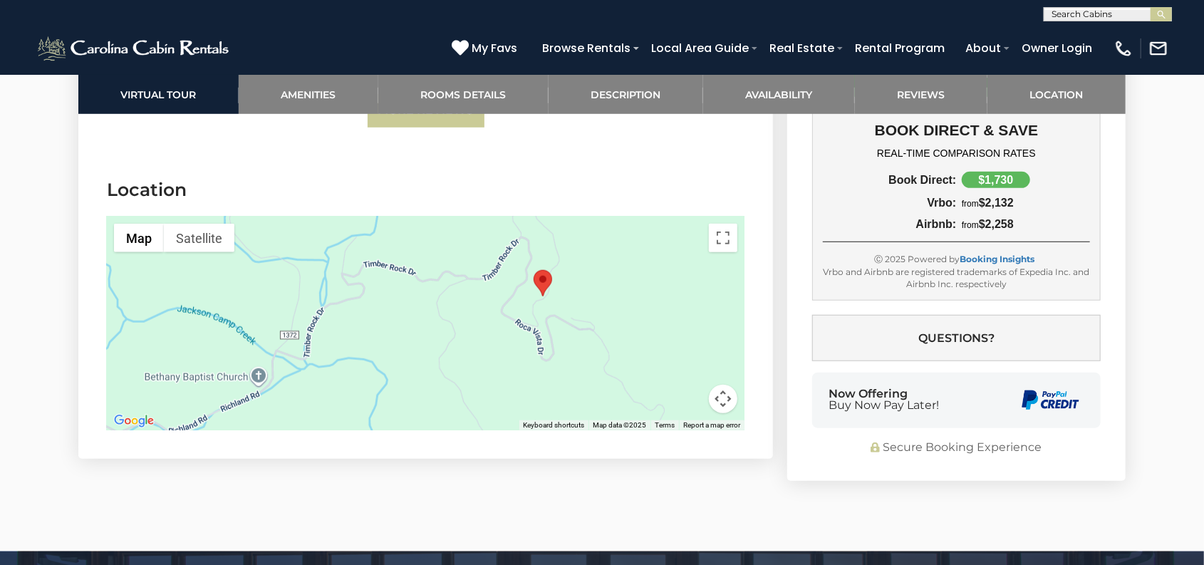
click at [621, 297] on div at bounding box center [425, 324] width 637 height 214
click at [602, 350] on div at bounding box center [425, 324] width 637 height 214
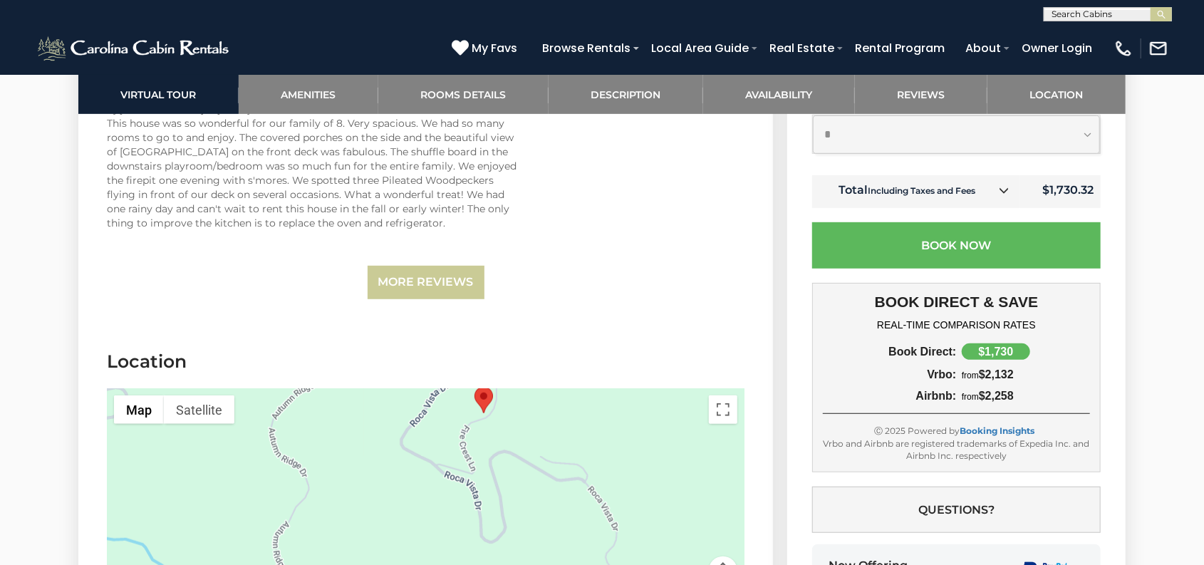
scroll to position [3551, 0]
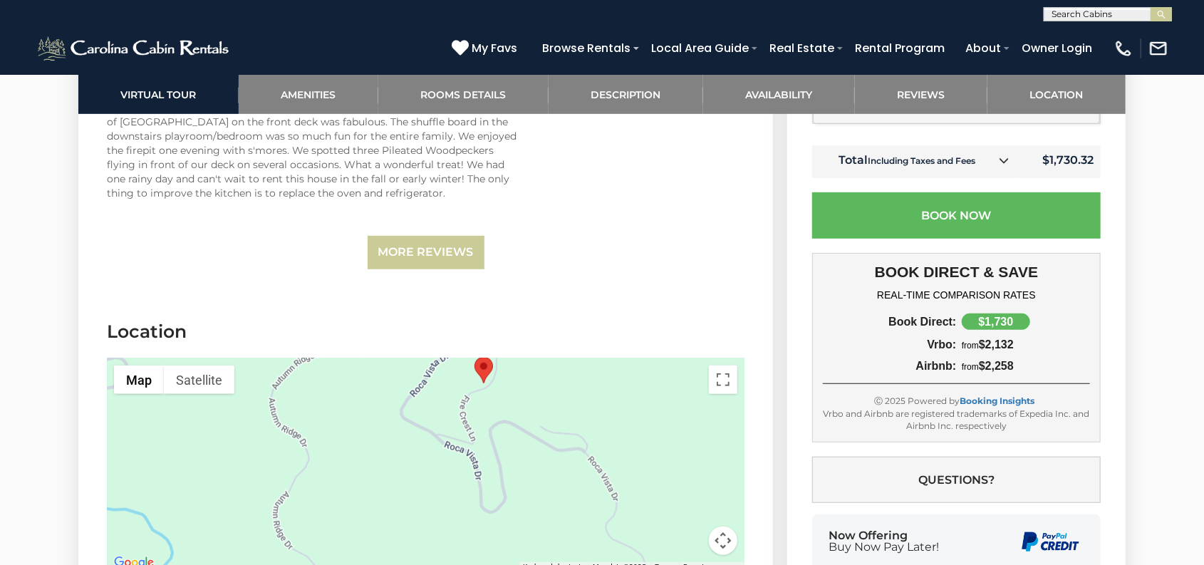
click at [610, 391] on div at bounding box center [425, 465] width 637 height 214
click at [724, 542] on button "Map camera controls" at bounding box center [723, 540] width 28 height 28
click at [219, 385] on button "Satellite" at bounding box center [199, 379] width 71 height 28
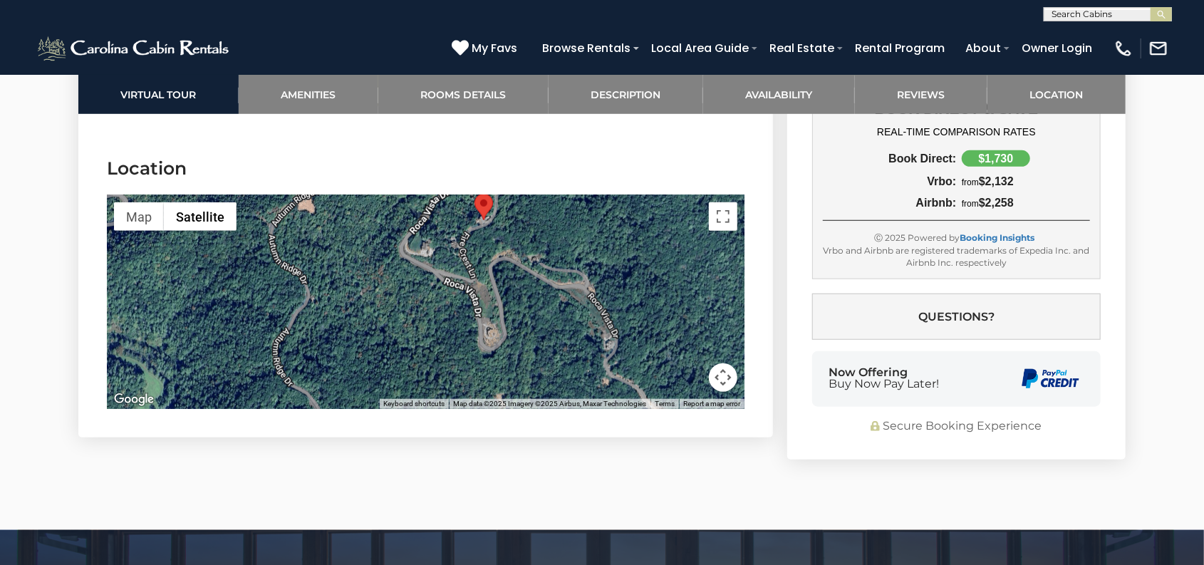
scroll to position [3692, 0]
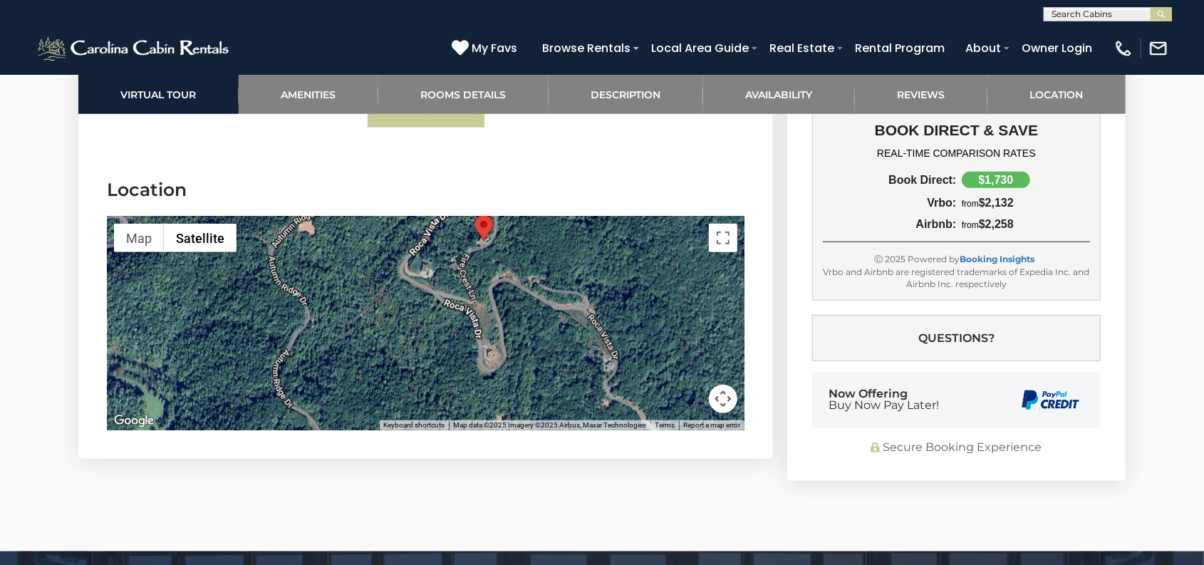
click at [542, 342] on div at bounding box center [425, 324] width 637 height 214
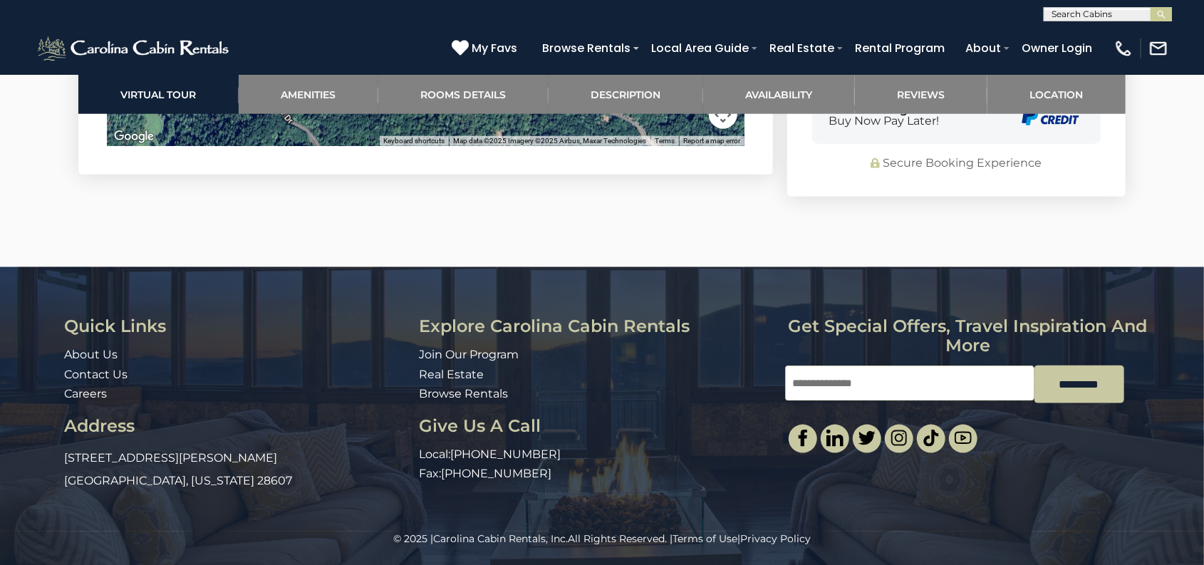
scroll to position [3977, 0]
